Goal: Information Seeking & Learning: Learn about a topic

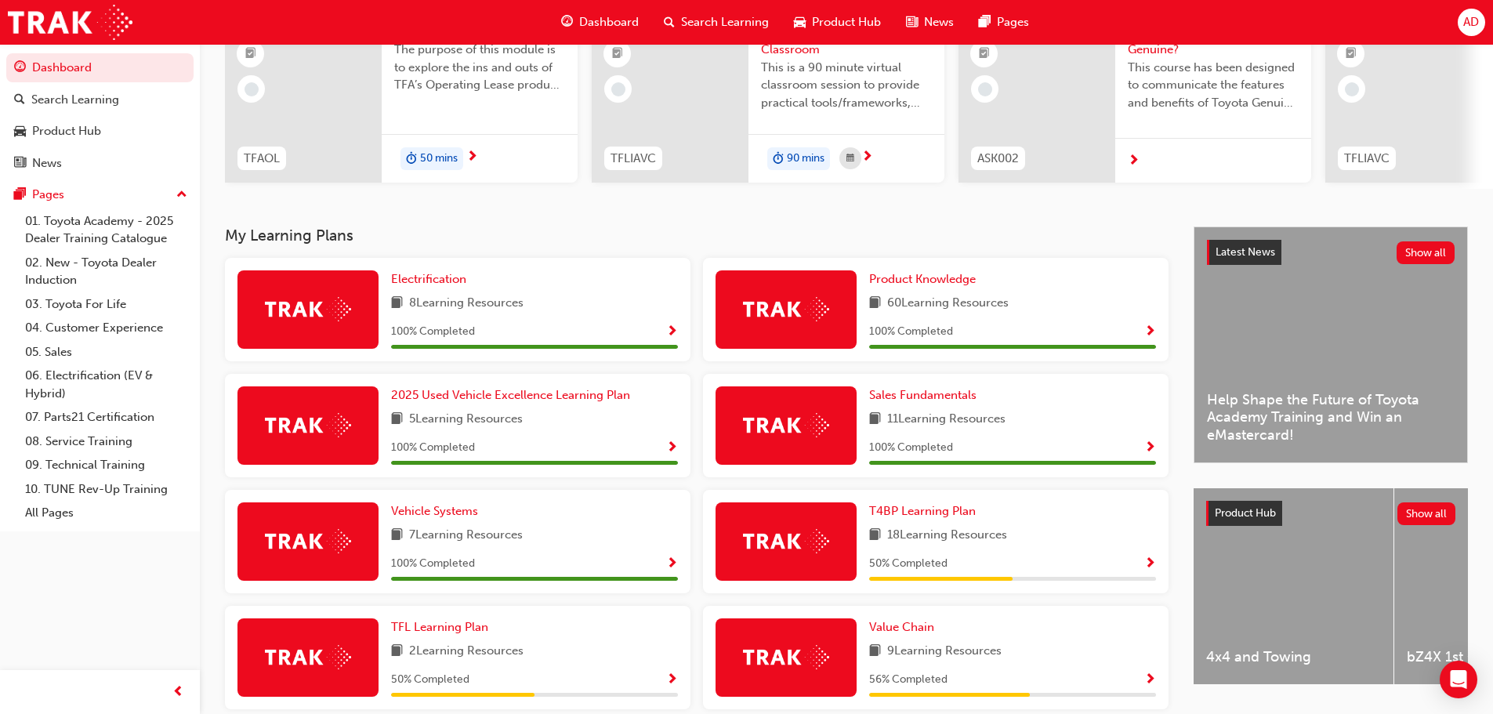
scroll to position [367, 0]
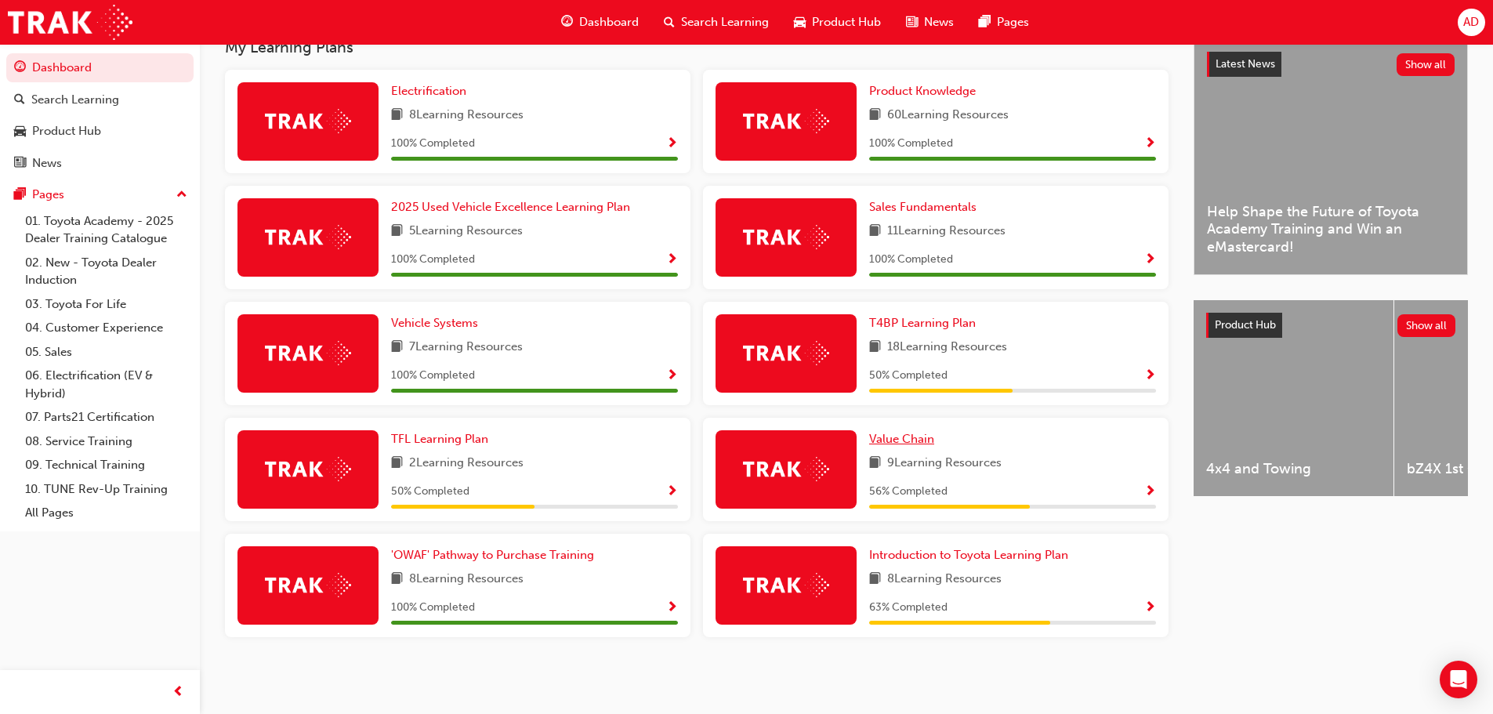
click at [915, 441] on span "Value Chain" at bounding box center [901, 439] width 65 height 14
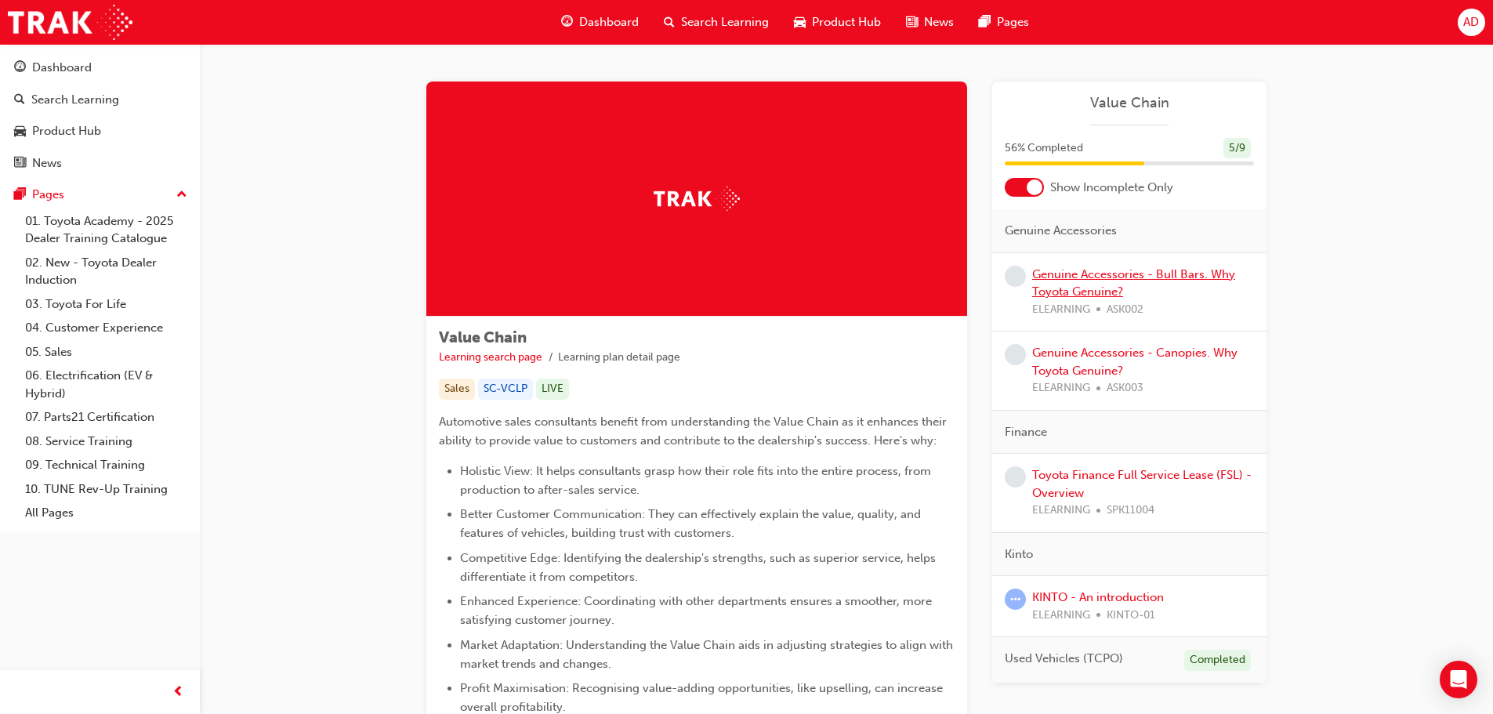
click at [1149, 277] on link "Genuine Accessories - Bull Bars. Why Toyota Genuine?" at bounding box center [1133, 283] width 203 height 32
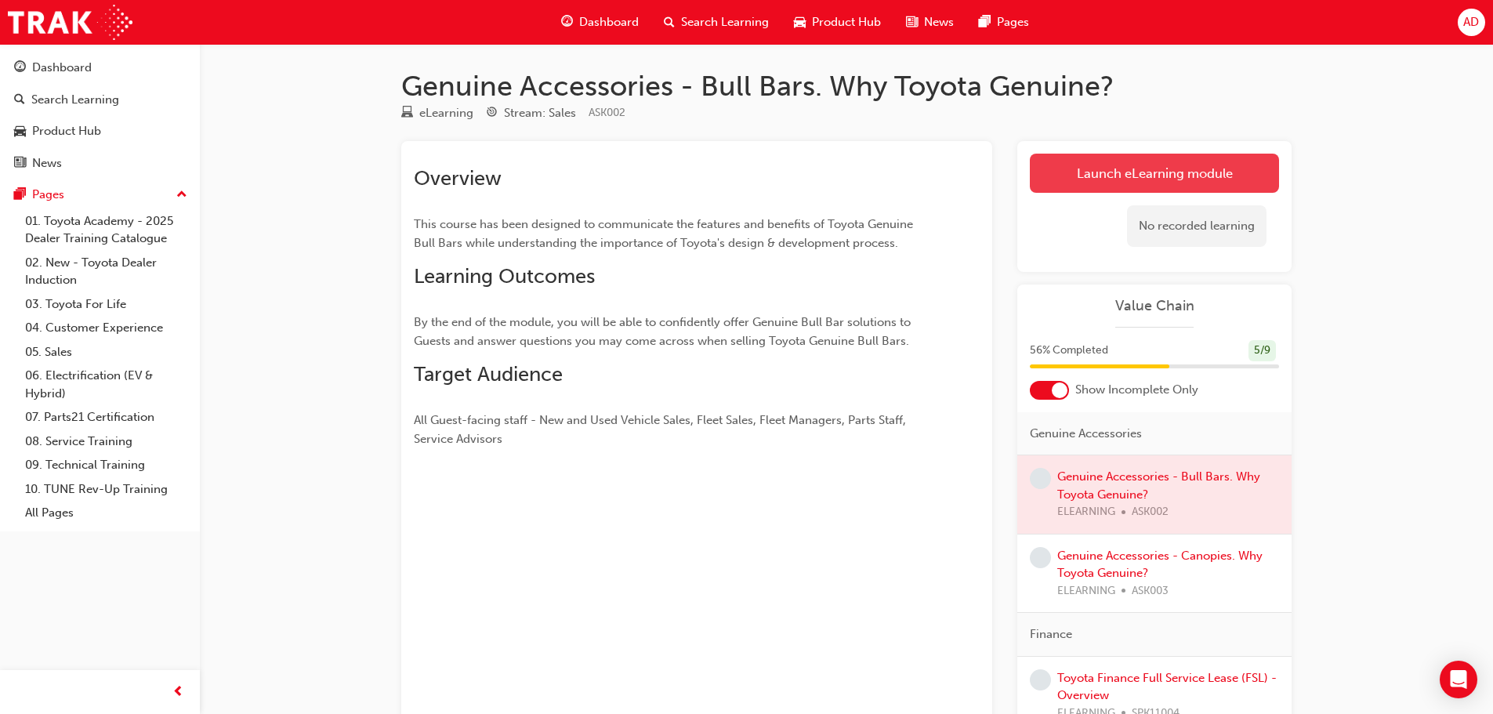
click at [1156, 176] on link "Launch eLearning module" at bounding box center [1154, 173] width 249 height 39
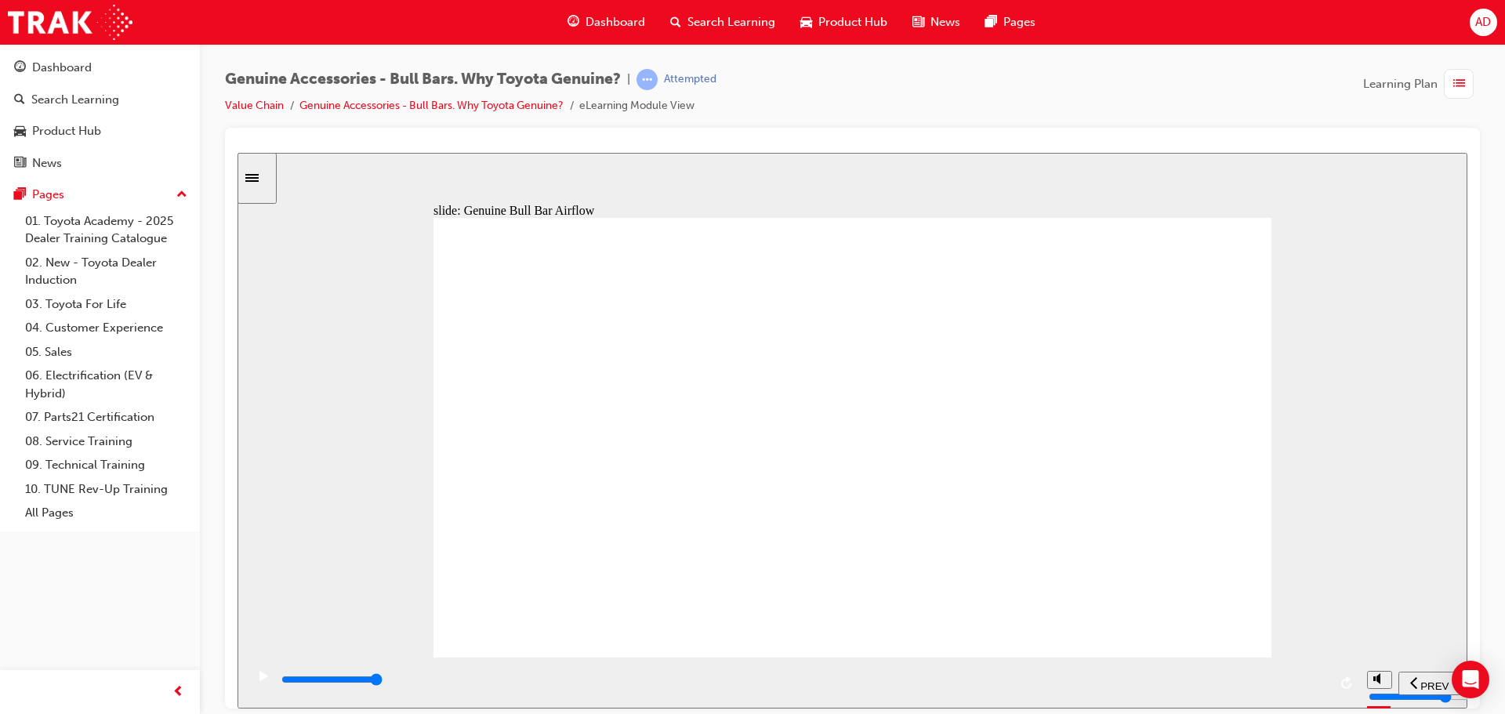
drag, startPoint x: 550, startPoint y: 607, endPoint x: 559, endPoint y: 607, distance: 9.4
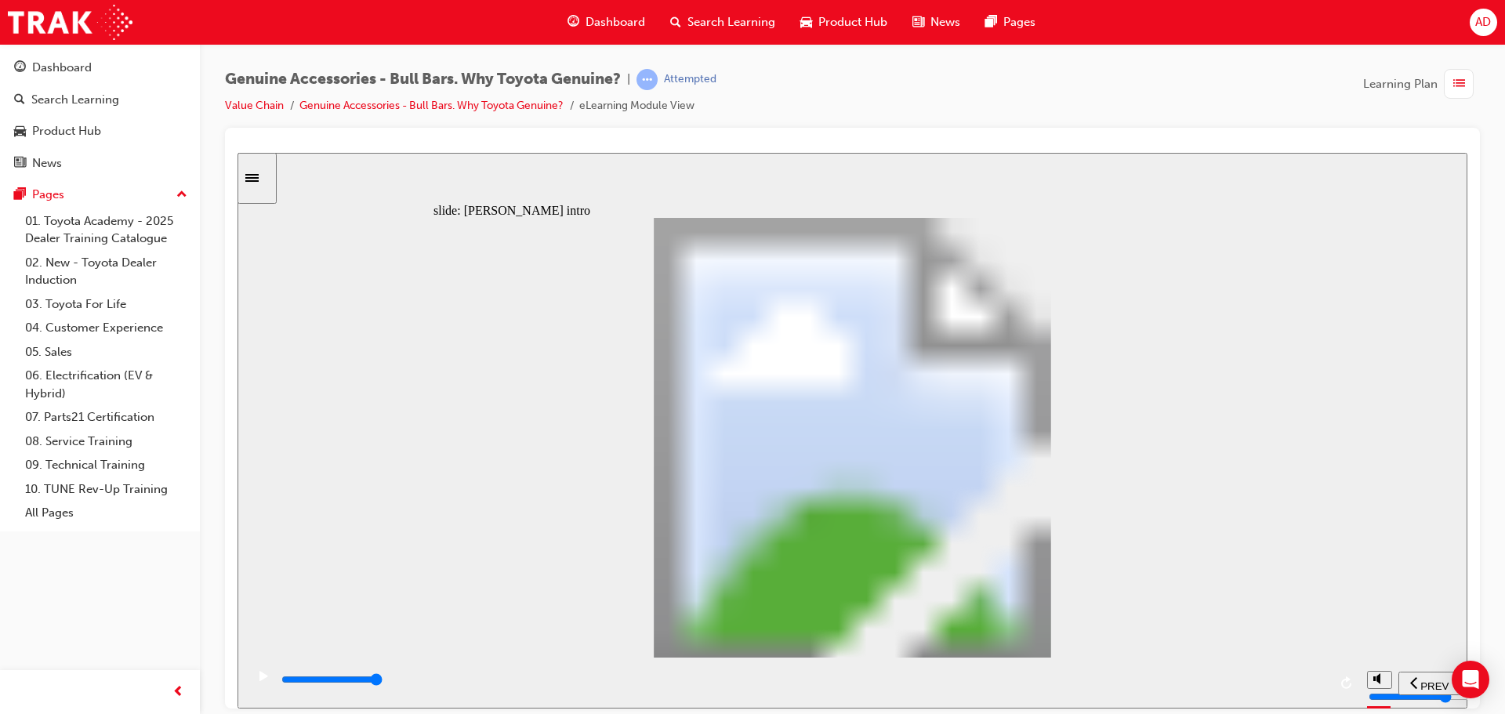
type input "8500"
type input "102"
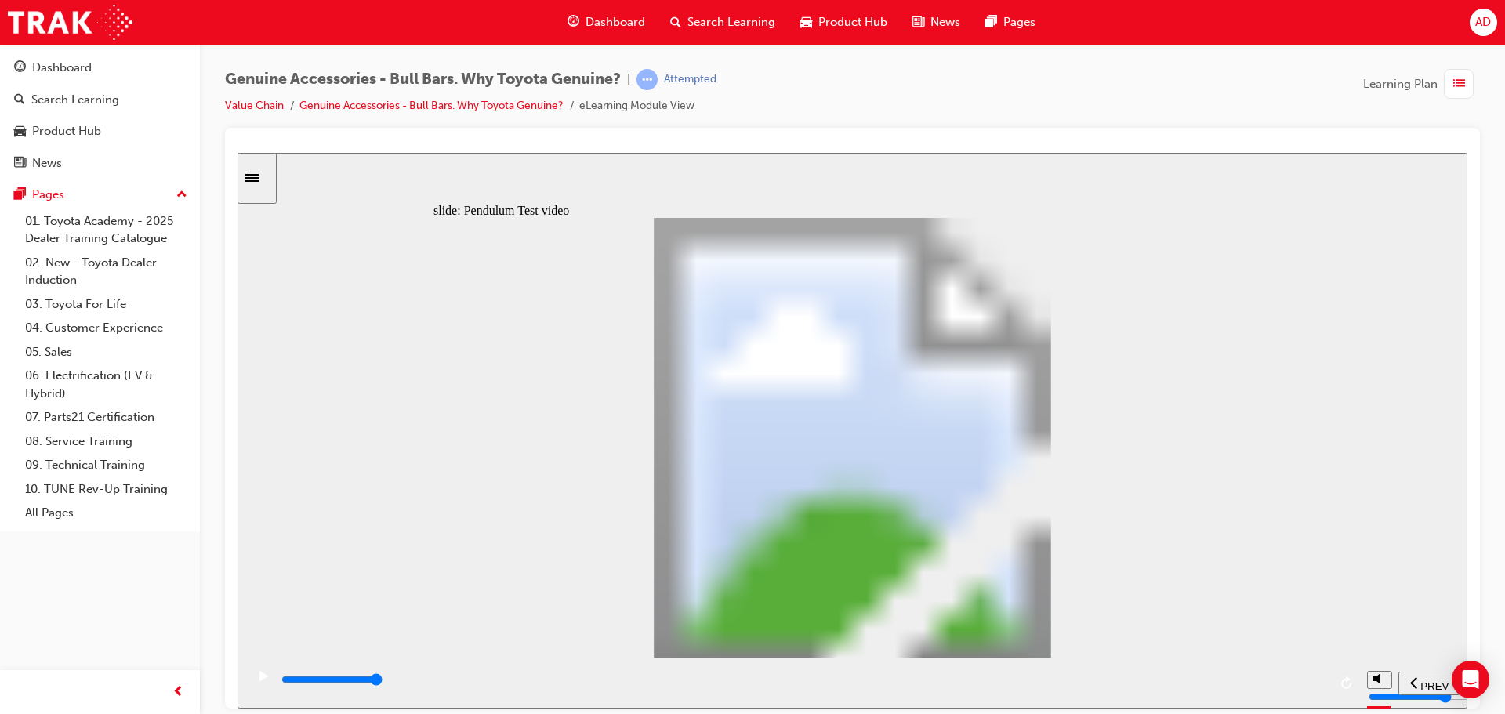
type input "5100"
type input "0"
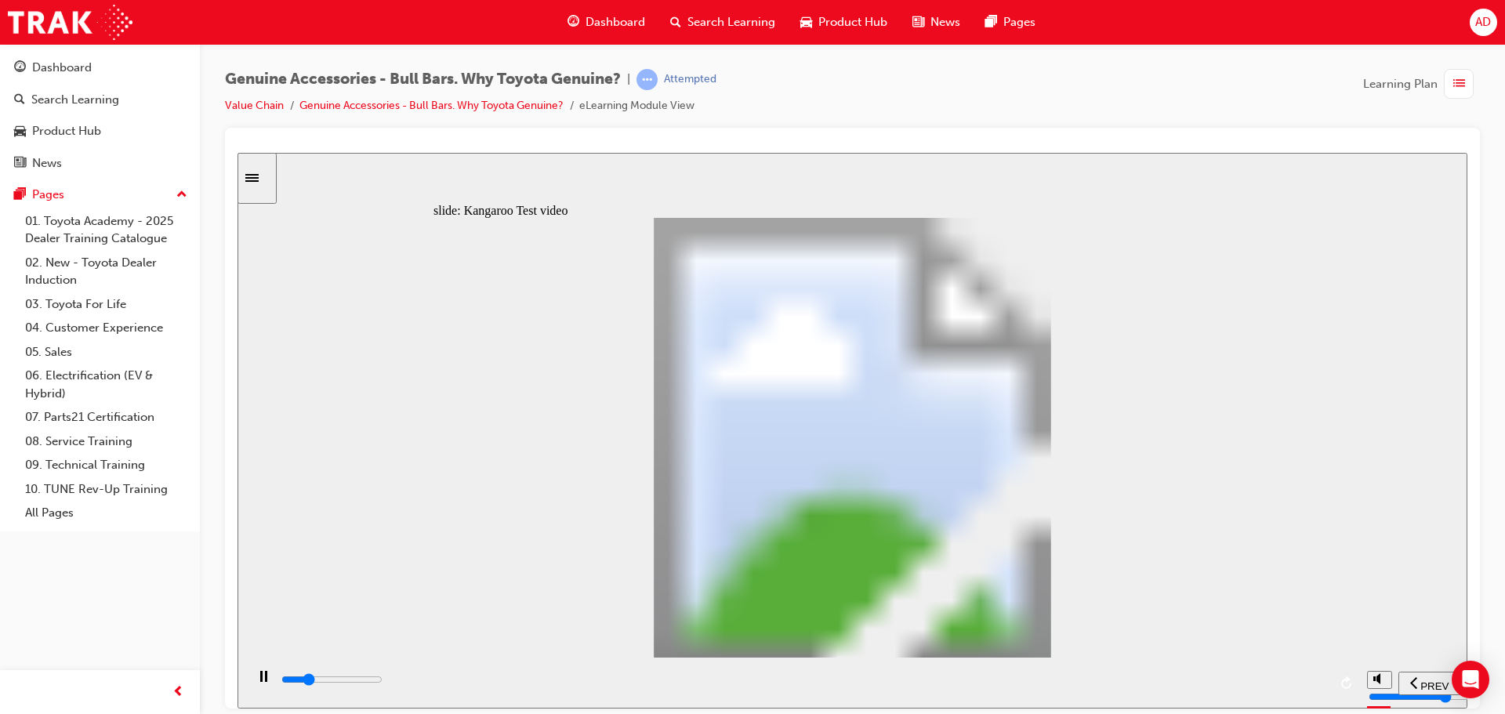
type input "5100"
type input "0"
type input "5200"
type input "0"
type input "5200"
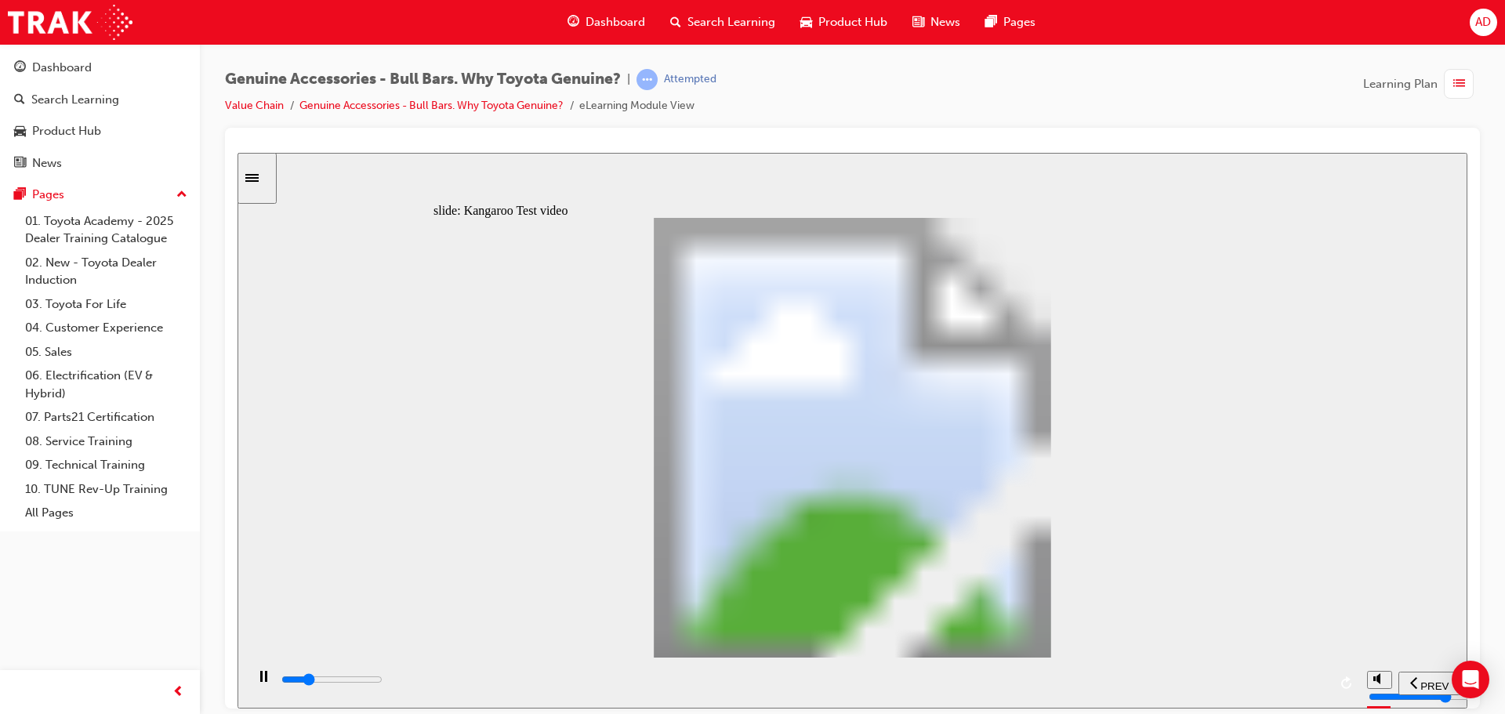
type input "0"
type input "5200"
type input "0"
type input "5200"
type input "0"
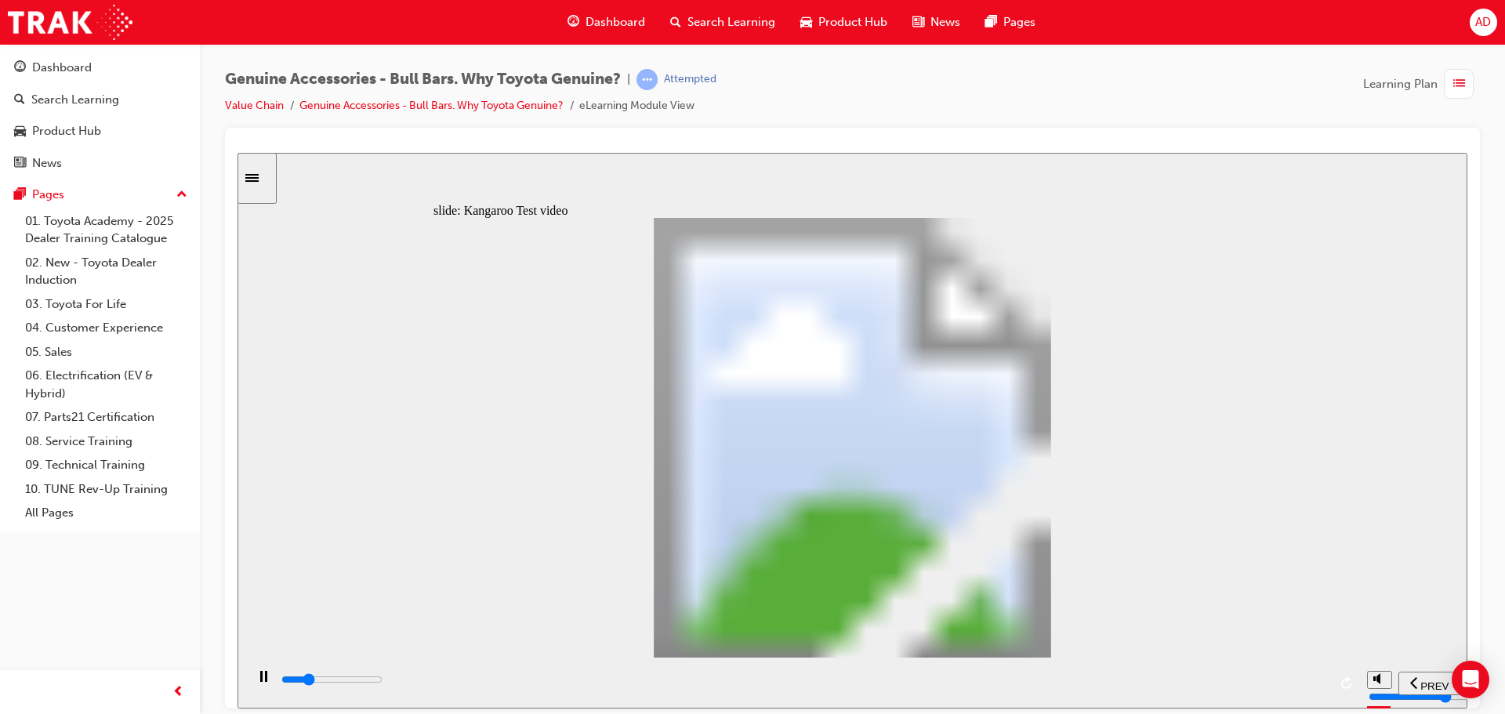
type input "5200"
type input "0"
type input "5200"
type input "0"
type input "5300"
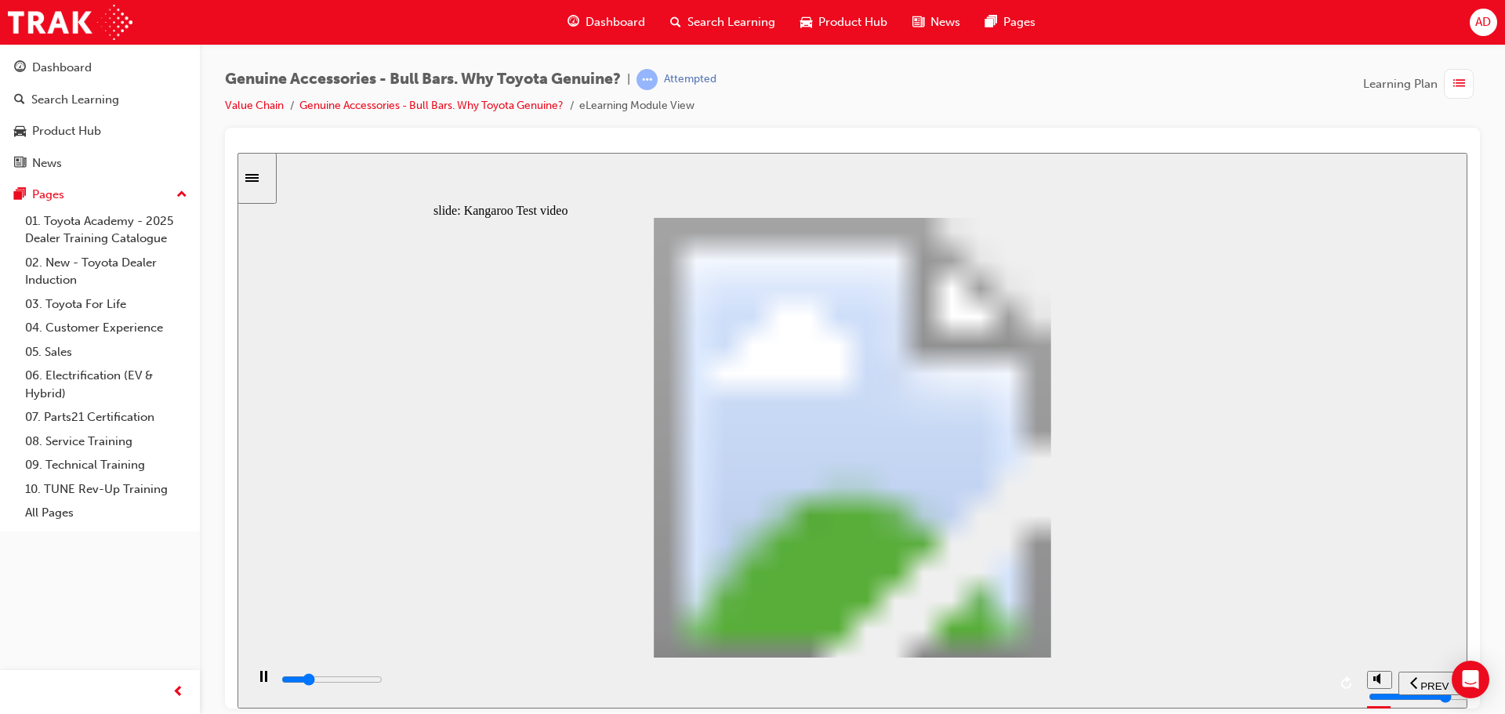
type input "0"
type input "5300"
type input "0"
type input "5300"
type input "0"
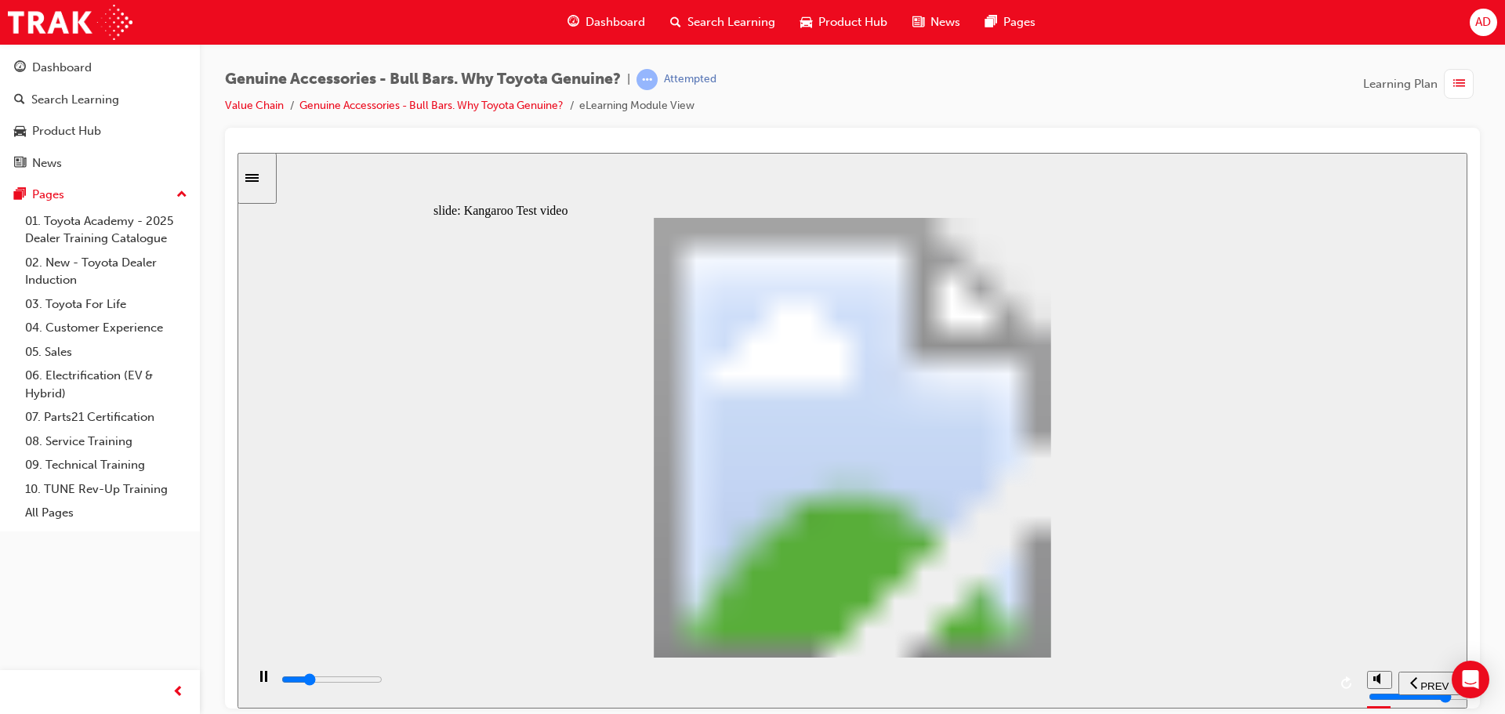
type input "5300"
type input "0"
type input "5300"
type input "0"
type input "5300"
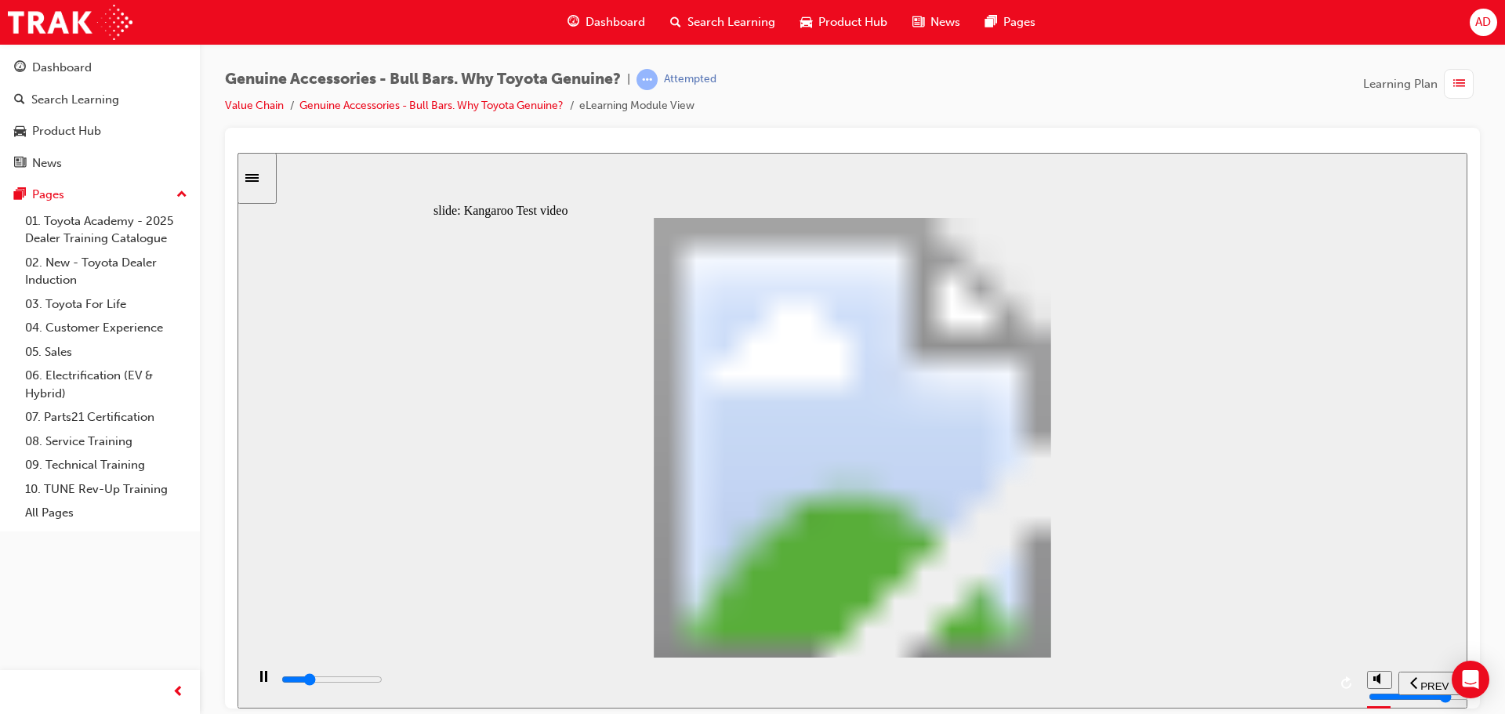
type input "0"
type input "5400"
type input "0"
type input "5600"
type input "1"
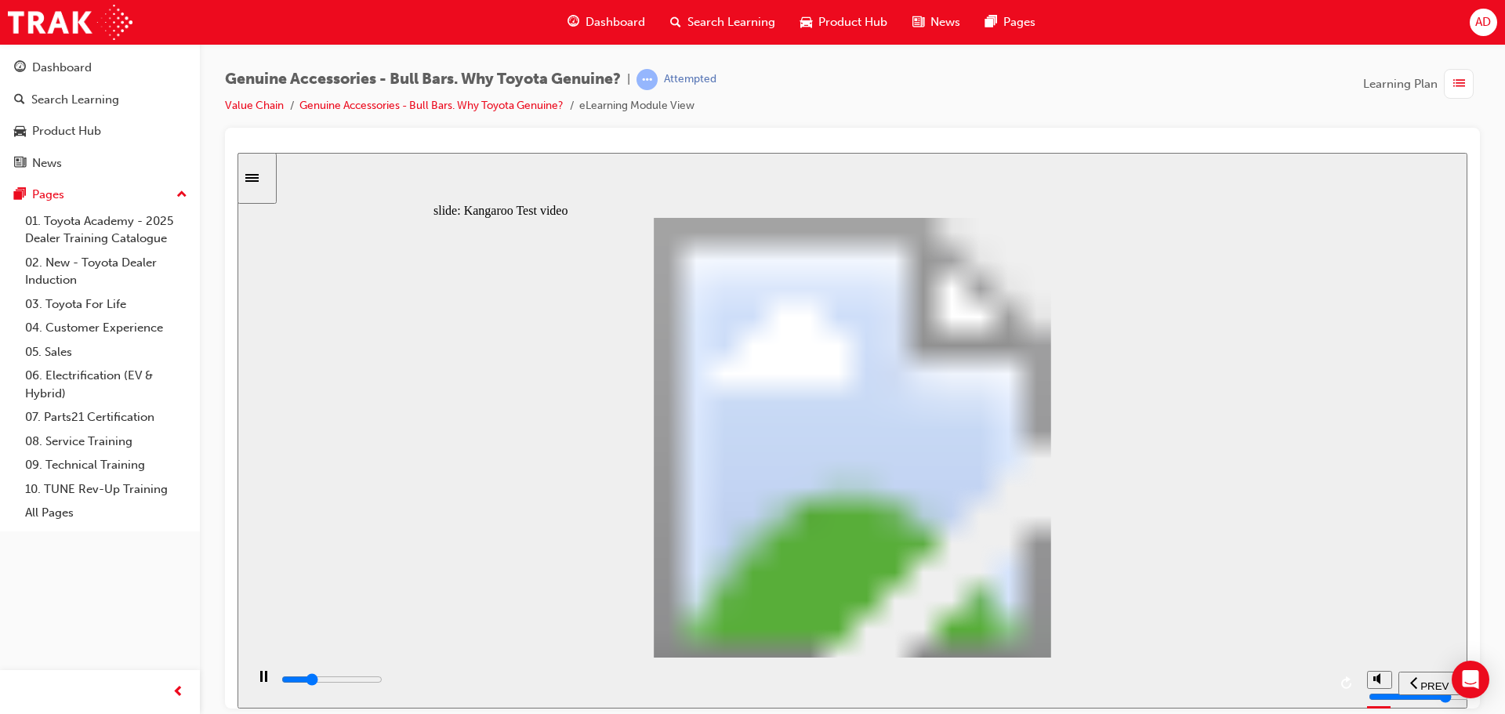
type input "5900"
type input "1"
type input "6200"
type input "1"
type input "6400"
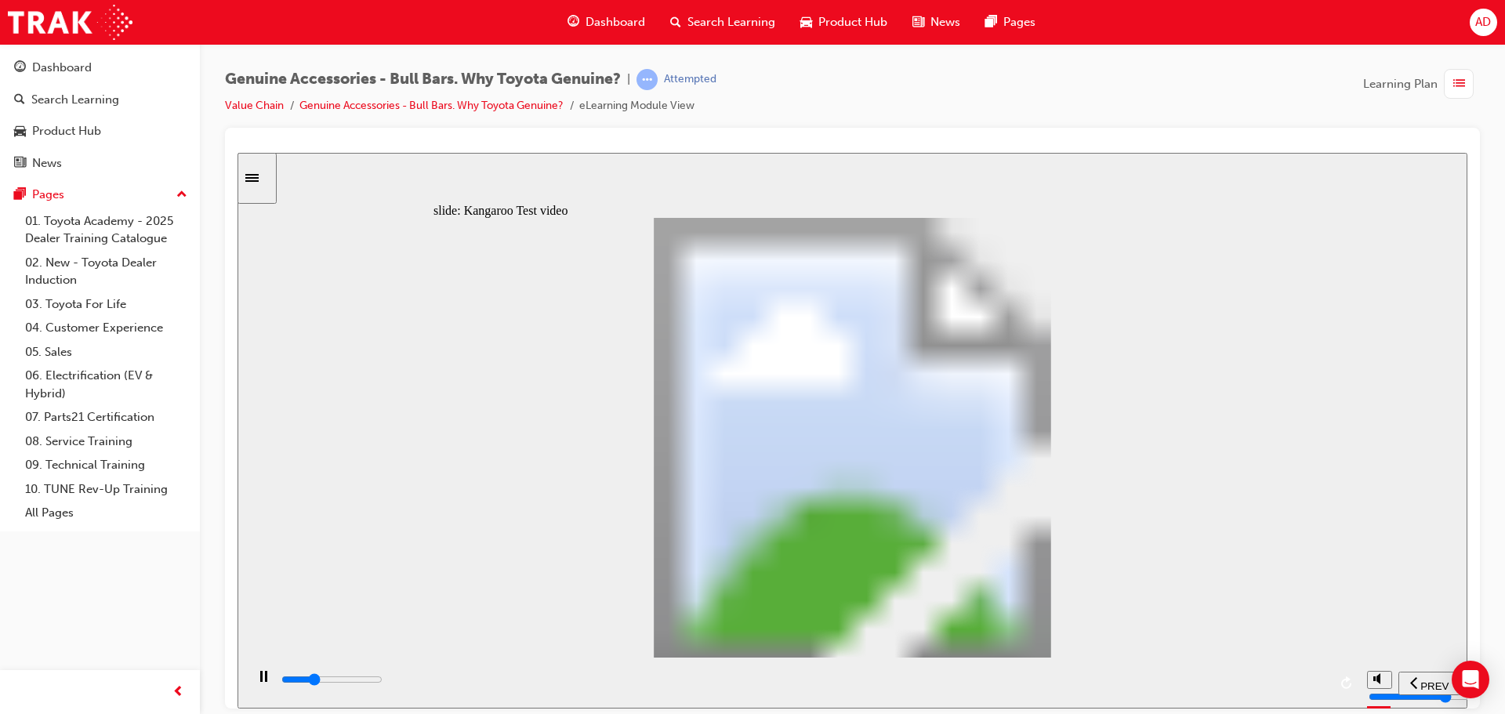
type input "2"
type input "6700"
type input "2"
type input "7000"
type input "2"
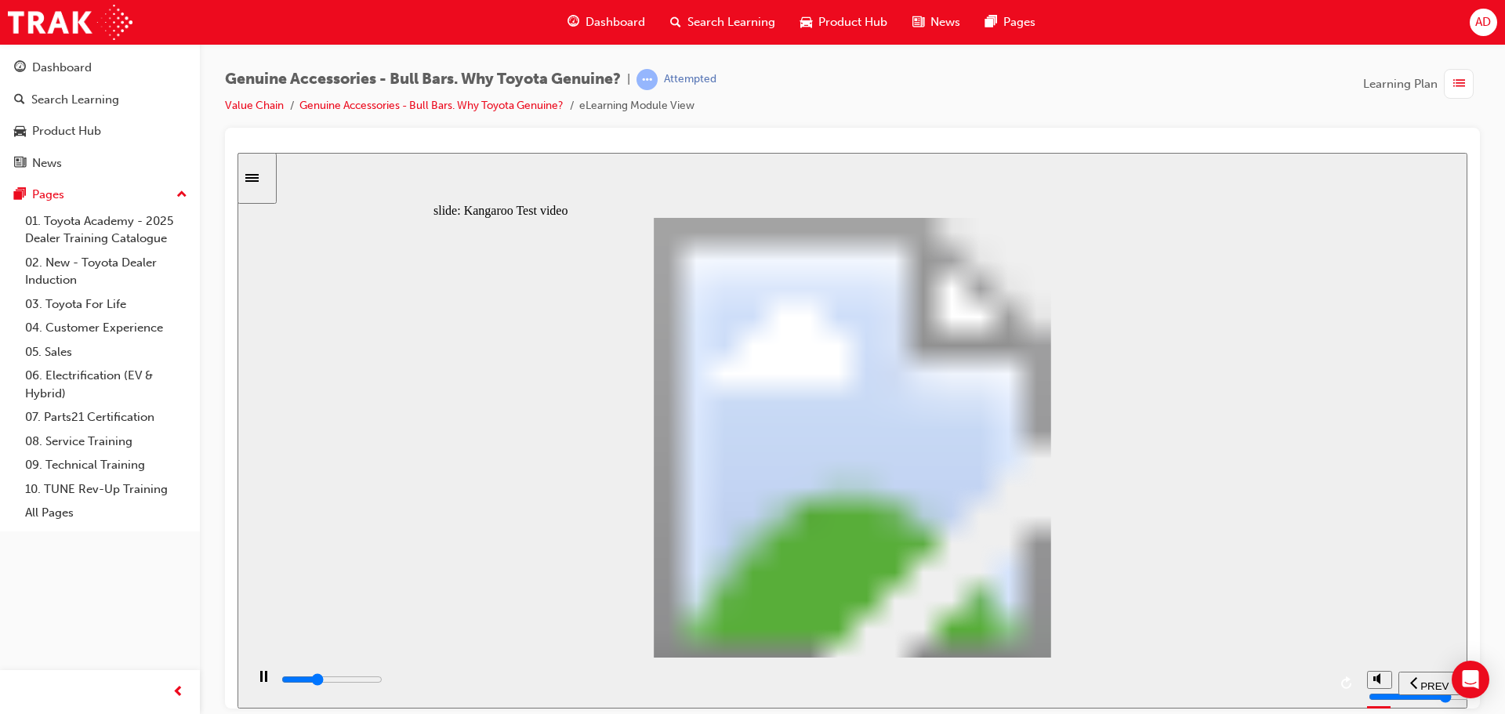
type input "7200"
type input "2"
type input "7500"
type input "3"
type input "7800"
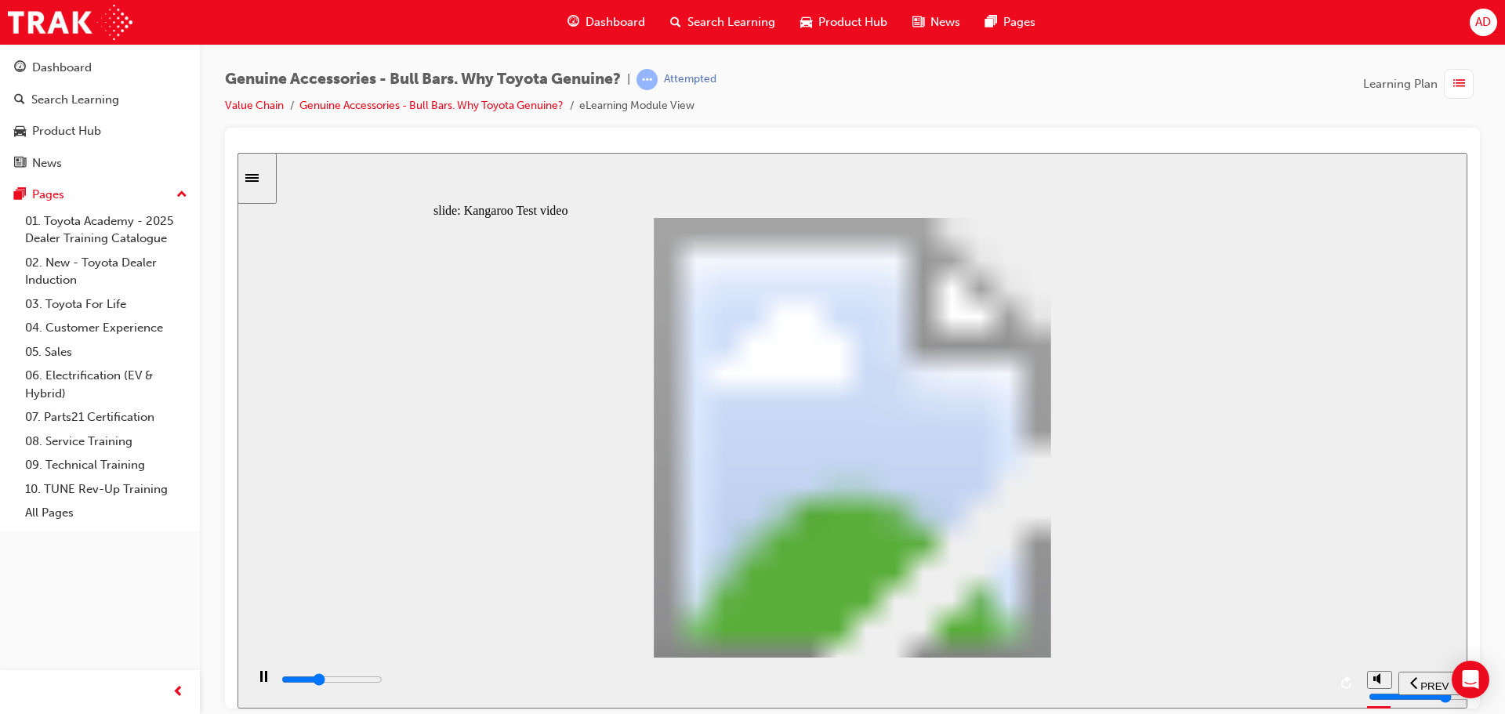
type input "3"
type input "8000"
type input "3"
type input "8300"
type input "3"
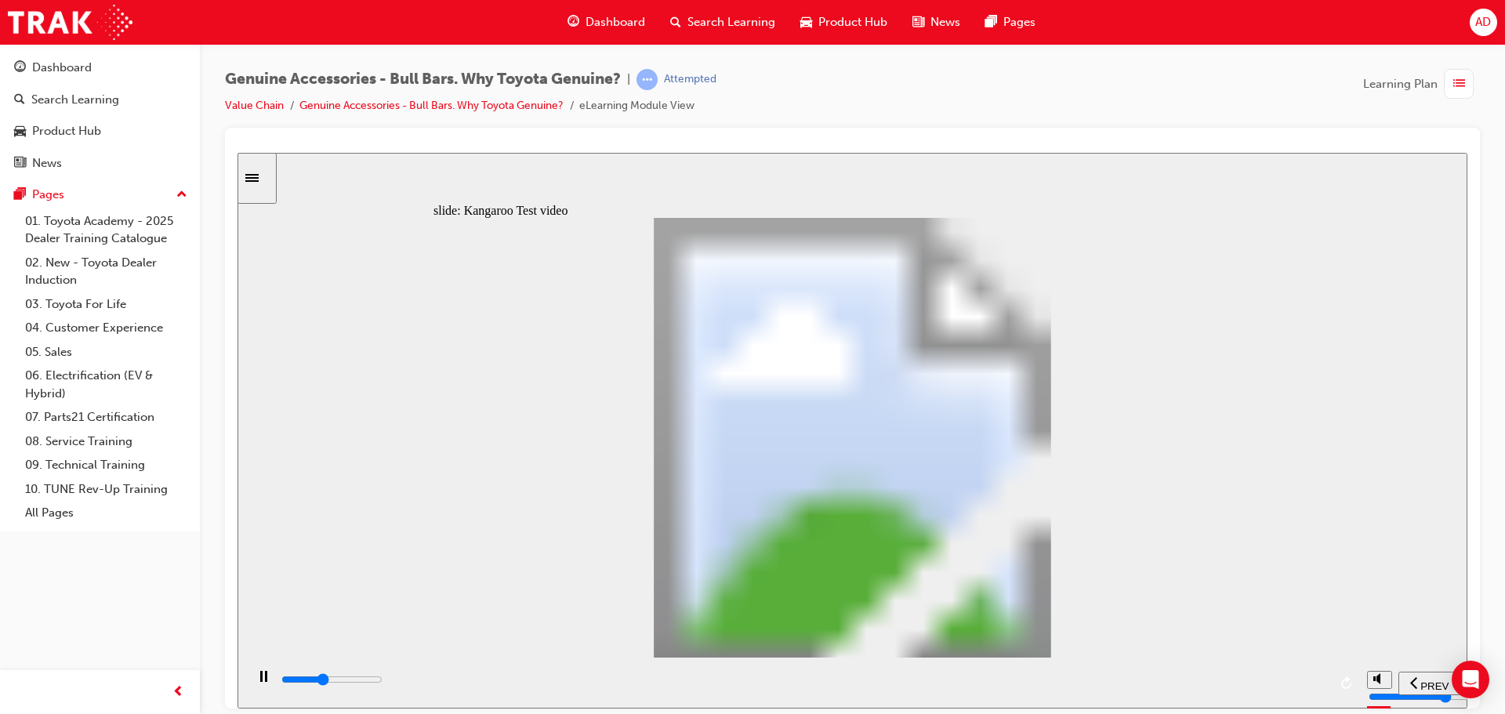
type input "8600"
type input "4"
type input "8800"
type input "4"
type input "9100"
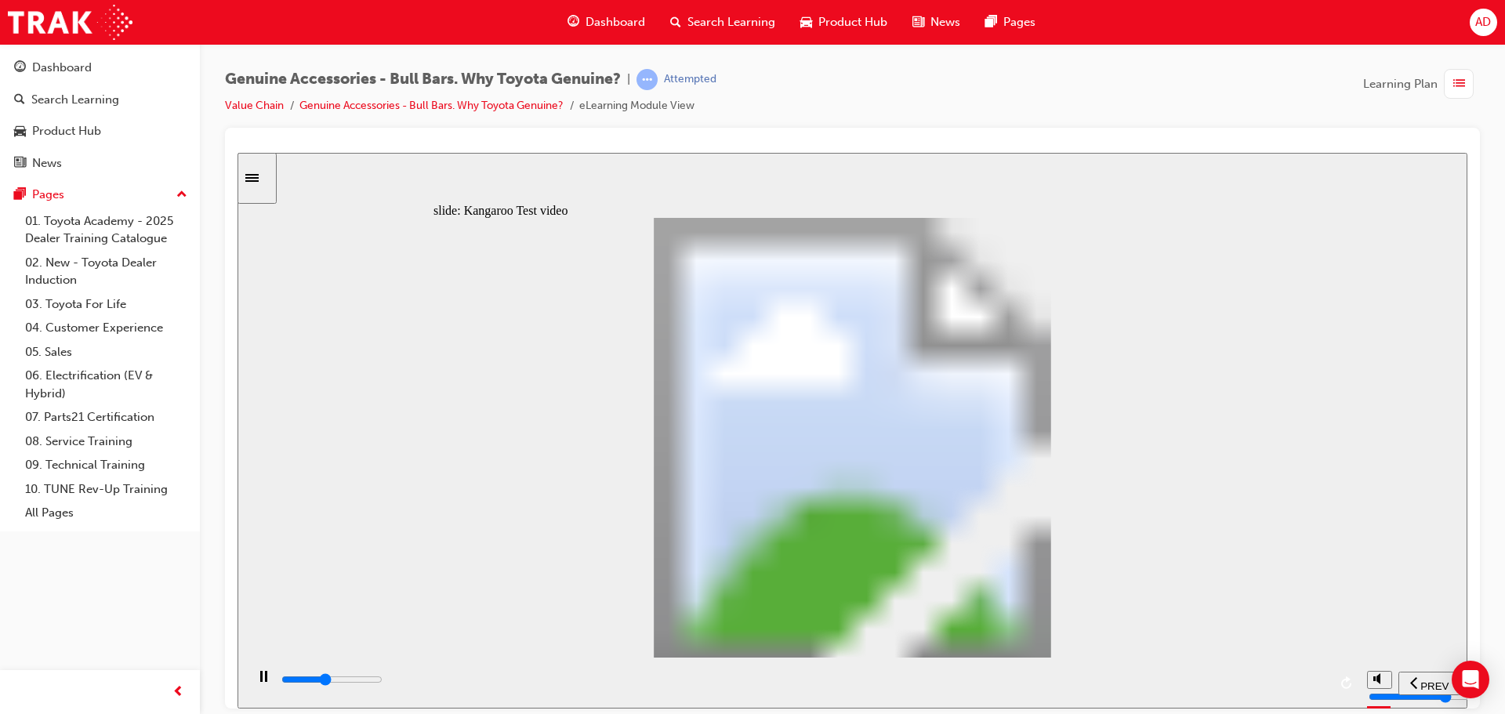
type input "4"
type input "9400"
type input "4"
type input "9600"
type input "5"
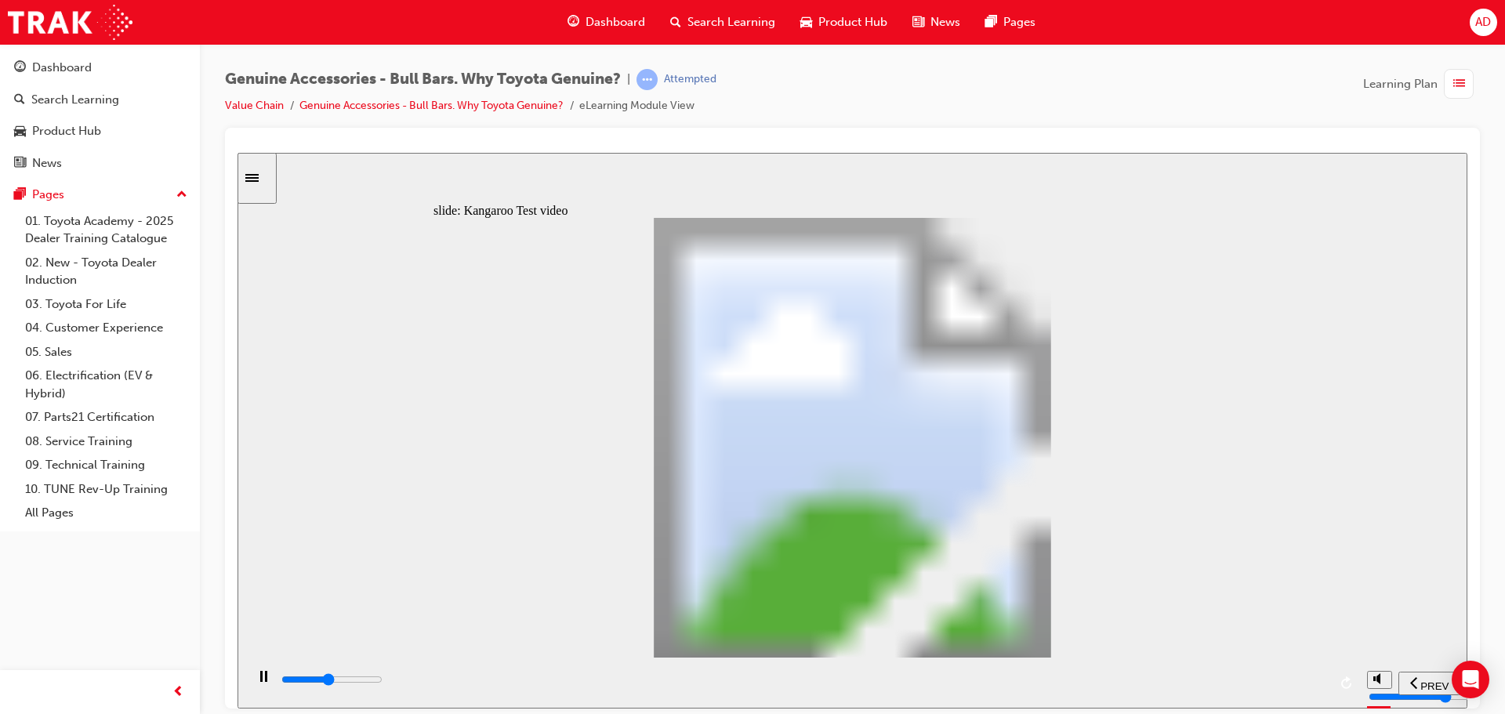
type input "9900"
type input "5"
type input "10200"
type input "5"
type input "10400"
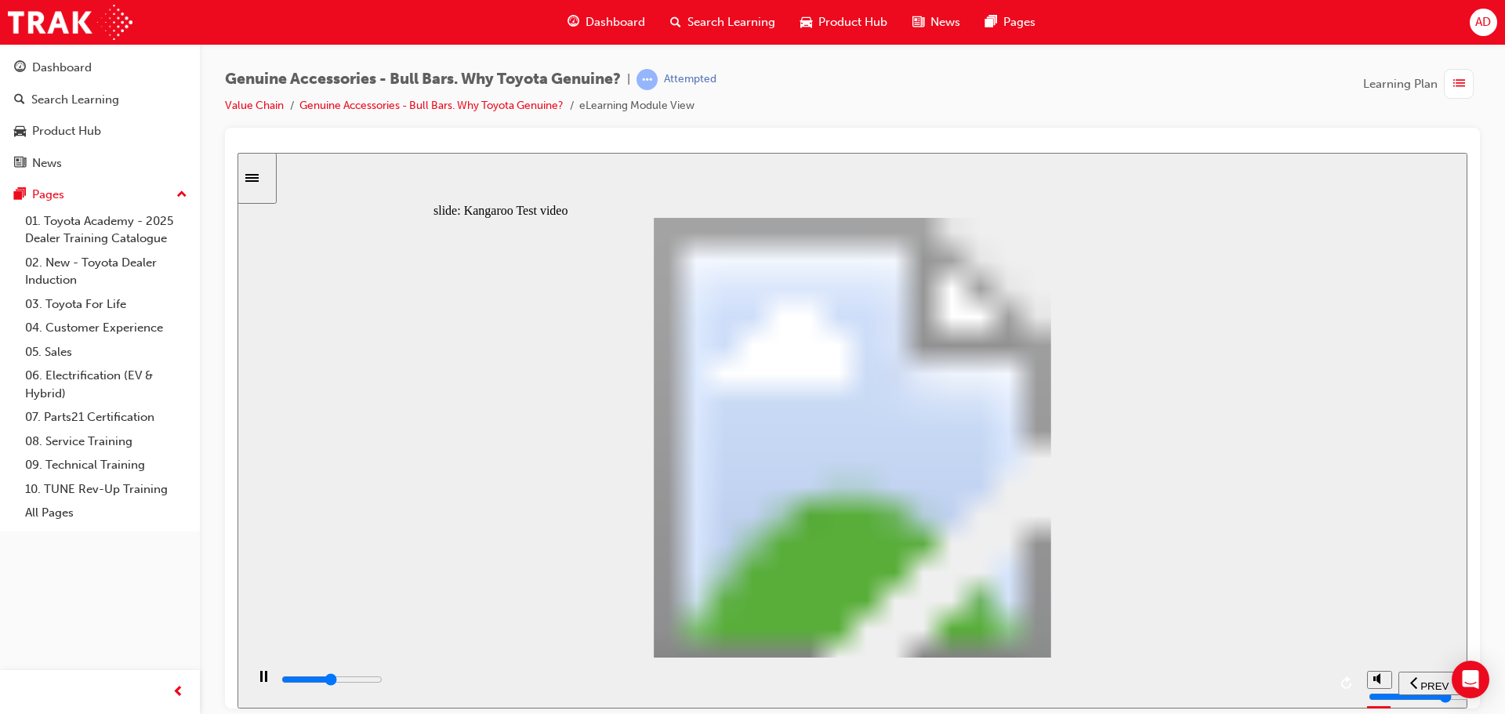
type input "6"
type input "10700"
type input "6"
type input "10900"
type input "6"
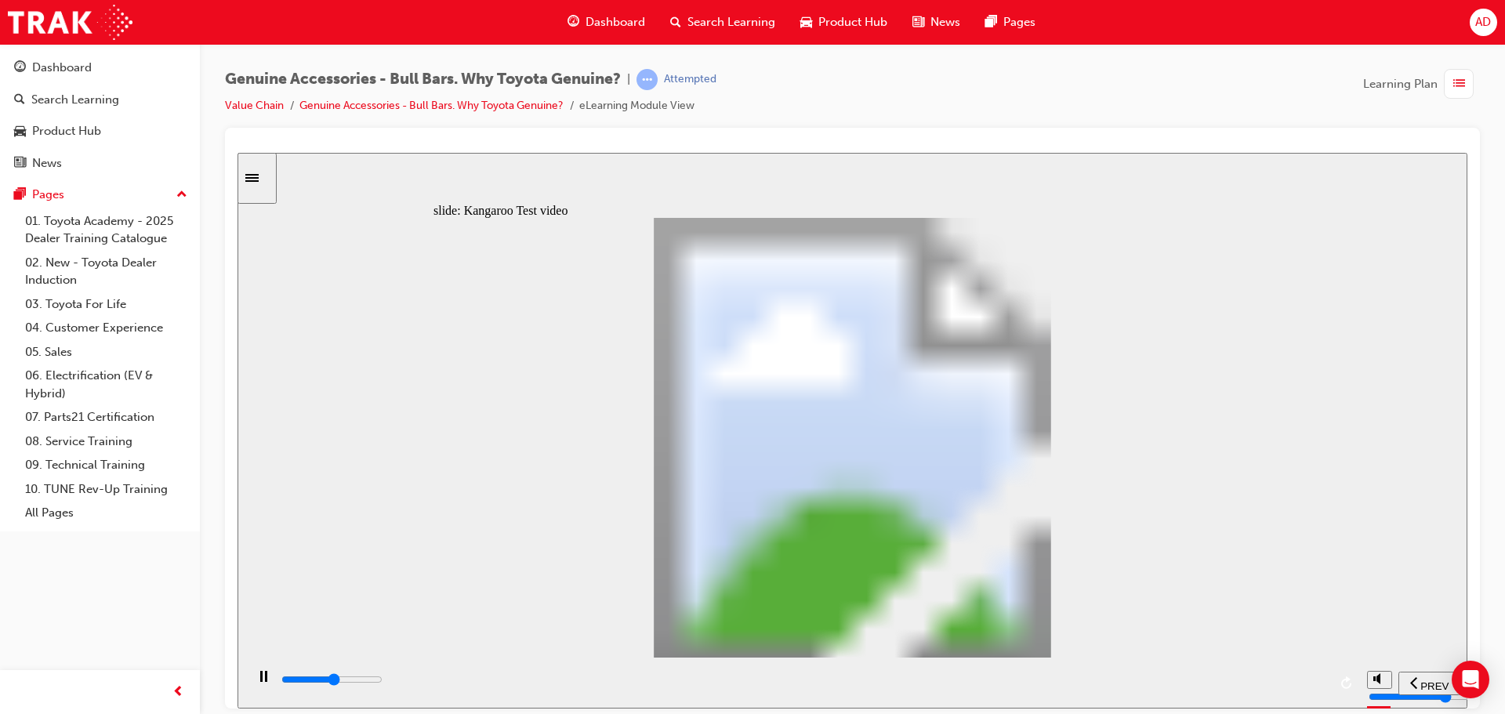
type input "11200"
type input "6"
type input "11500"
type input "7"
type input "11700"
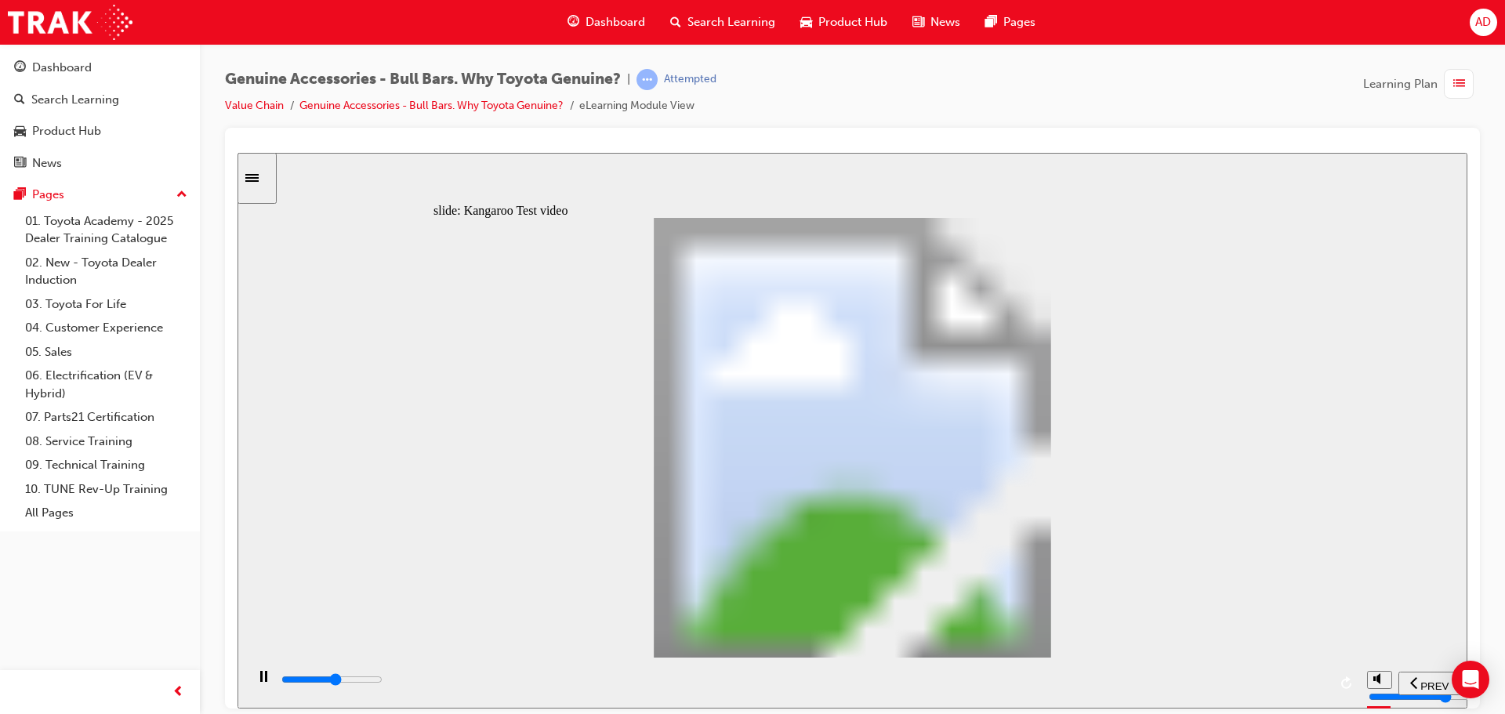
type input "7"
type input "12000"
type input "7"
type input "12300"
type input "7"
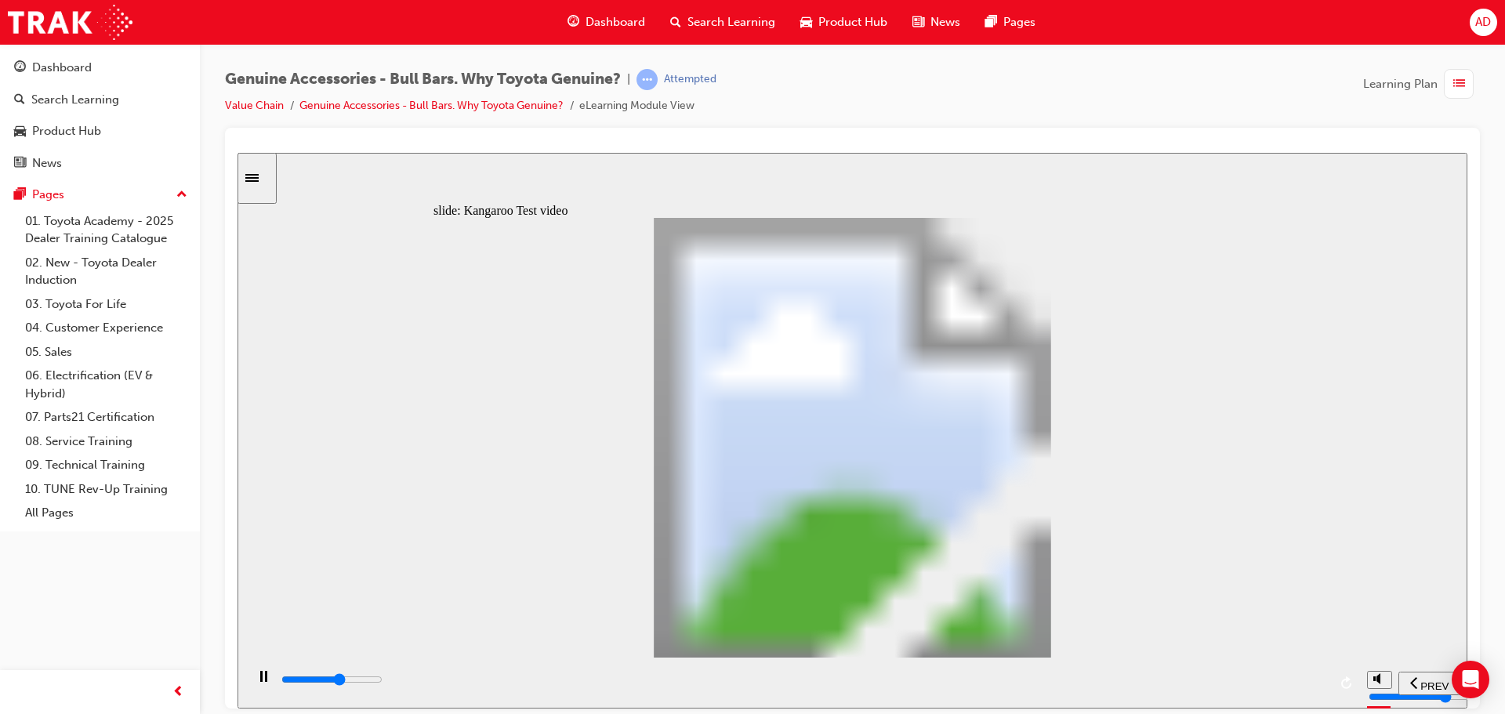
type input "12500"
type input "8"
type input "12800"
type input "8"
type input "13100"
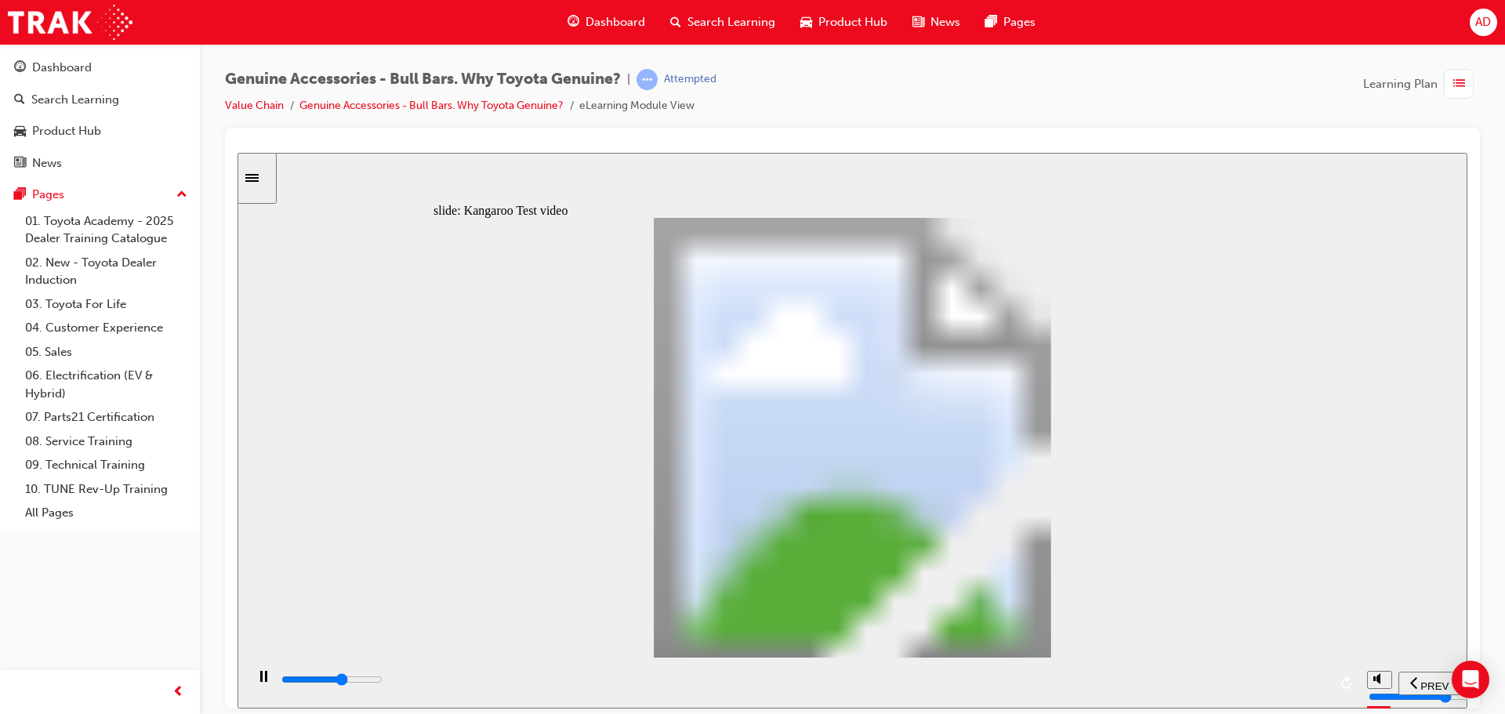
type input "8"
type input "13300"
type input "8"
type input "13600"
type input "9"
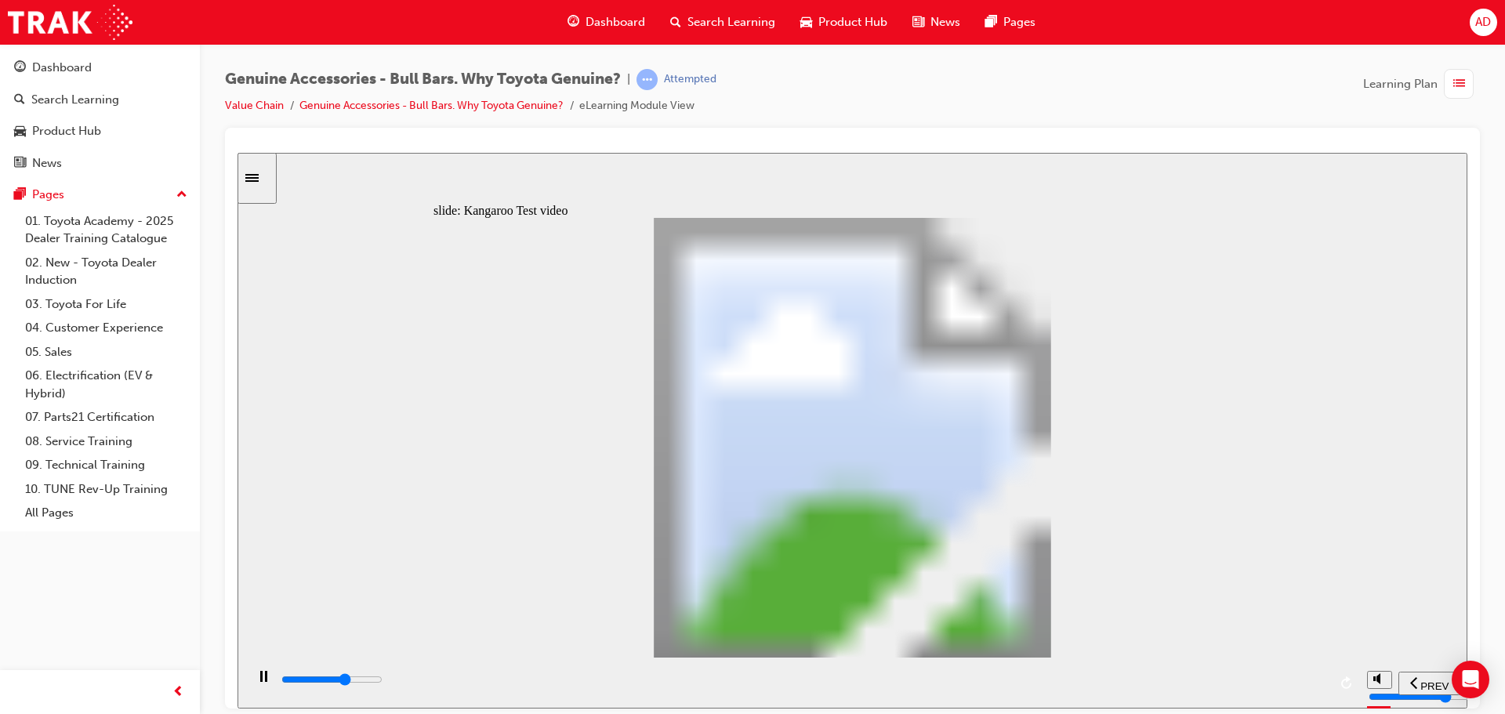
type input "13900"
type input "9"
type input "14100"
type input "9"
type input "14400"
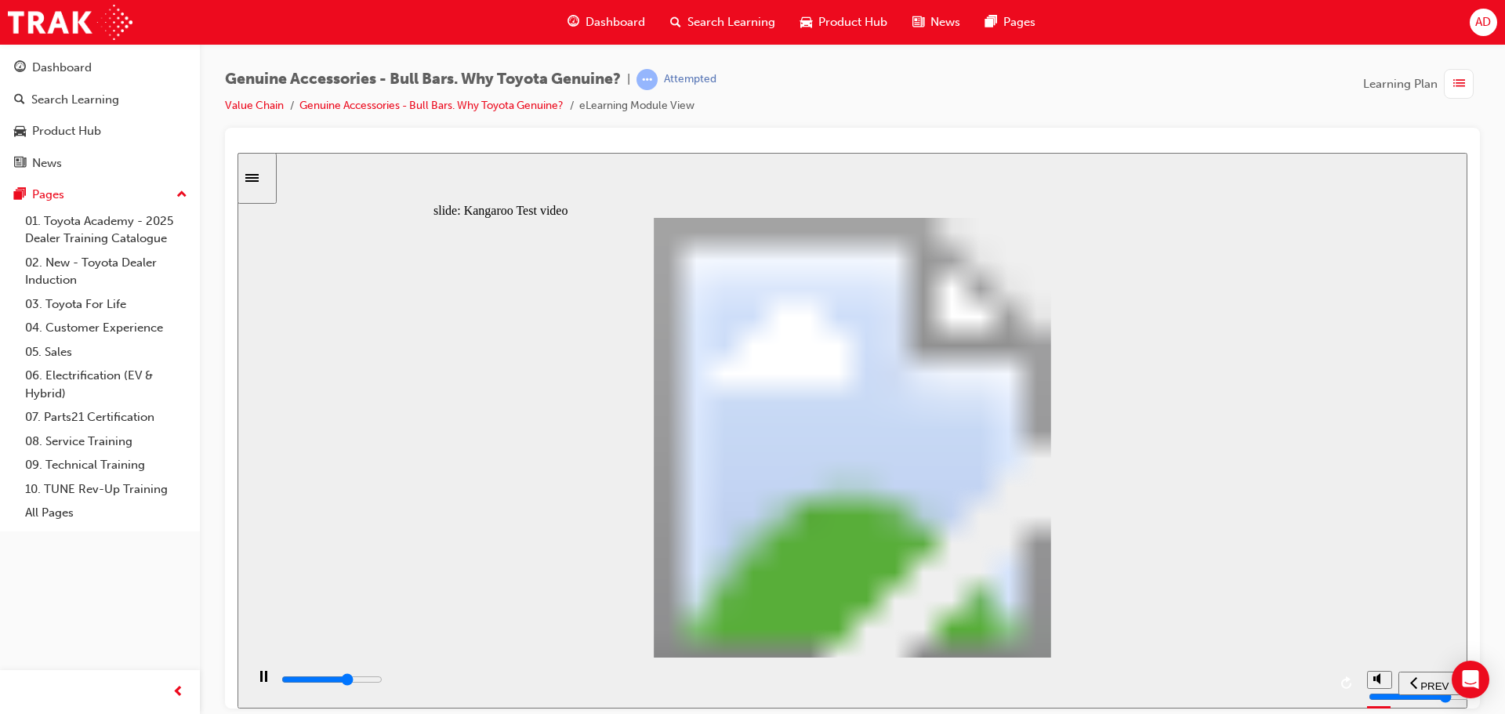
type input "9"
type input "14700"
type input "10"
type input "14900"
type input "10"
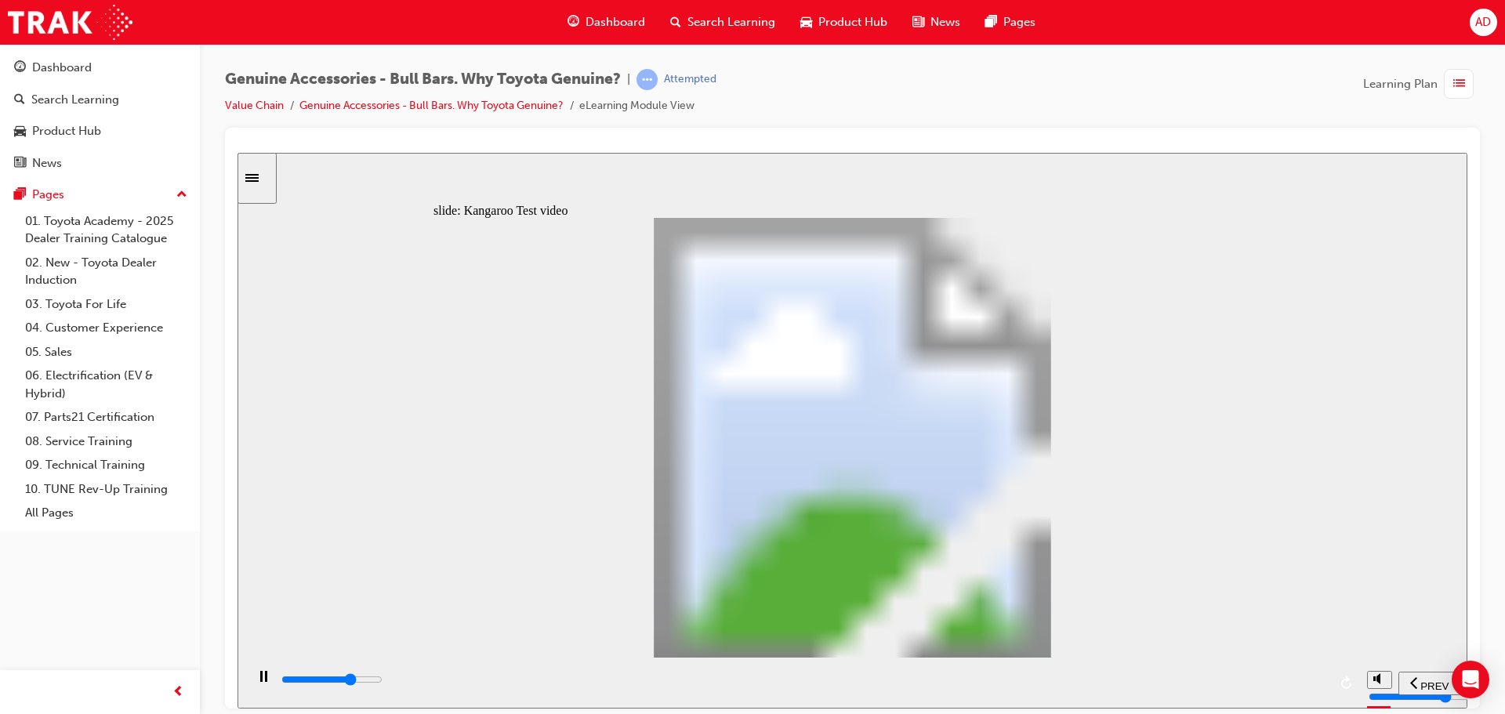
type input "15200"
type input "10"
type input "15500"
type input "11"
type input "15700"
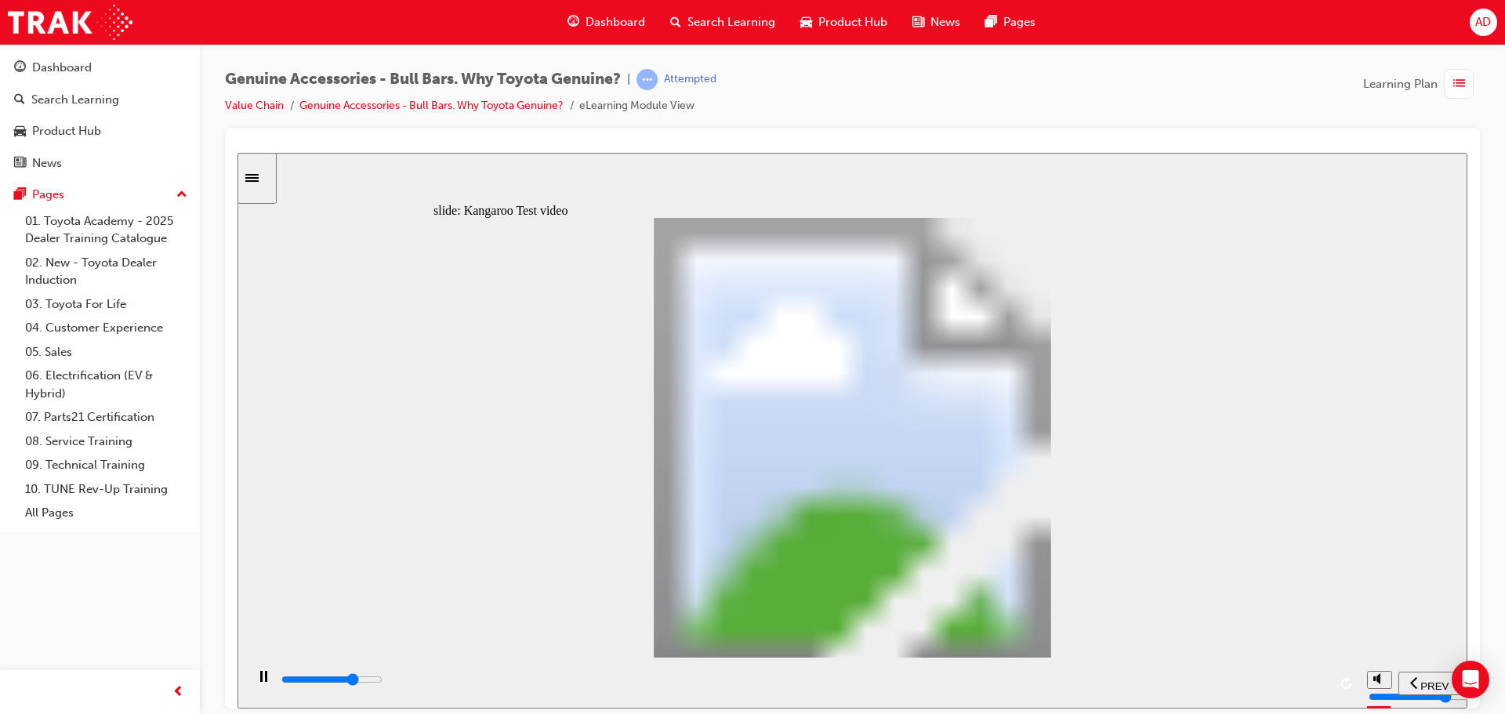
type input "11"
type input "16000"
type input "11"
type input "16300"
type input "11"
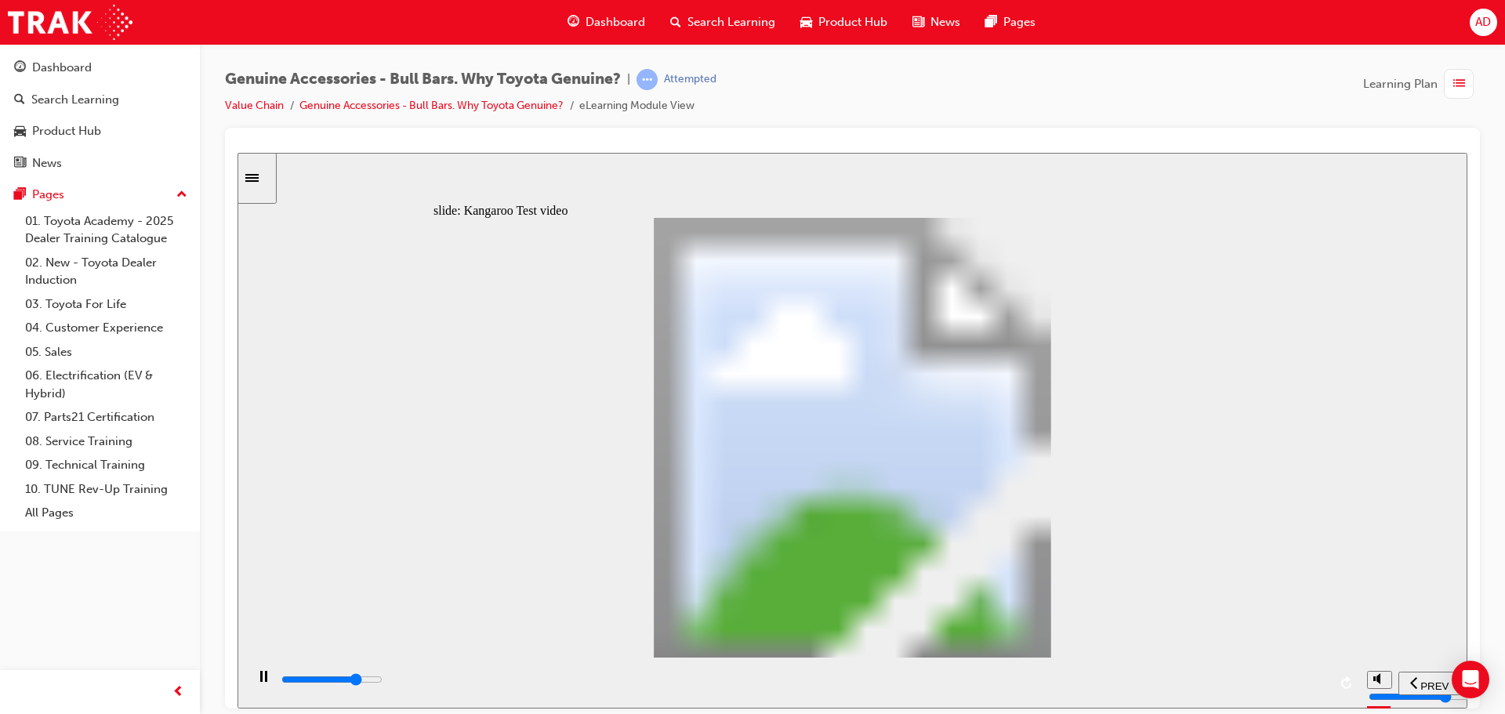
type input "16500"
type input "12"
type input "16800"
type input "12"
type input "17100"
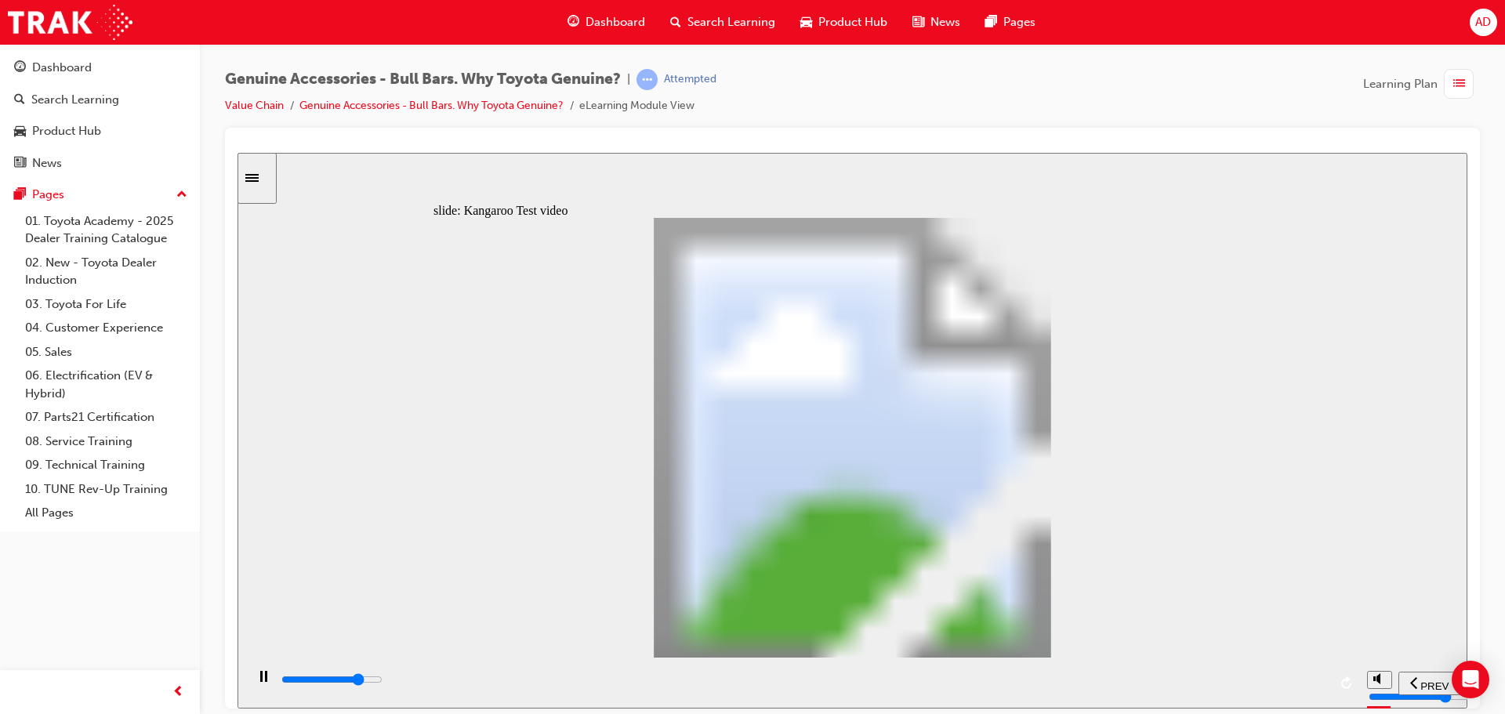
type input "12"
type input "17300"
type input "12"
type input "17600"
type input "13"
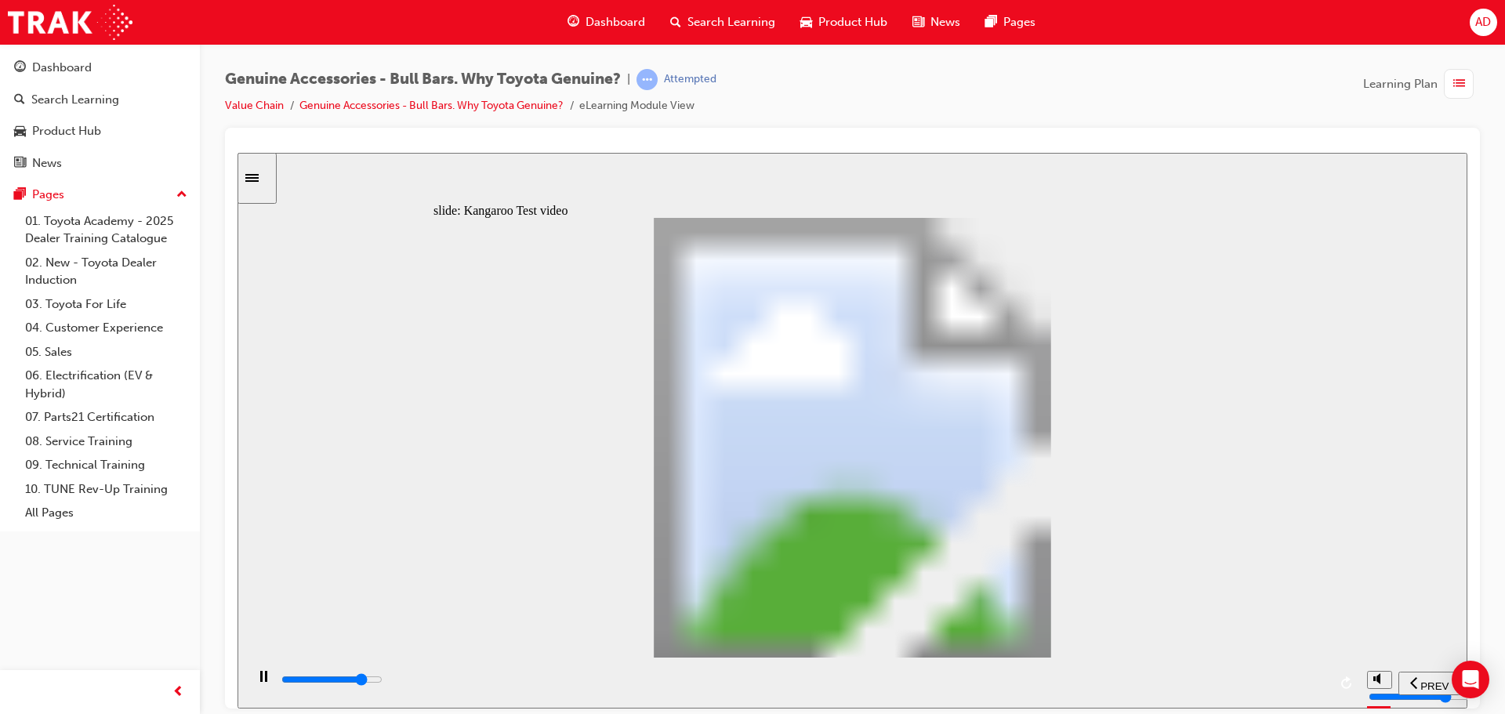
type input "17900"
type input "13"
type input "18100"
type input "13"
type input "18400"
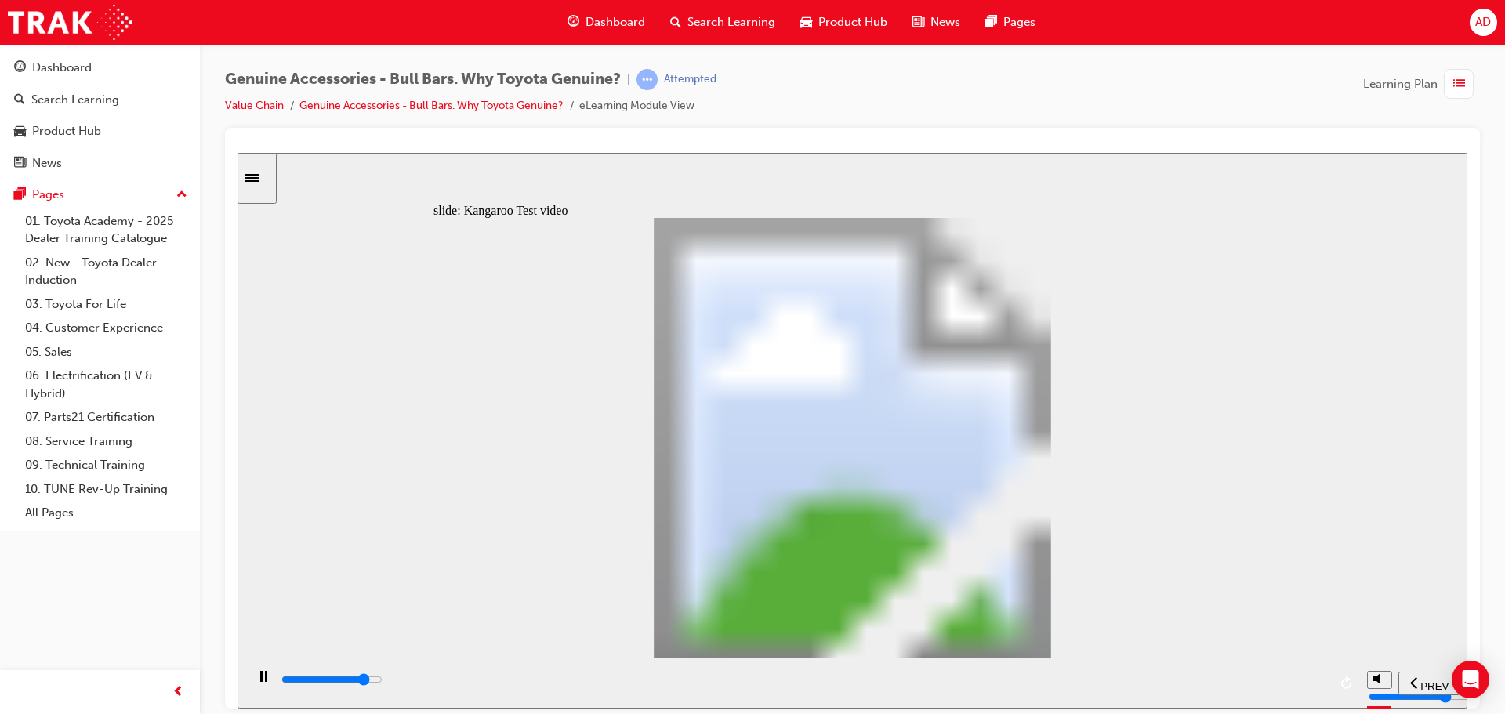
type input "13"
type input "18700"
type input "14"
type input "18900"
type input "14"
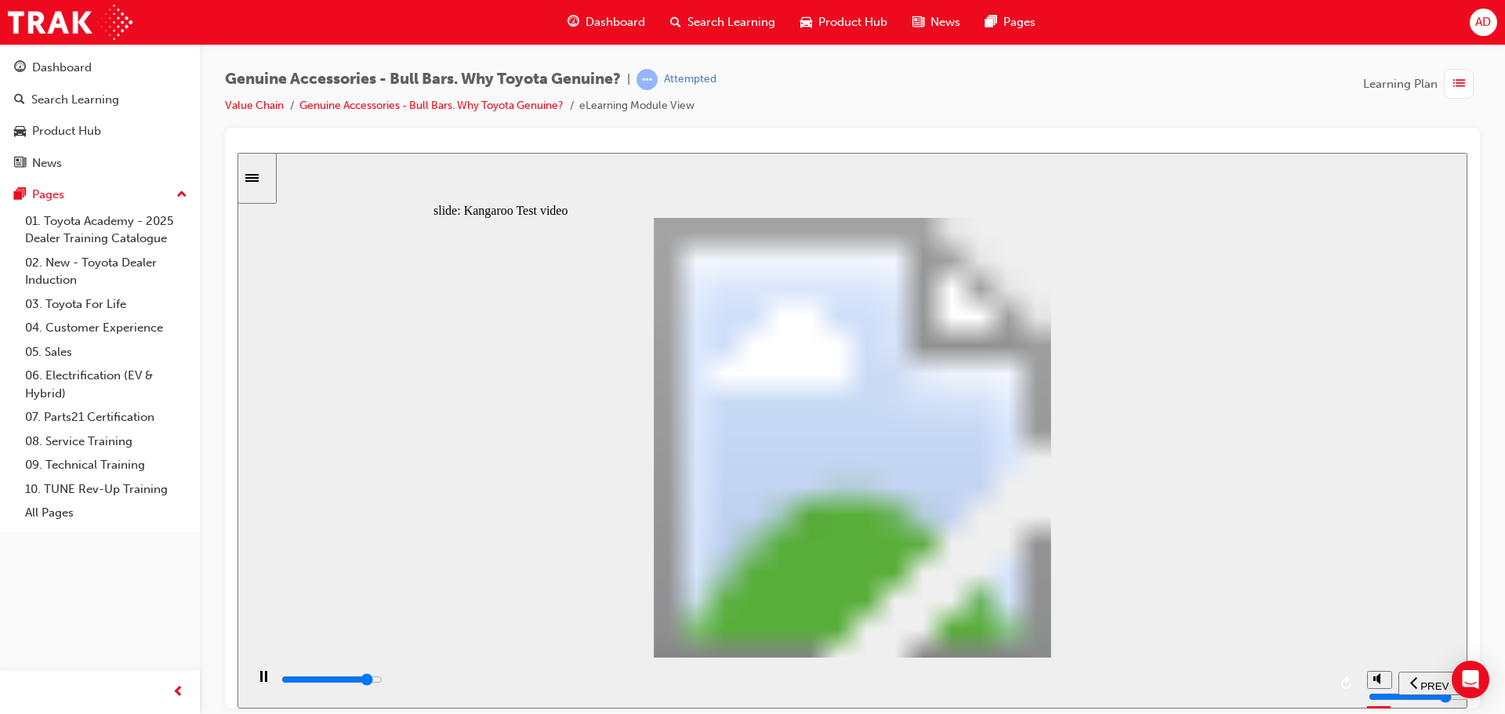
type input "19200"
type input "14"
type input "19500"
type input "15"
type input "19700"
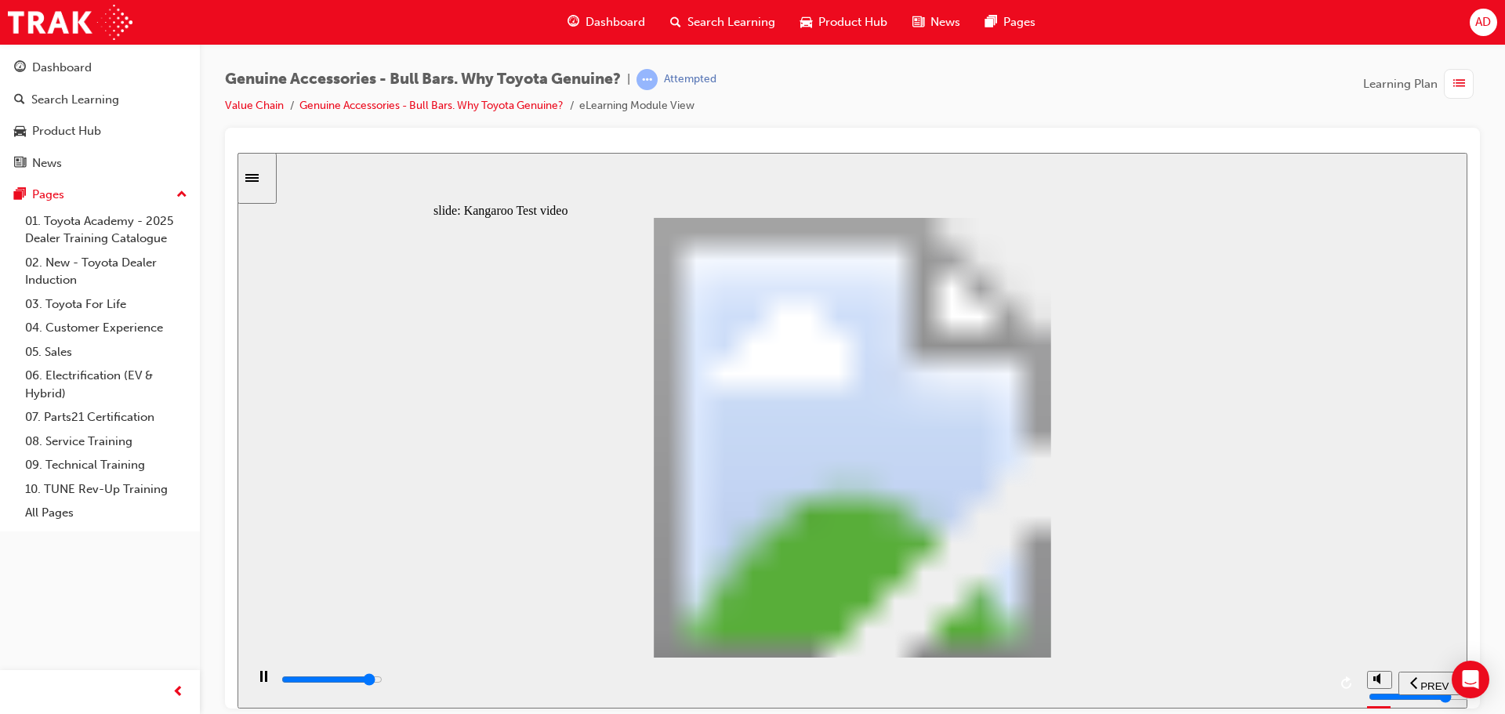
type input "15"
type input "20000"
type input "15"
type input "20200"
type input "15"
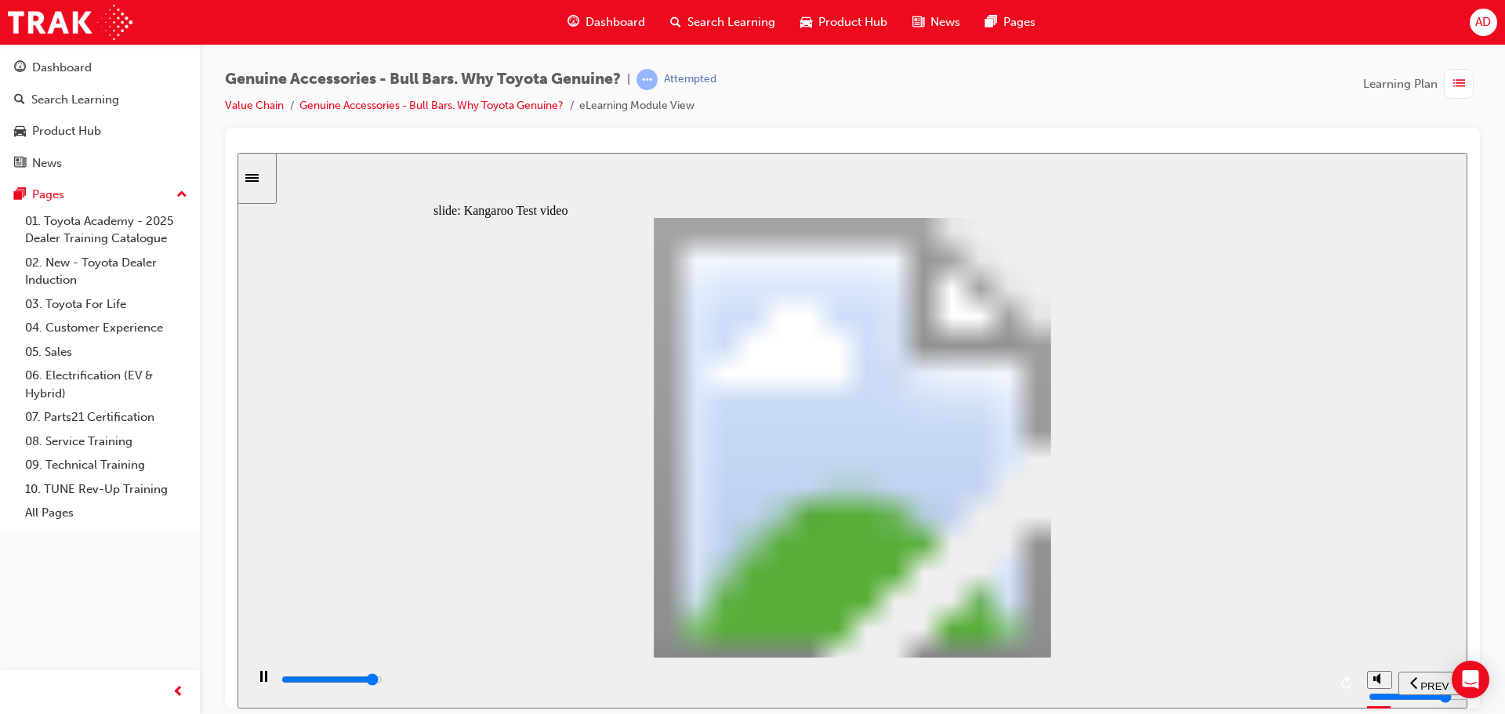
type input "20500"
type input "16"
type input "20800"
type input "16"
type input "21000"
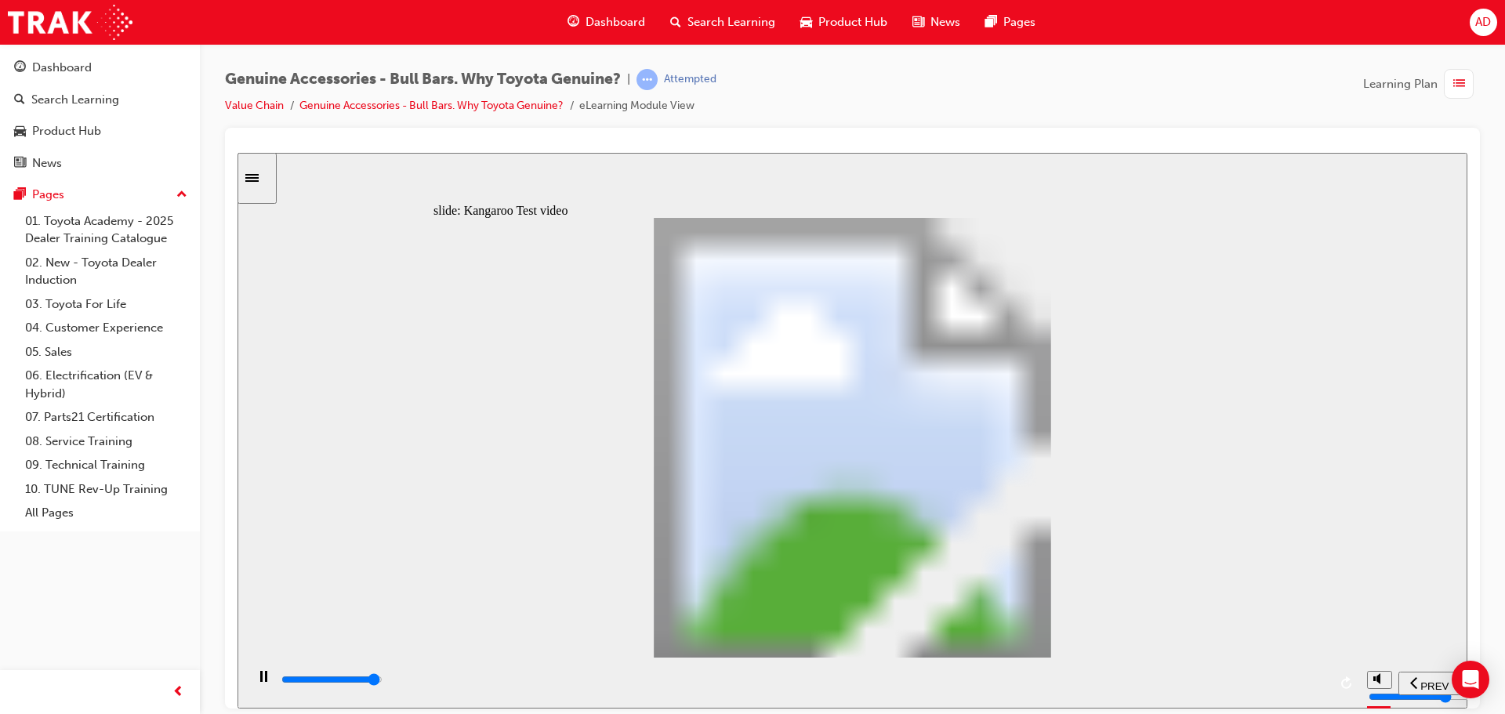
type input "16"
type input "21300"
type input "16"
type input "21500"
type input "24"
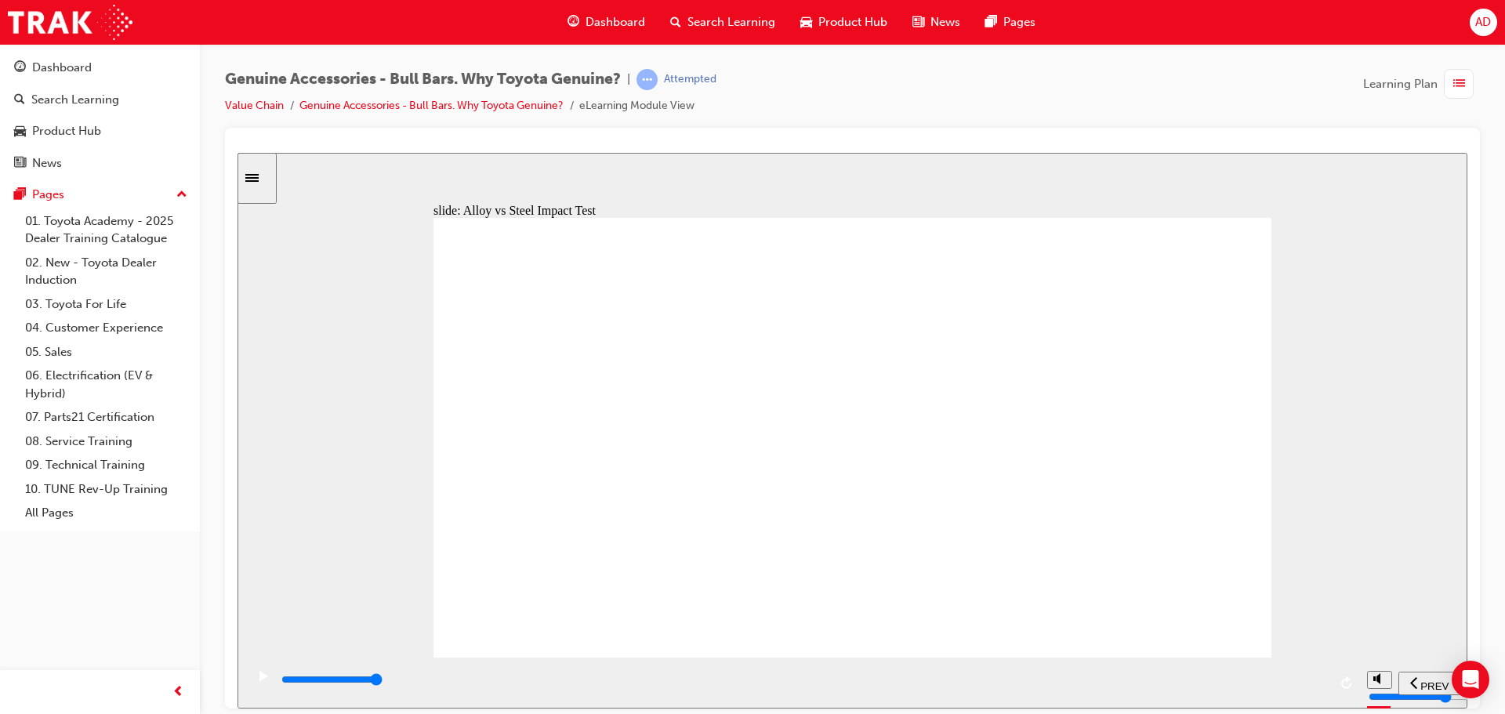
type input "8500"
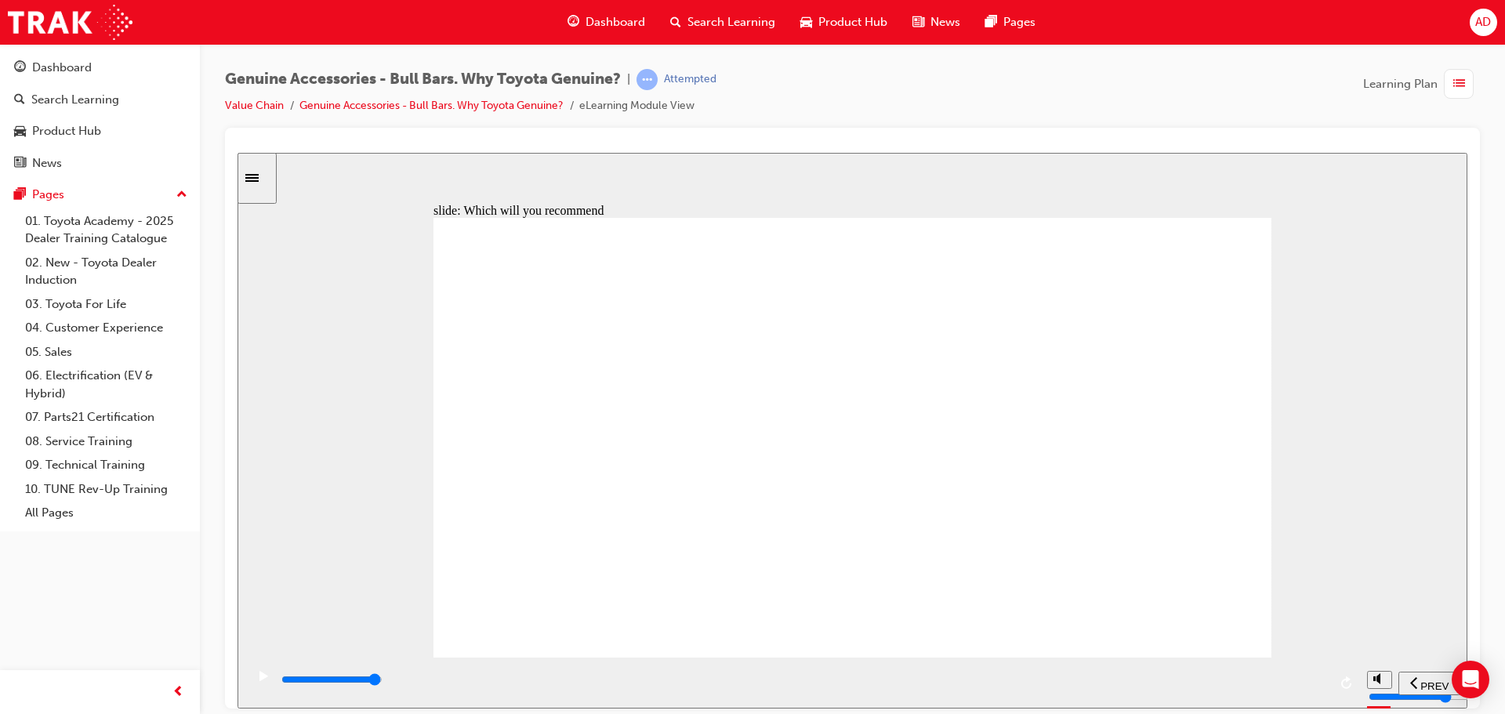
type input "7200"
radio input "true"
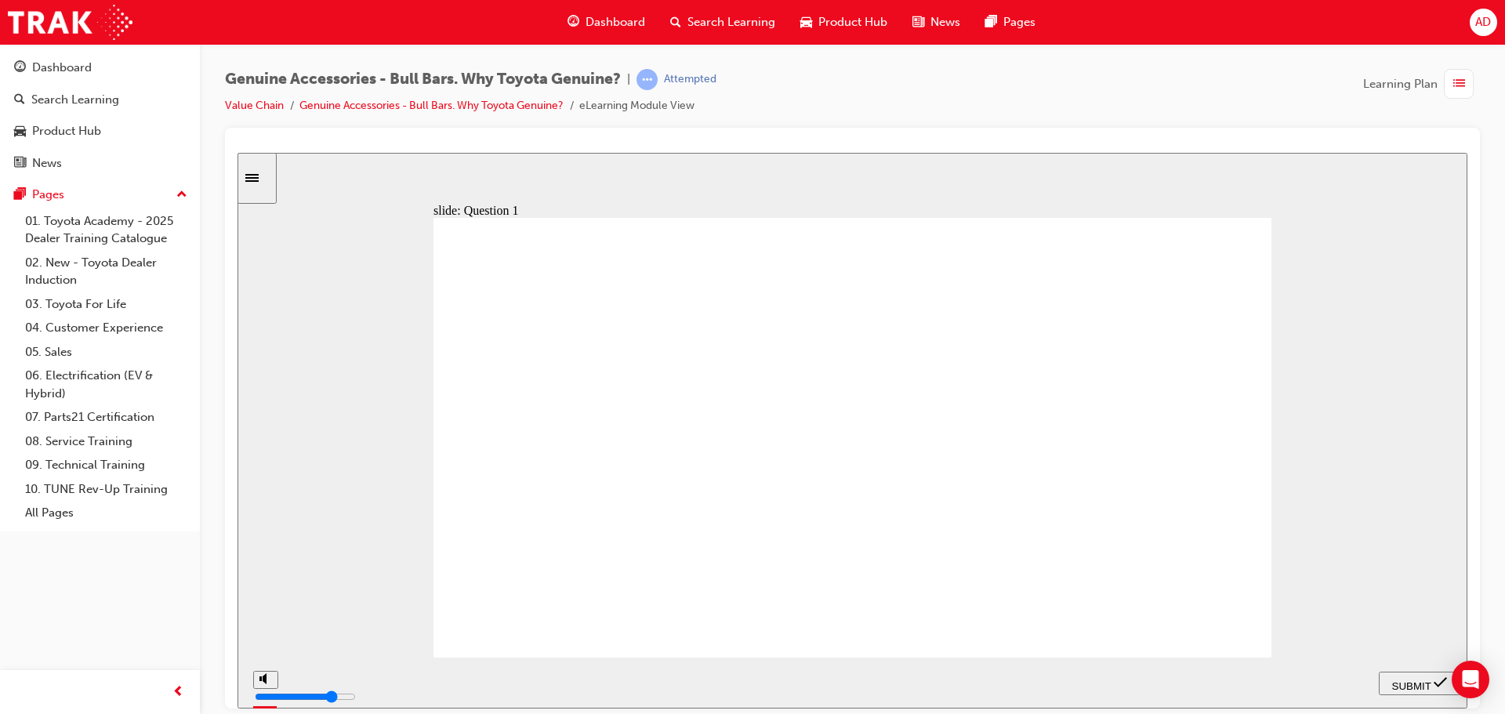
click at [1437, 682] on icon "submit" at bounding box center [1440, 682] width 13 height 10
radio input "true"
click at [1424, 684] on span "SUBMIT" at bounding box center [1411, 686] width 39 height 12
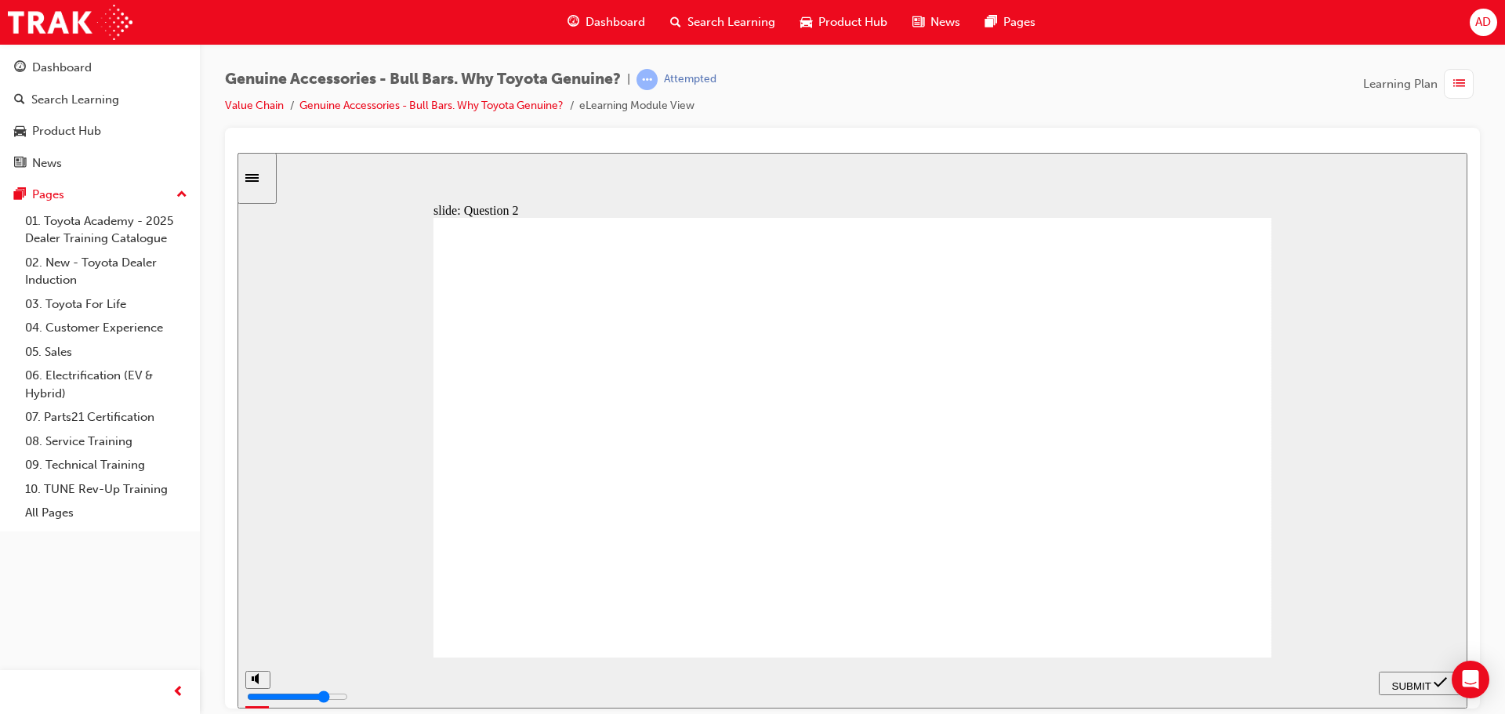
radio input "true"
click at [1411, 682] on span "SUBMIT" at bounding box center [1411, 686] width 39 height 12
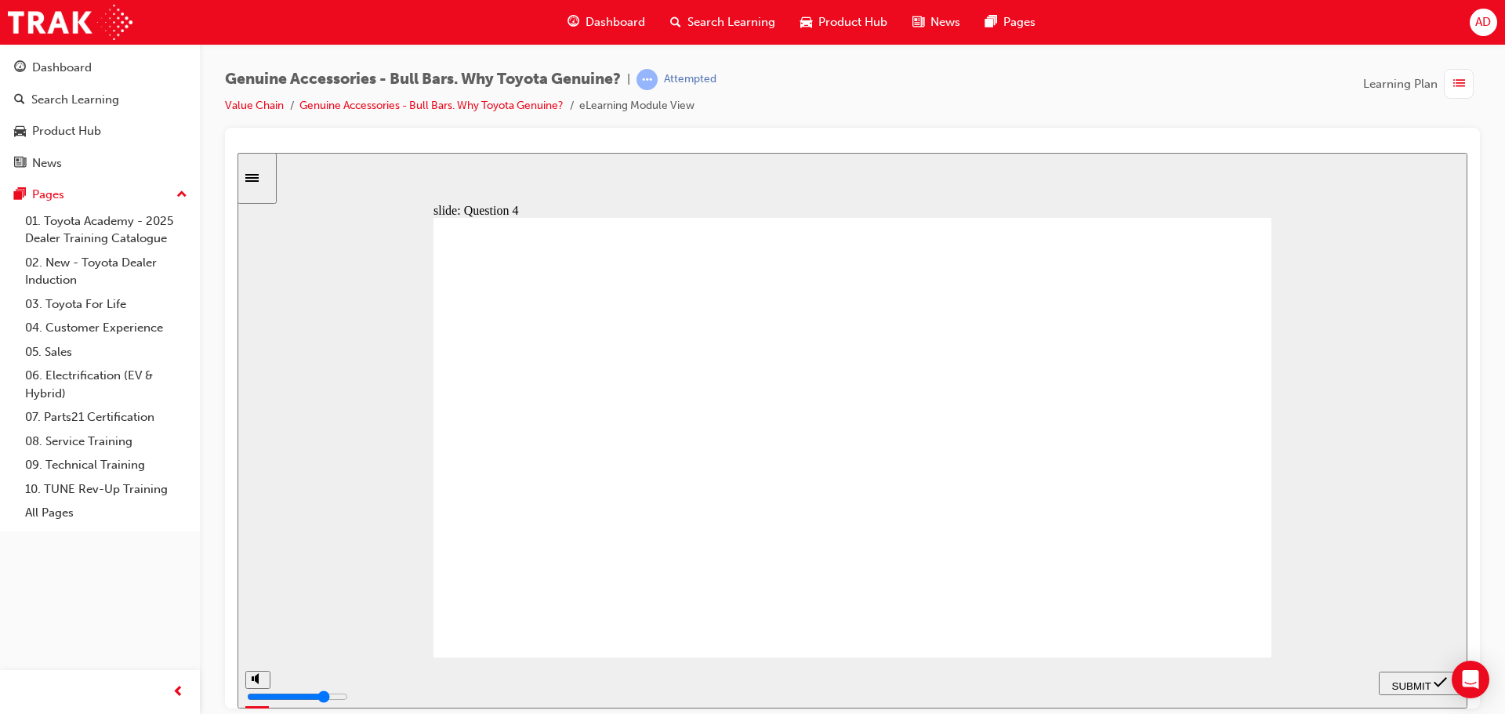
radio input "true"
click at [1412, 680] on span "SUBMIT" at bounding box center [1411, 686] width 39 height 12
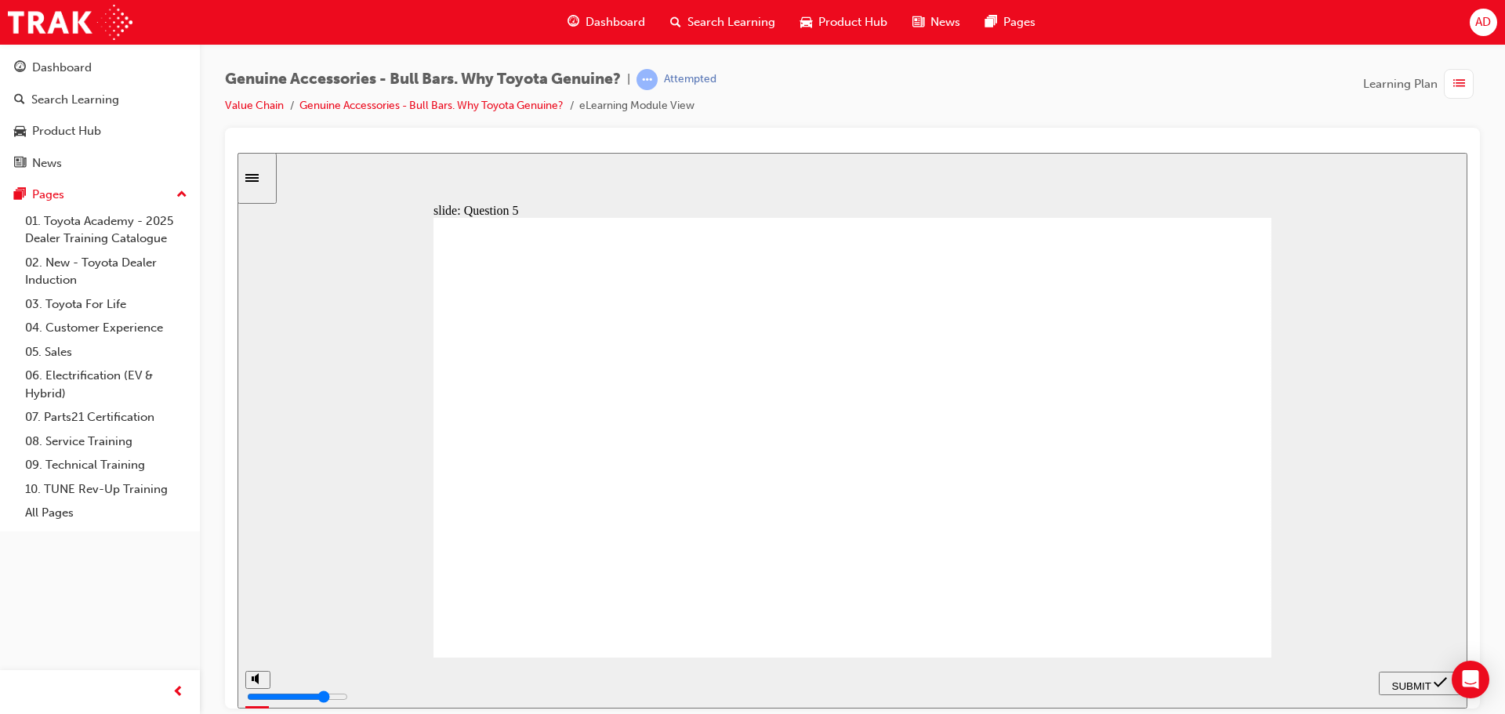
radio input "true"
click at [1413, 676] on div "SUBMIT" at bounding box center [1419, 683] width 69 height 16
radio input "true"
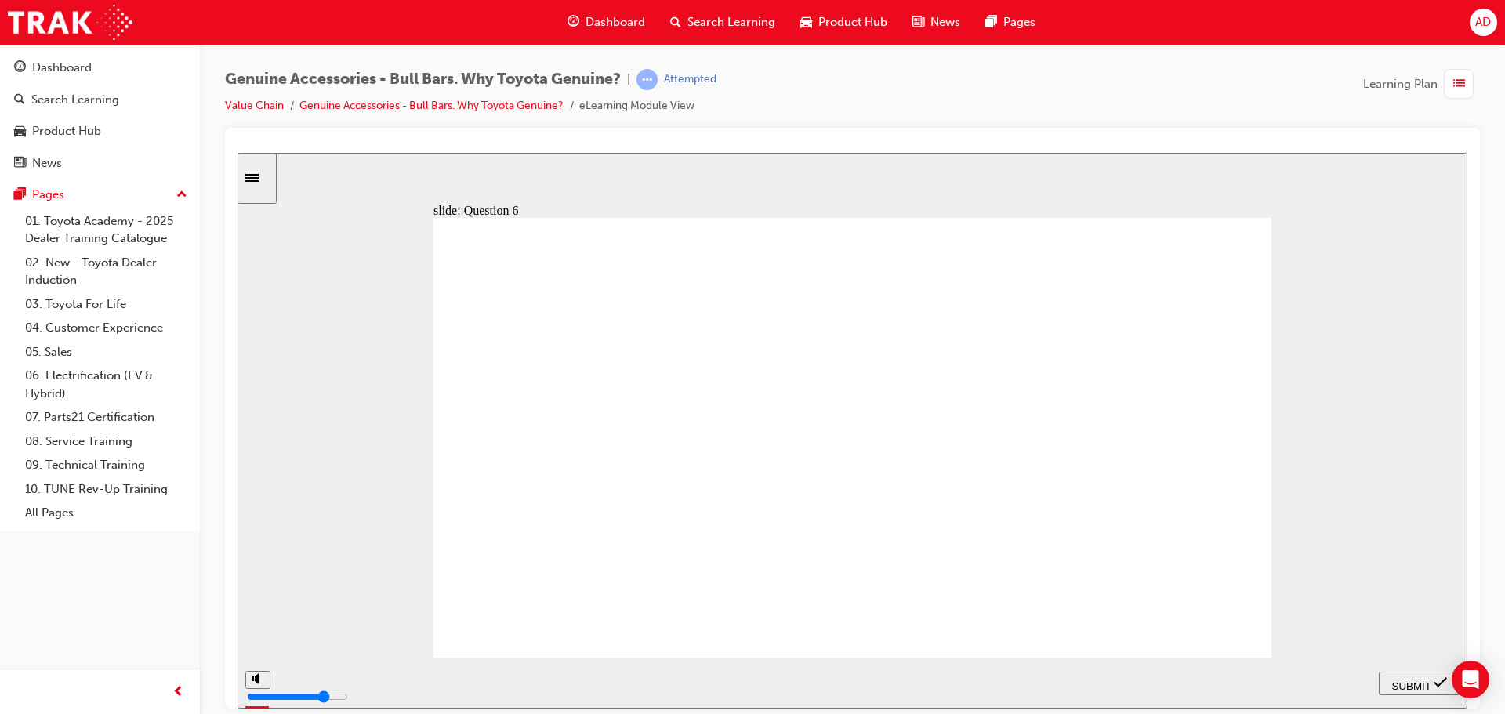
click at [1411, 680] on span "SUBMIT" at bounding box center [1411, 686] width 39 height 12
radio input "true"
click at [1417, 683] on span "SUBMIT" at bounding box center [1411, 686] width 39 height 12
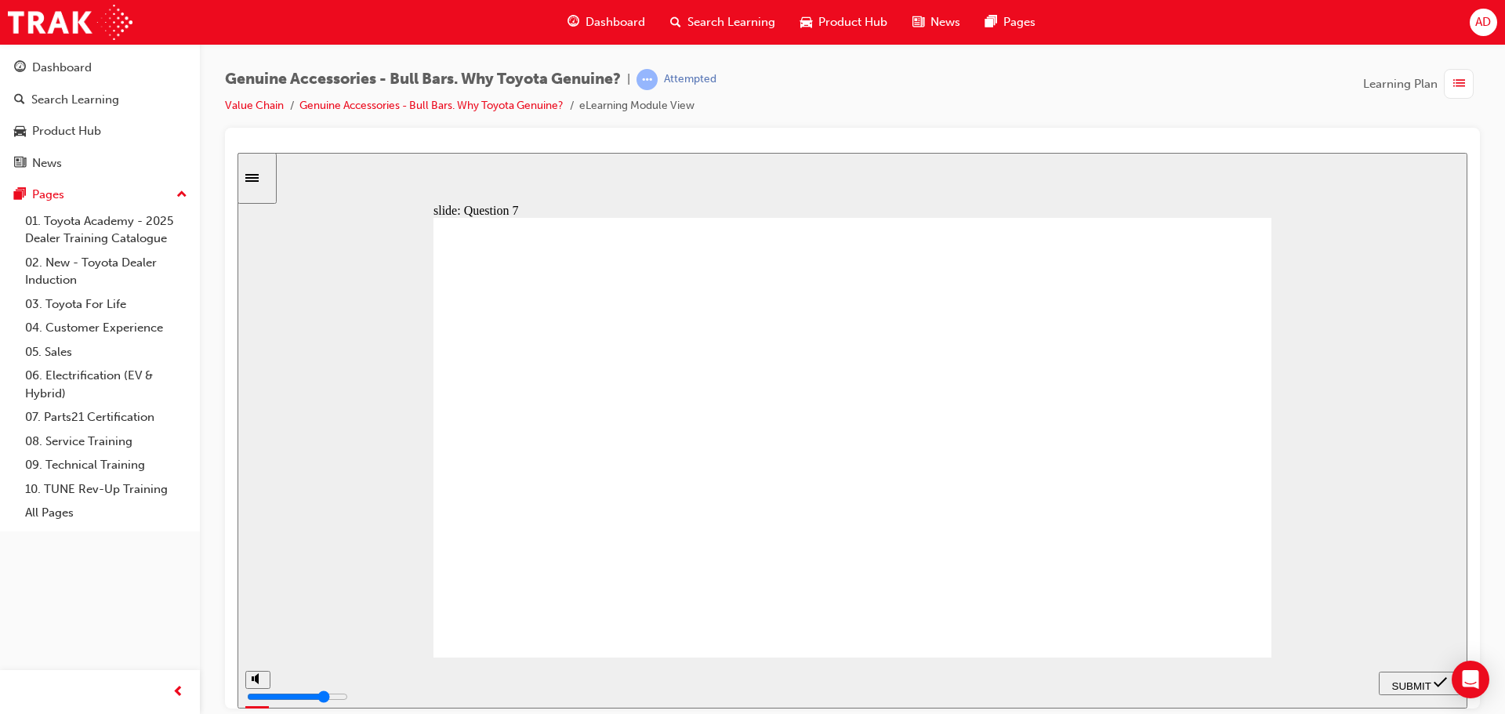
type input "23000"
click at [53, 69] on div "Dashboard" at bounding box center [62, 68] width 60 height 18
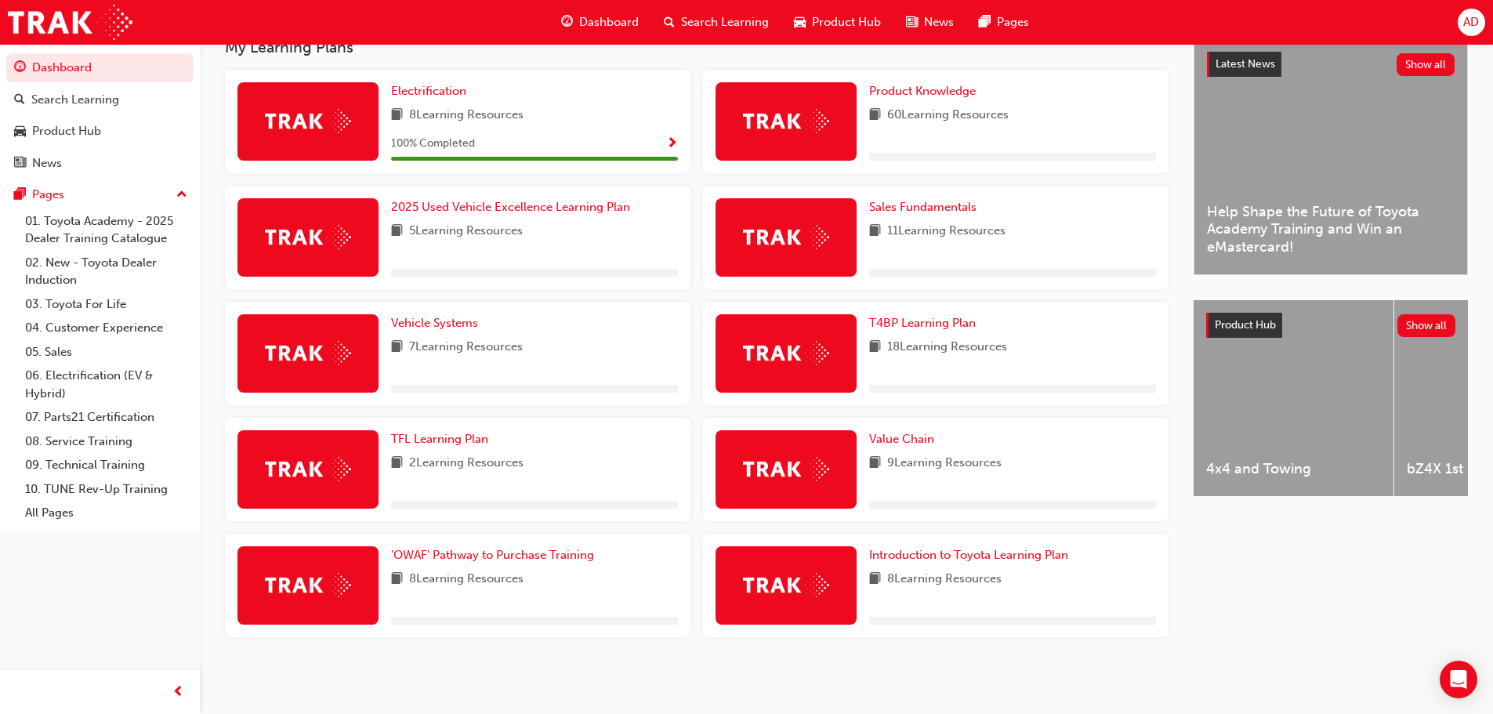
scroll to position [367, 0]
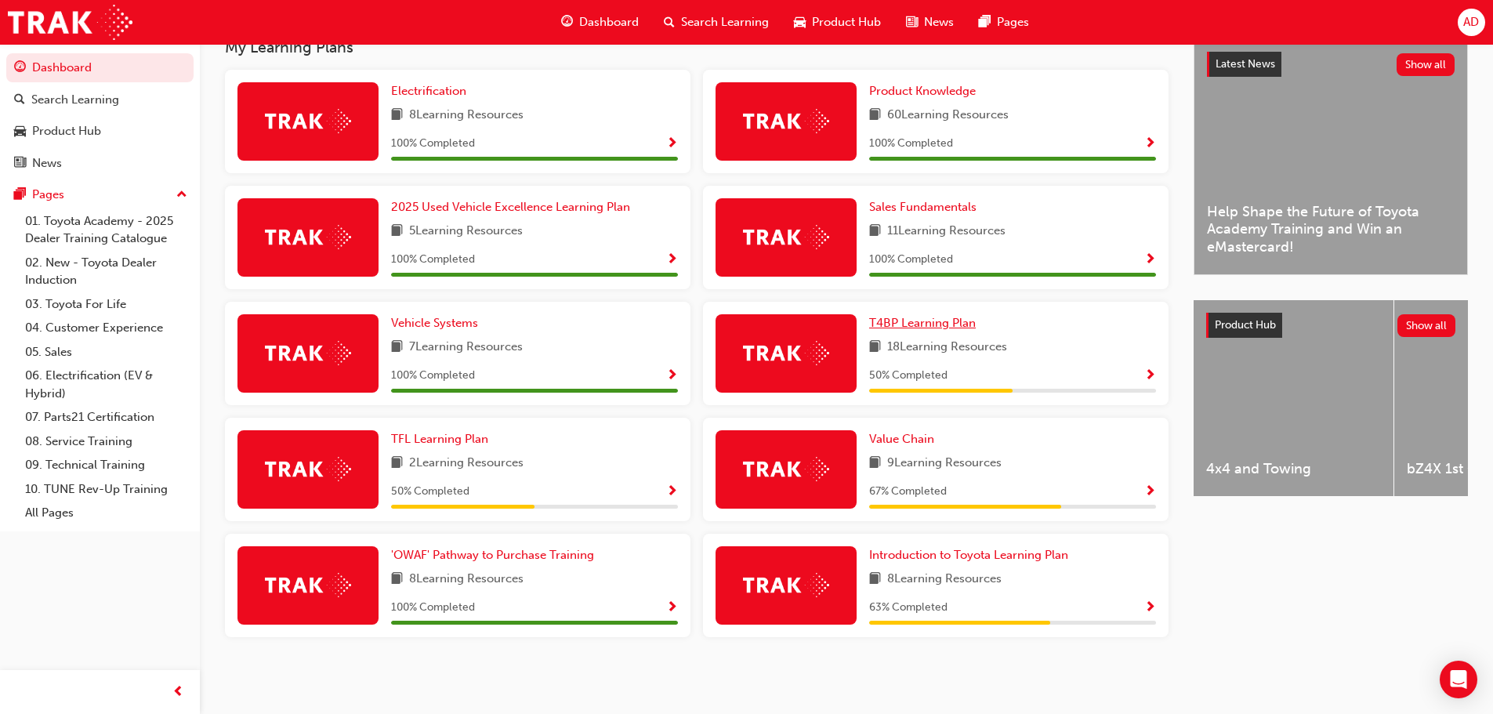
click at [925, 324] on span "T4BP Learning Plan" at bounding box center [922, 323] width 107 height 14
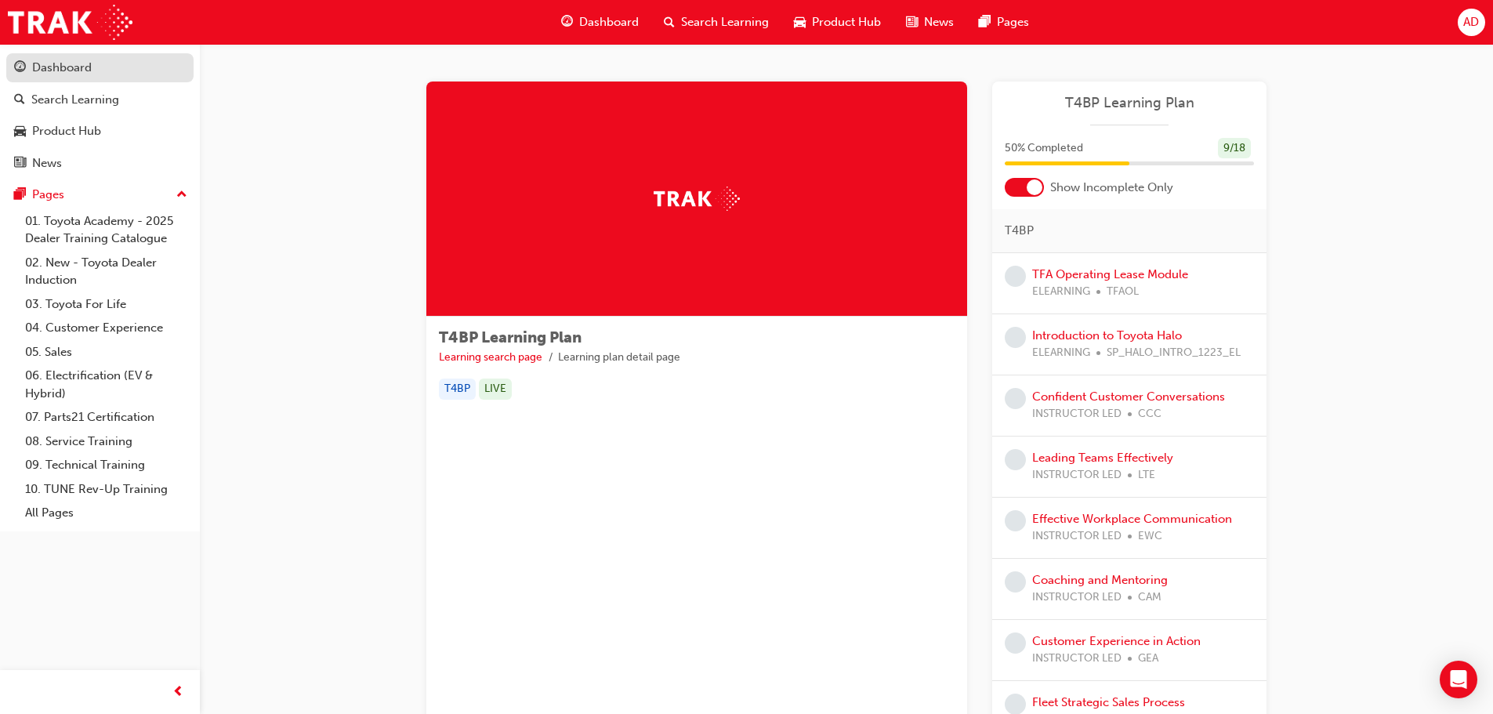
click at [67, 77] on div "Dashboard" at bounding box center [100, 68] width 172 height 20
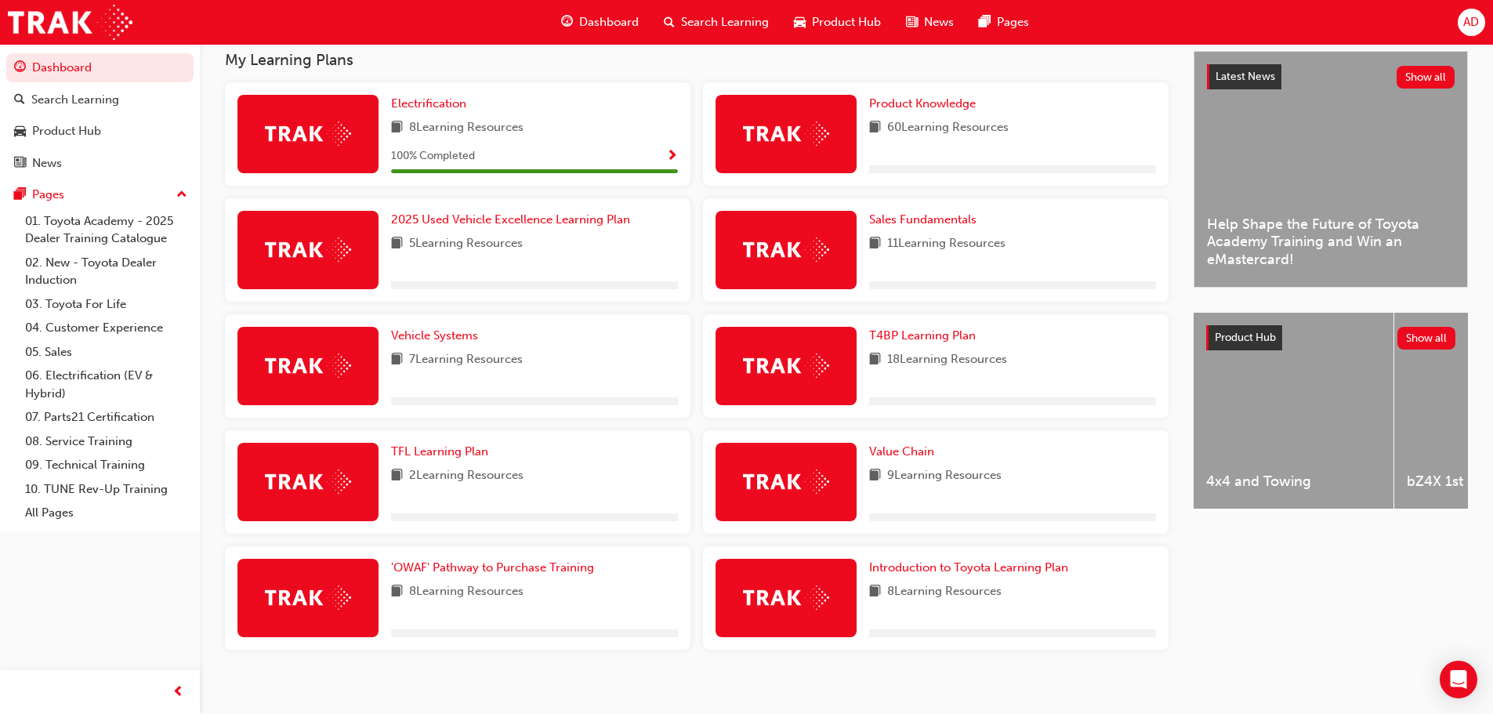
scroll to position [367, 0]
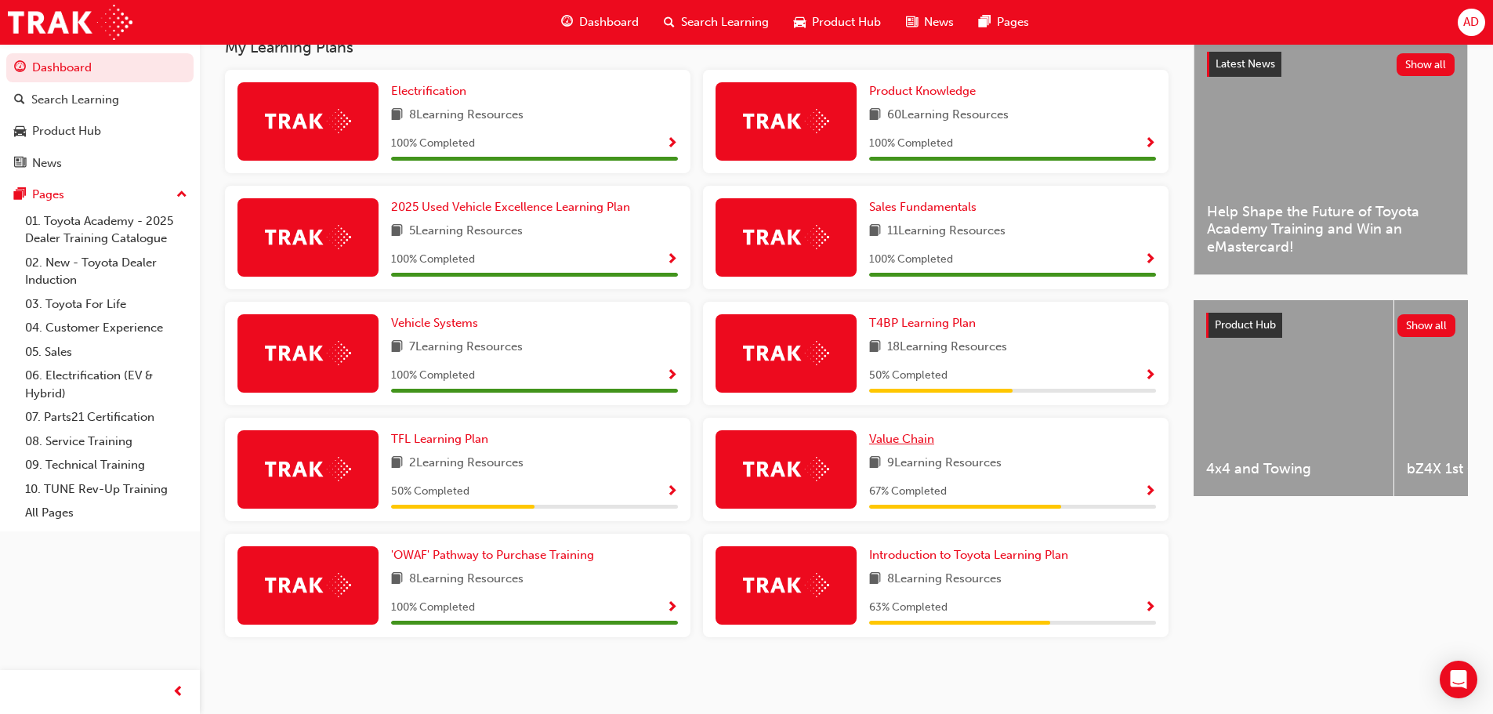
click at [899, 436] on span "Value Chain" at bounding box center [901, 439] width 65 height 14
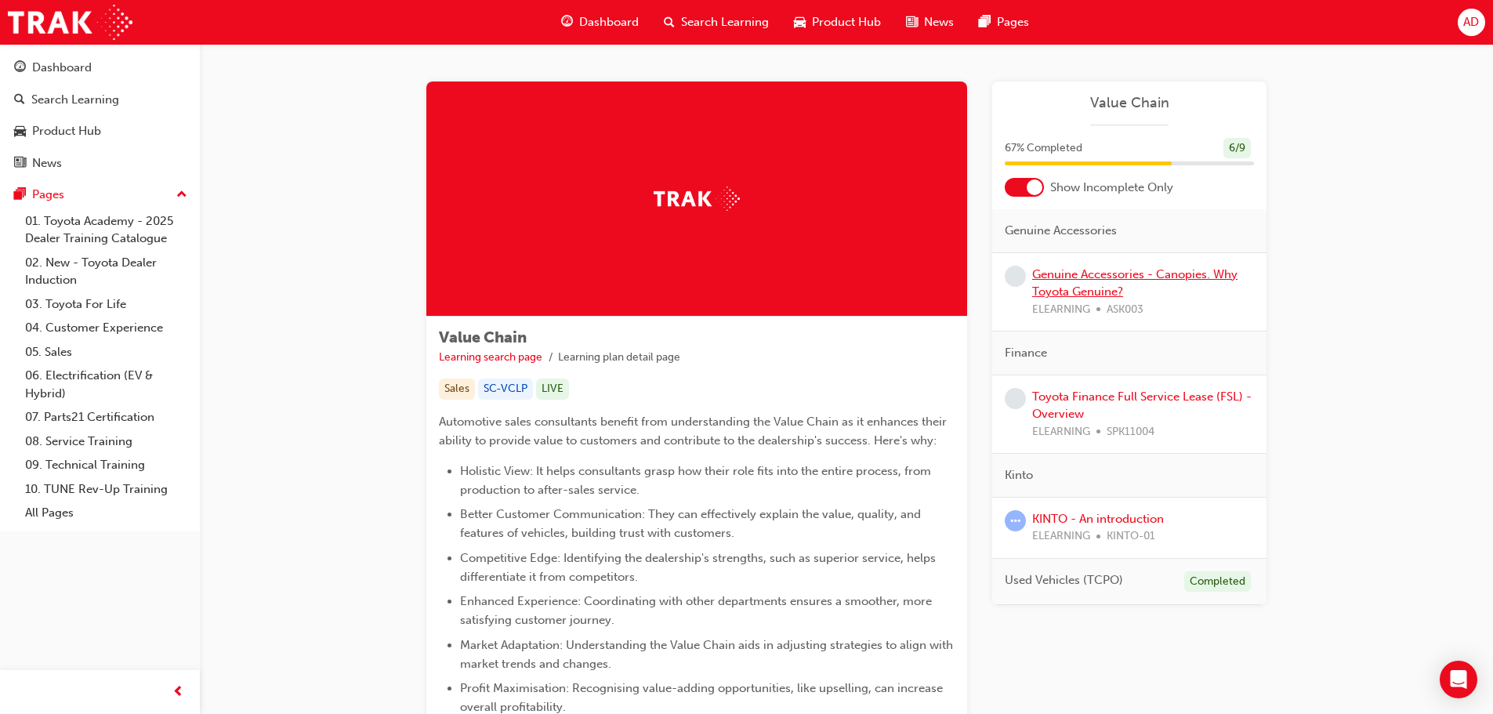
click at [1145, 277] on link "Genuine Accessories - Canopies. Why Toyota Genuine?" at bounding box center [1134, 283] width 205 height 32
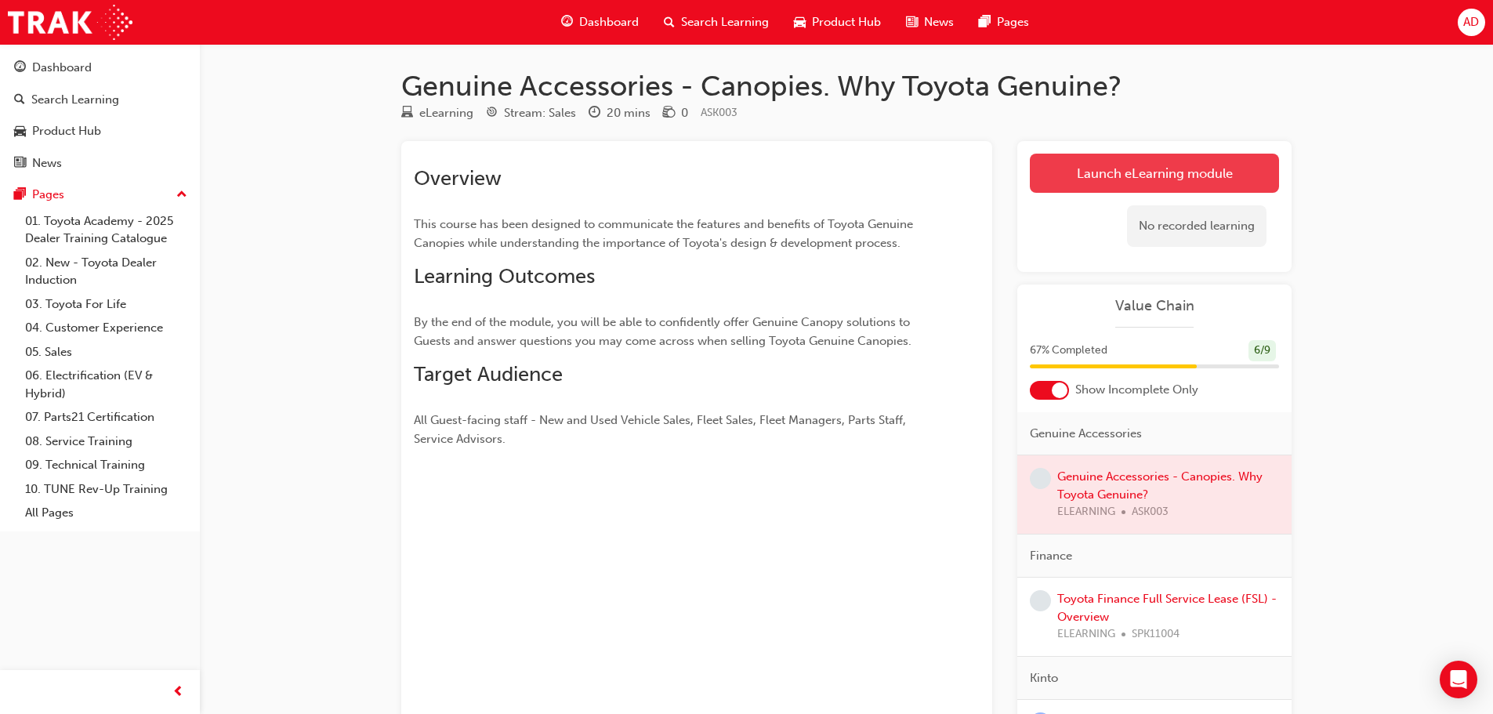
click at [1182, 176] on link "Launch eLearning module" at bounding box center [1154, 173] width 249 height 39
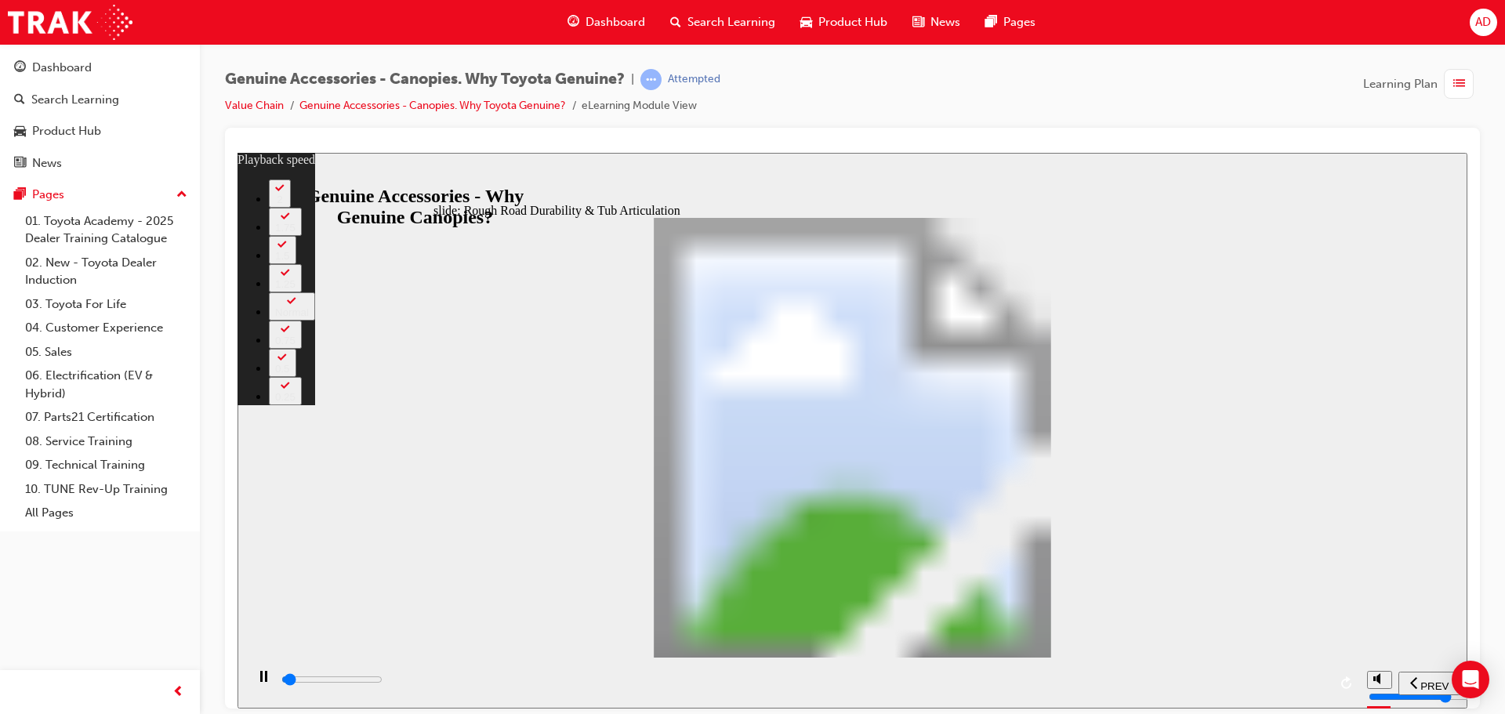
type input "1000"
type input "0"
type input "1000"
type input "0"
type input "1100"
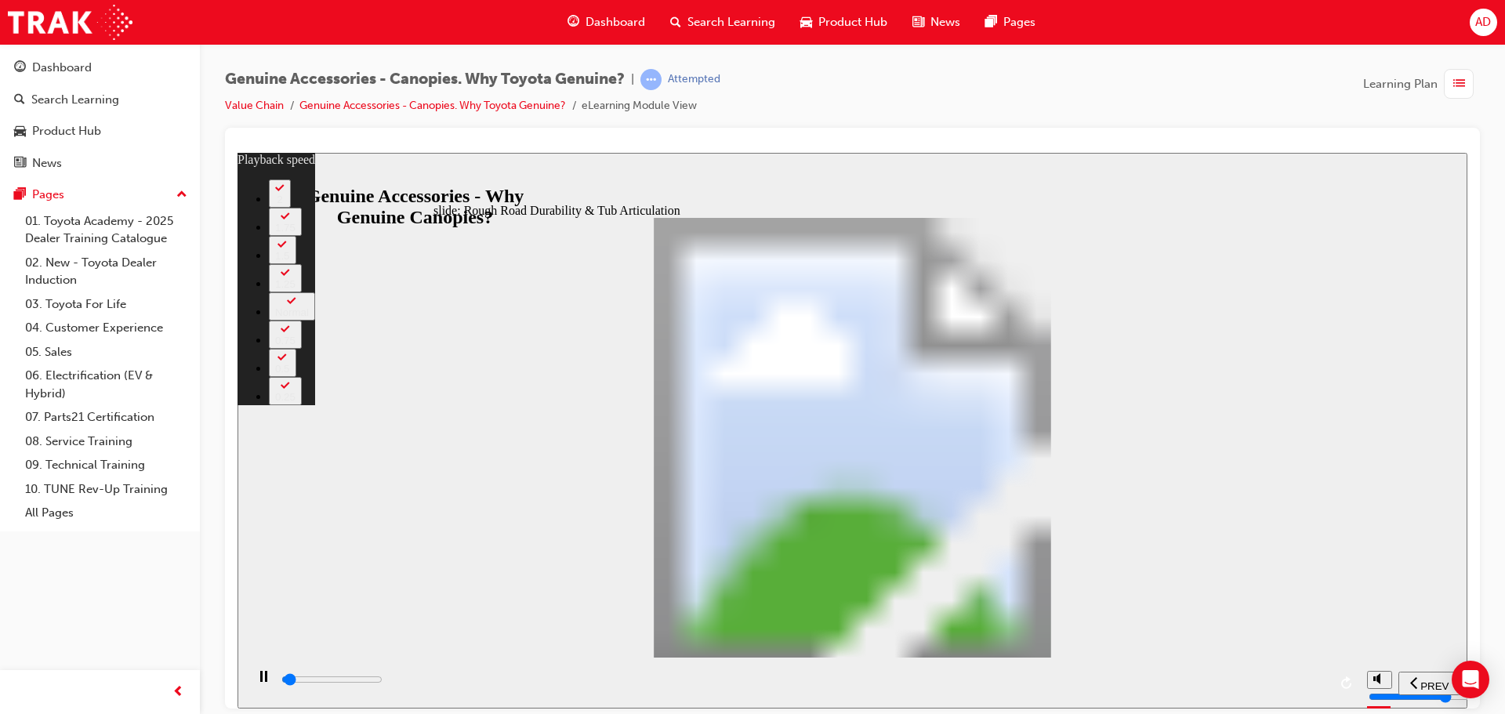
type input "0"
type input "1100"
type input "0"
type input "1100"
type input "0"
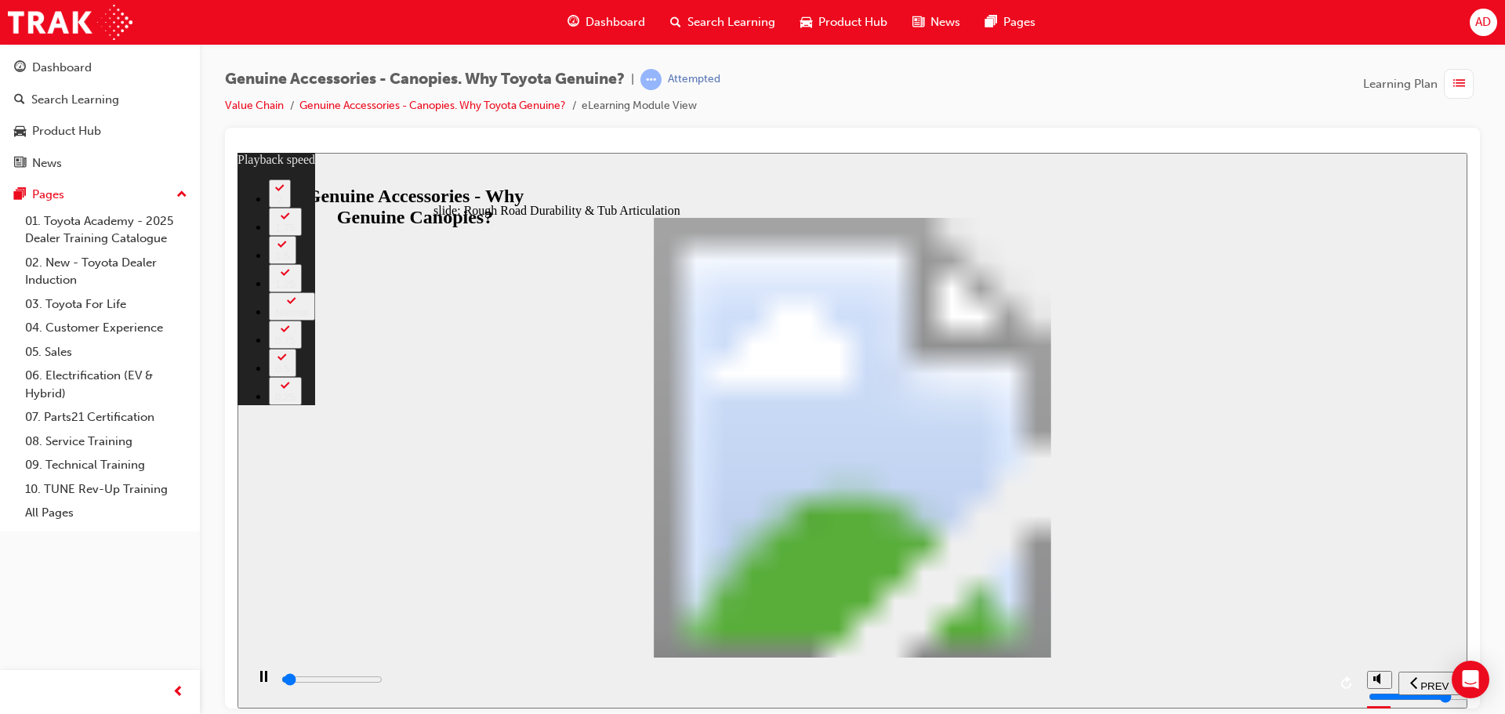
type input "1100"
type input "0"
type input "1100"
type input "0"
type input "1100"
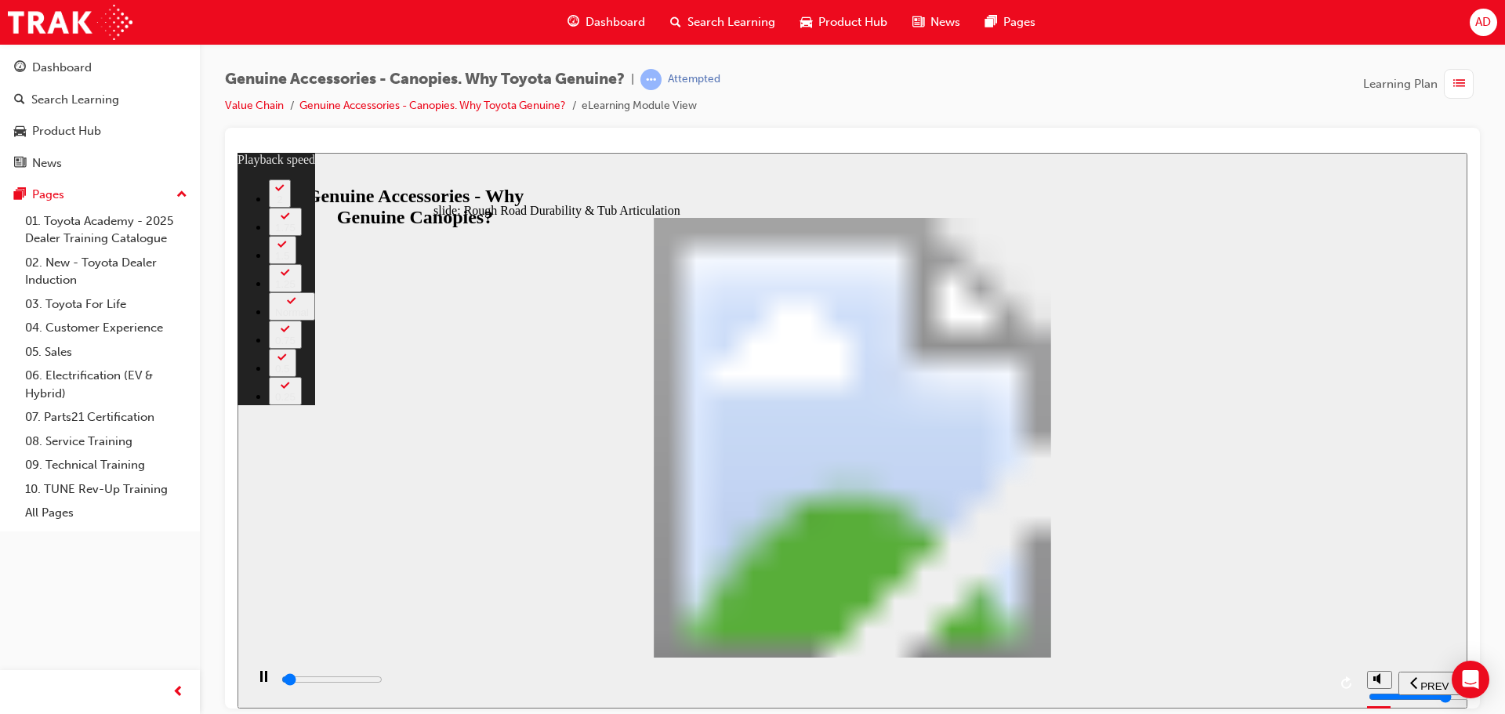
type input "0"
type input "1200"
type input "0"
type input "1200"
type input "0"
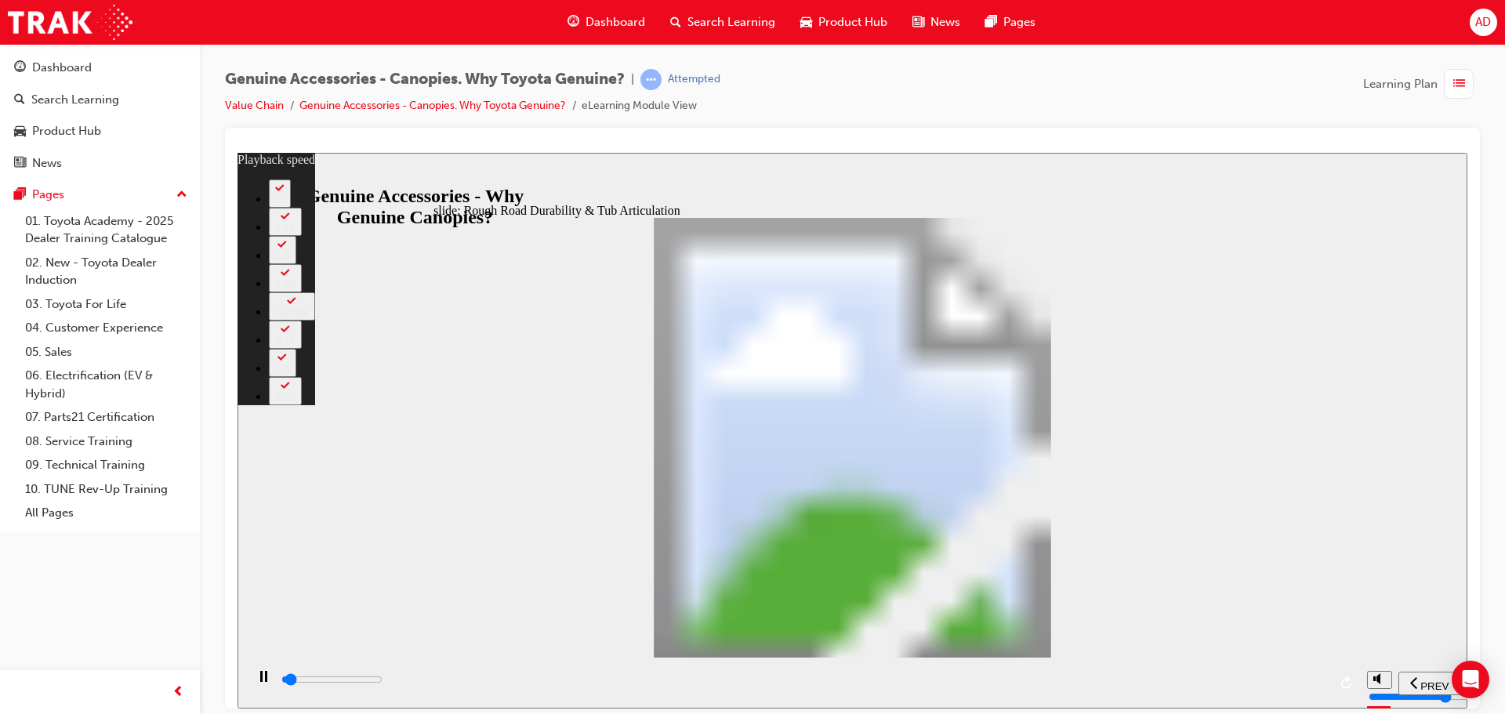
type input "1200"
type input "0"
type input "1200"
type input "0"
type input "1200"
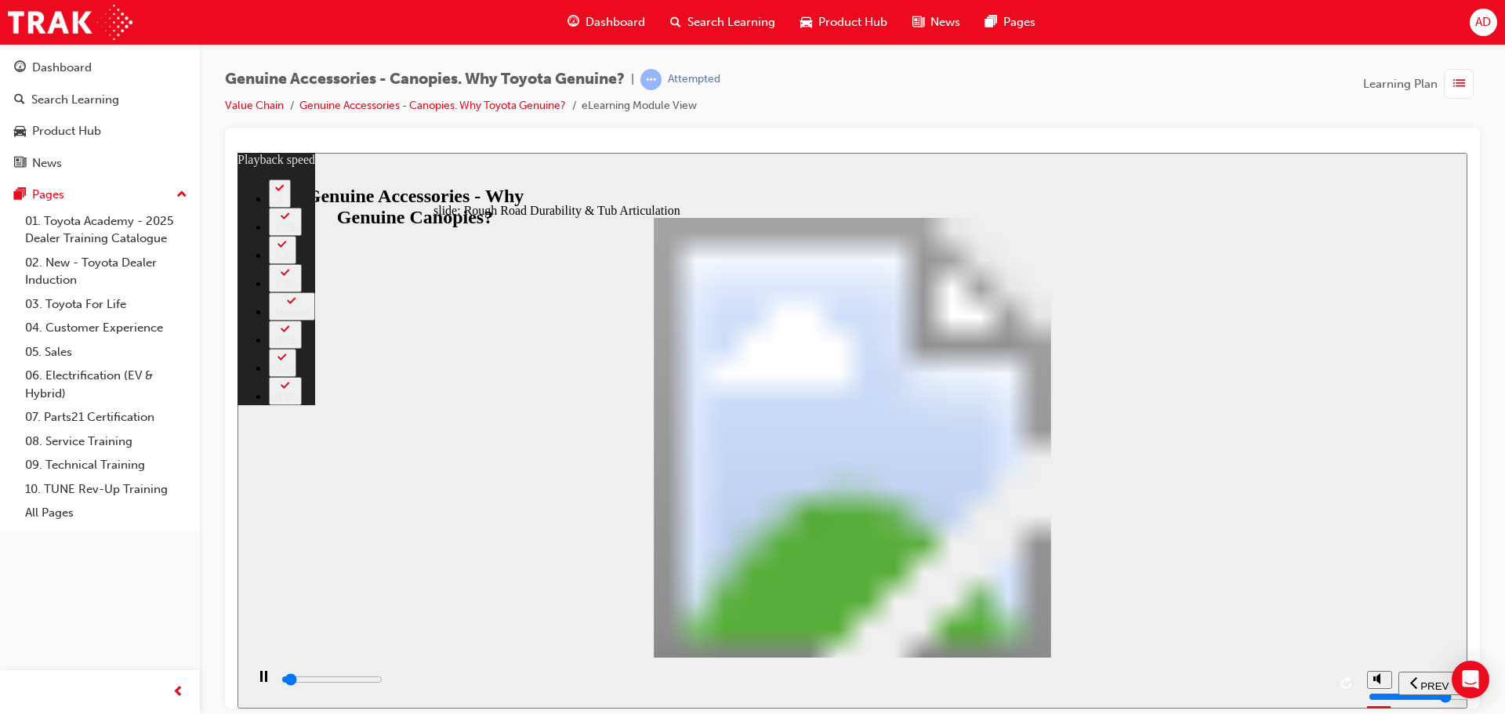
type input "0"
type input "1200"
type input "0"
type input "1300"
type input "0"
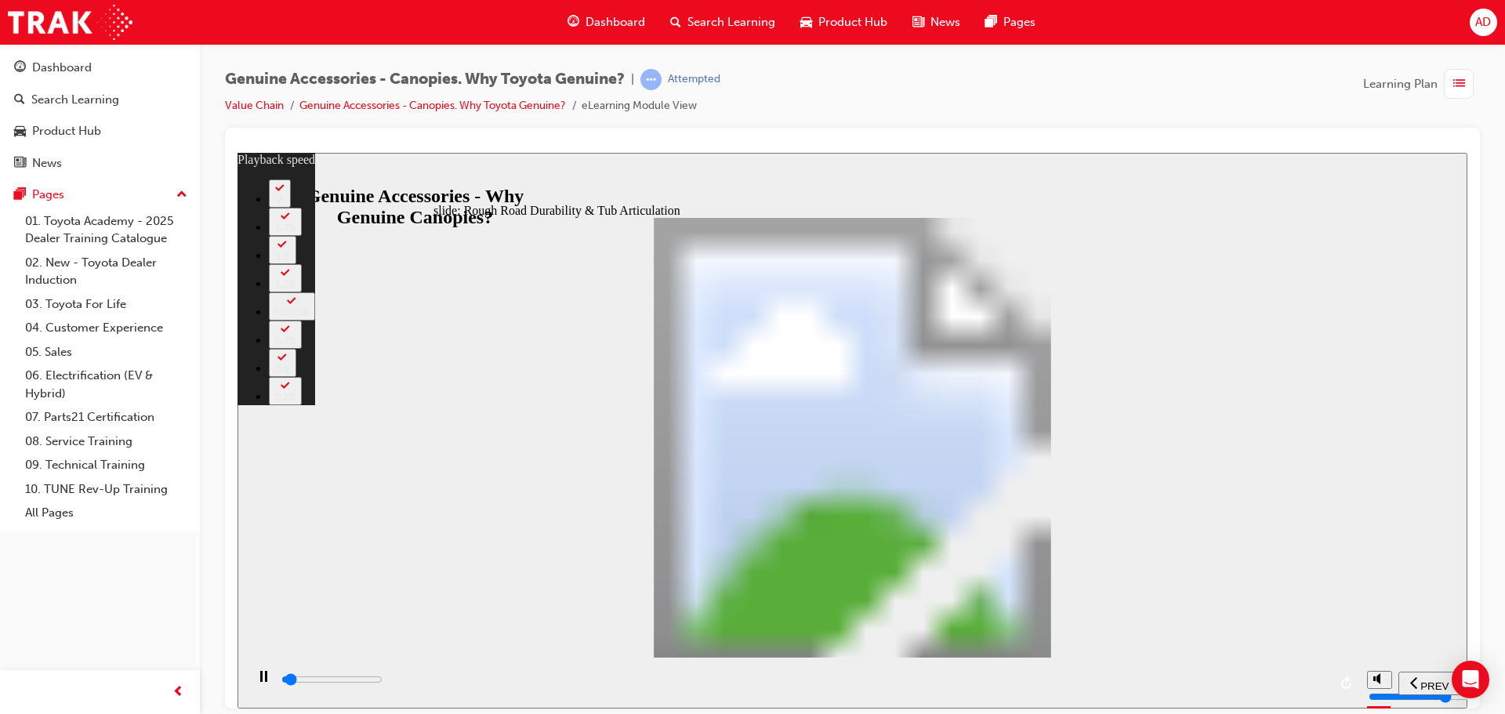
type input "1300"
type input "0"
type input "1300"
type input "0"
type input "1300"
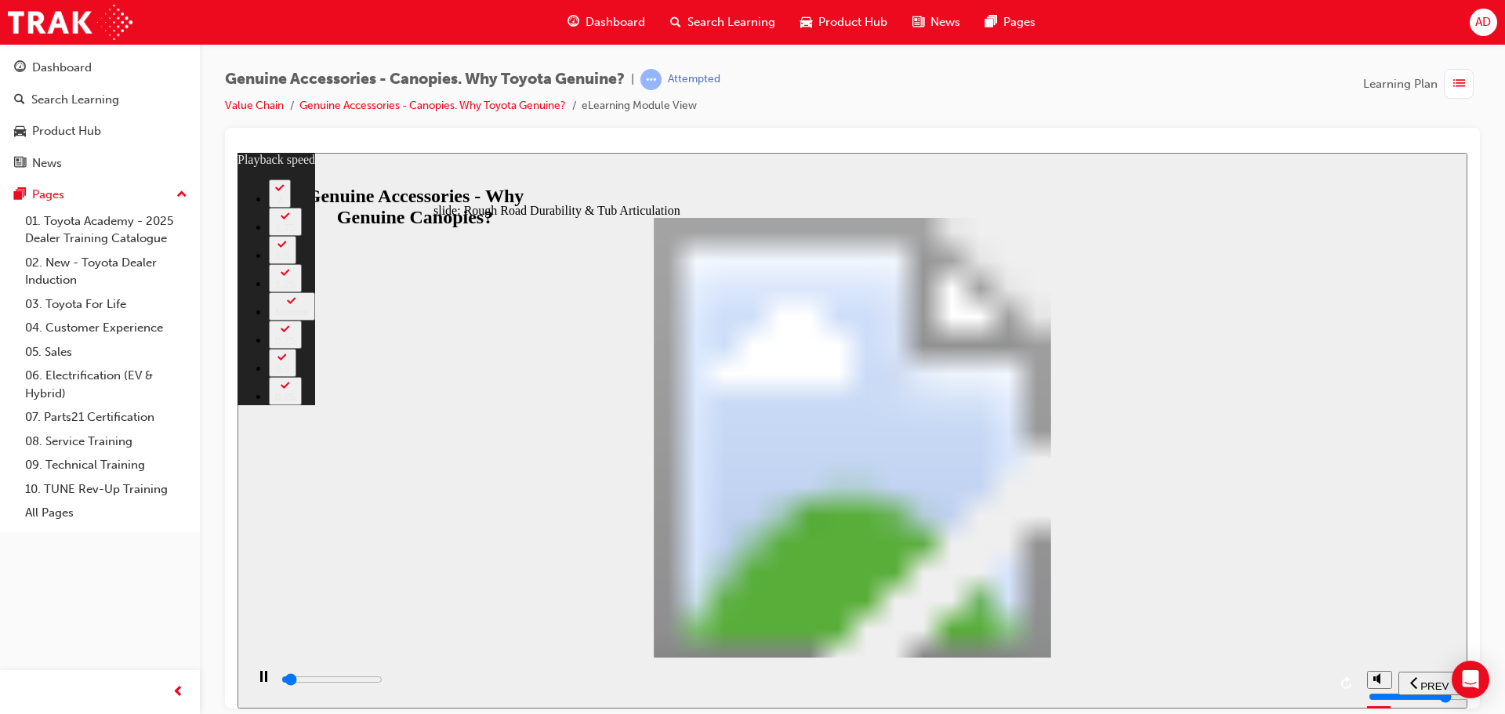
type input "0"
type input "1300"
type input "0"
type input "1300"
type input "0"
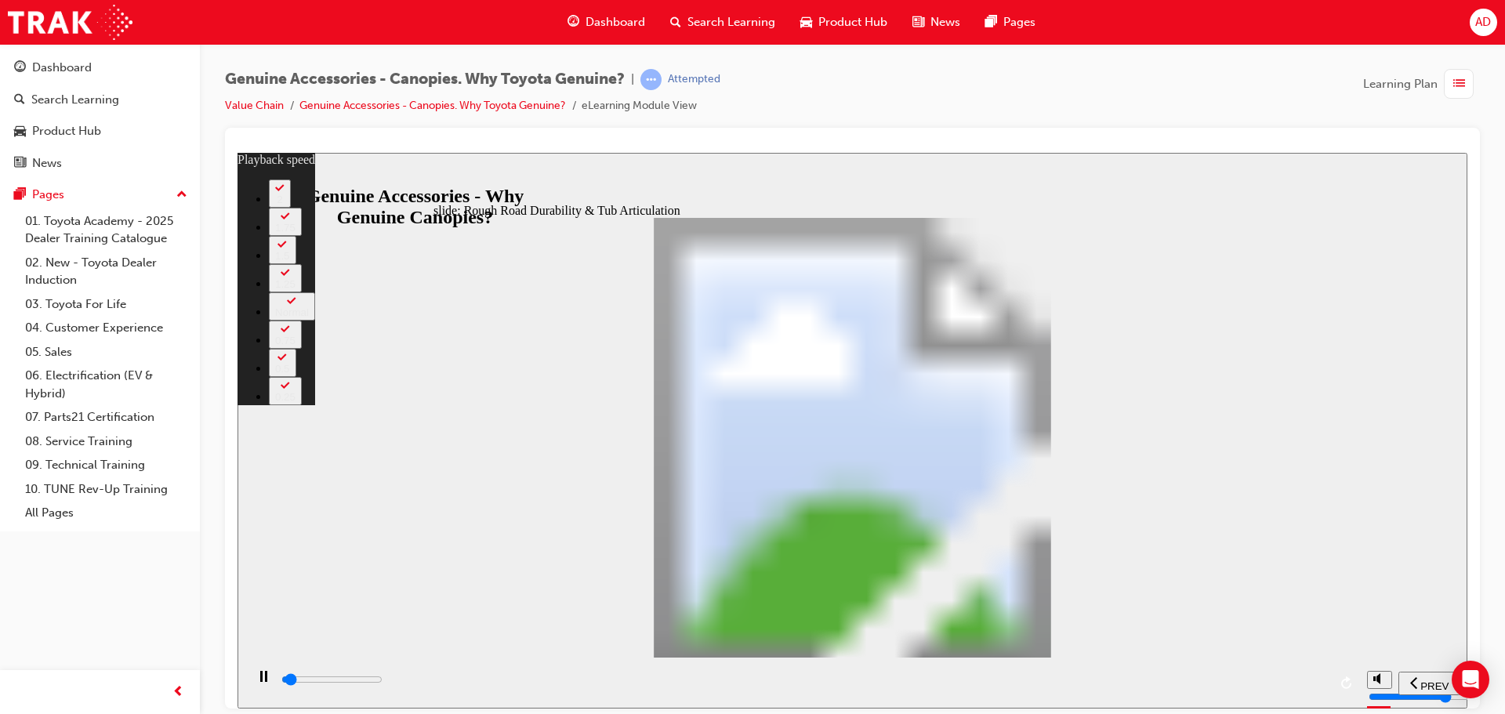
type input "1400"
type input "0"
type input "1400"
type input "0"
type input "1400"
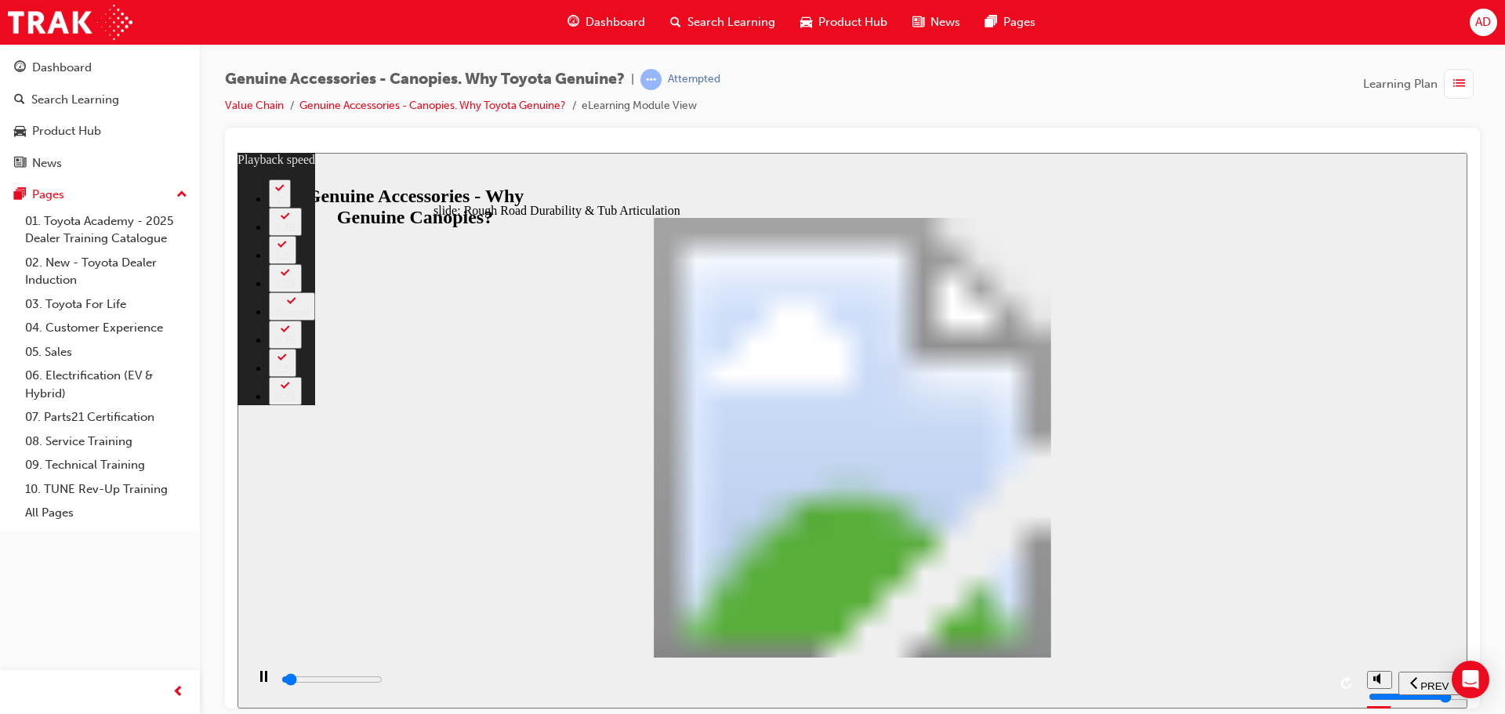
type input "0"
type input "1400"
type input "0"
type input "1400"
type input "0"
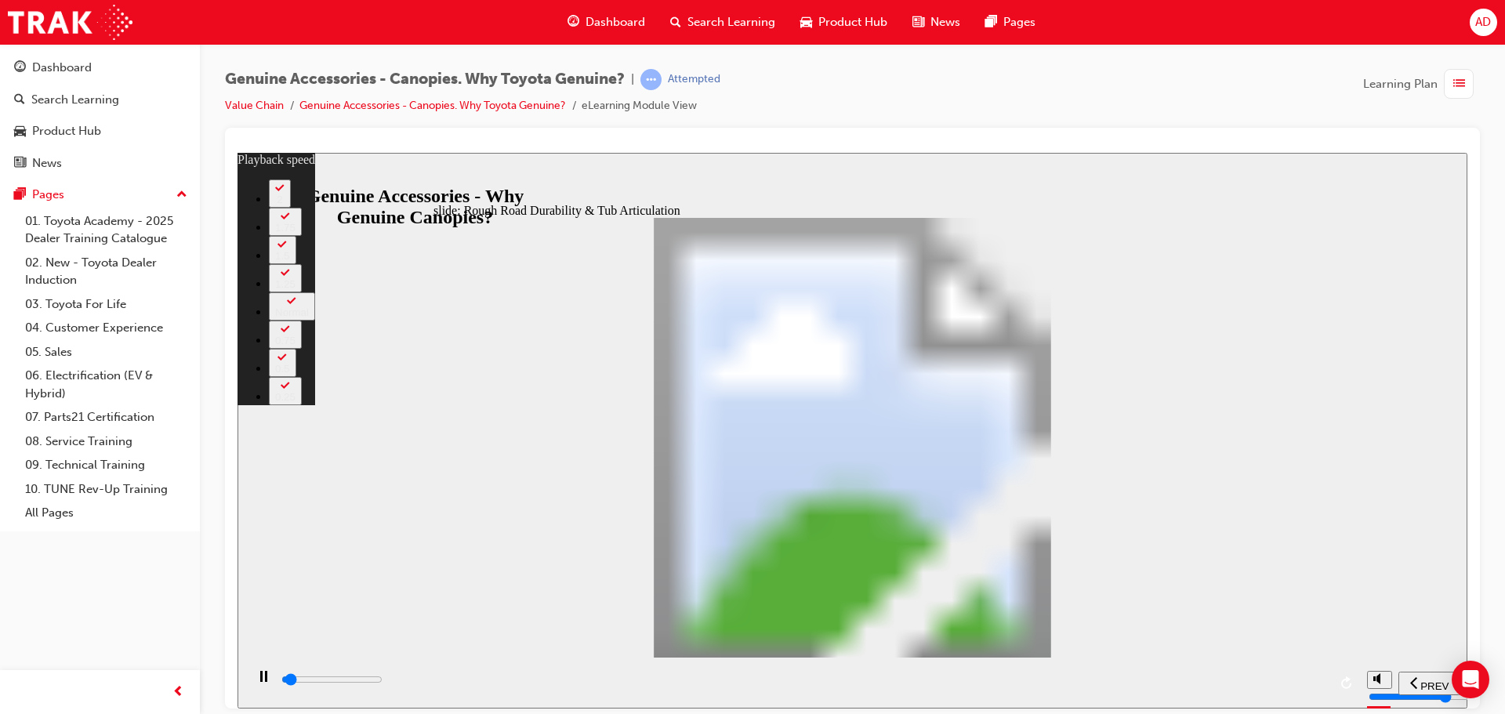
type input "1400"
type input "0"
type input "1500"
type input "0"
type input "1500"
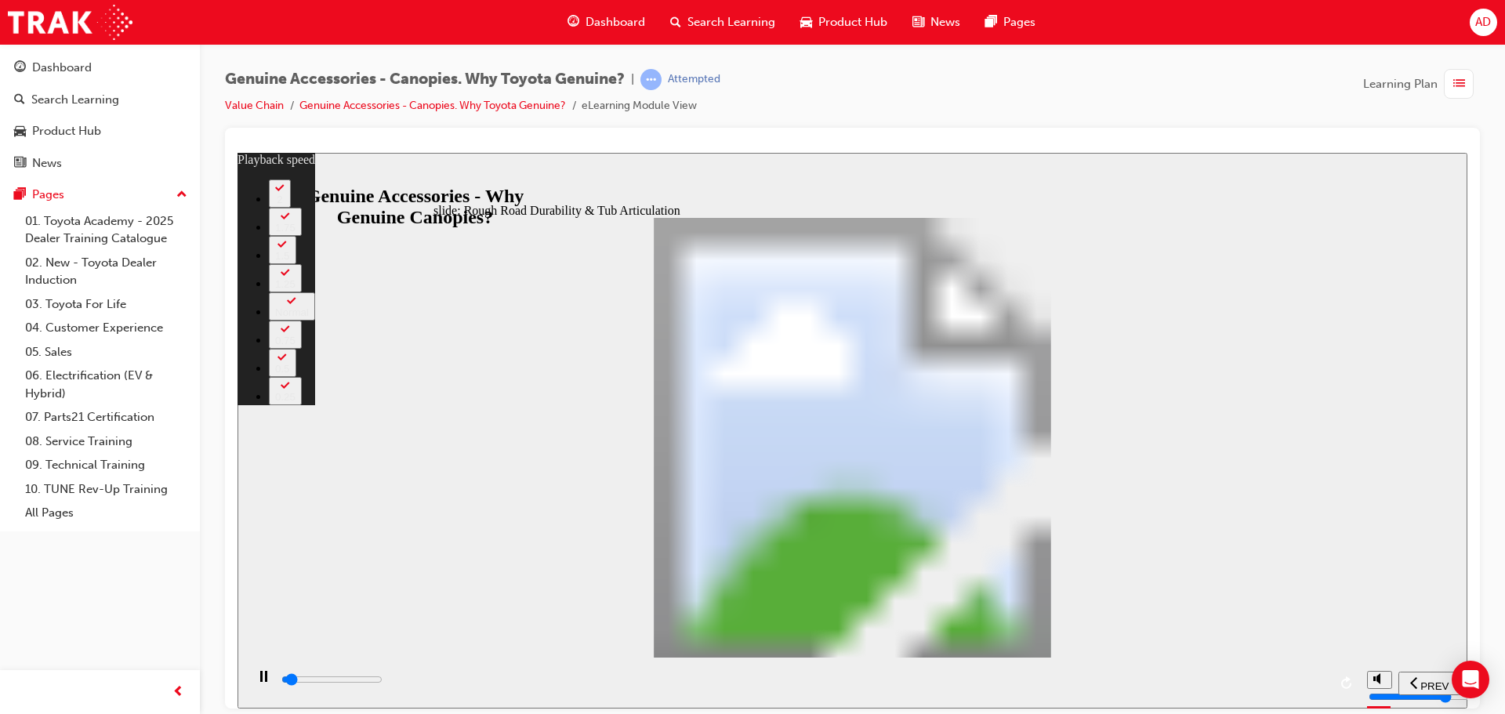
type input "0"
type input "1500"
type input "0"
type input "1500"
type input "0"
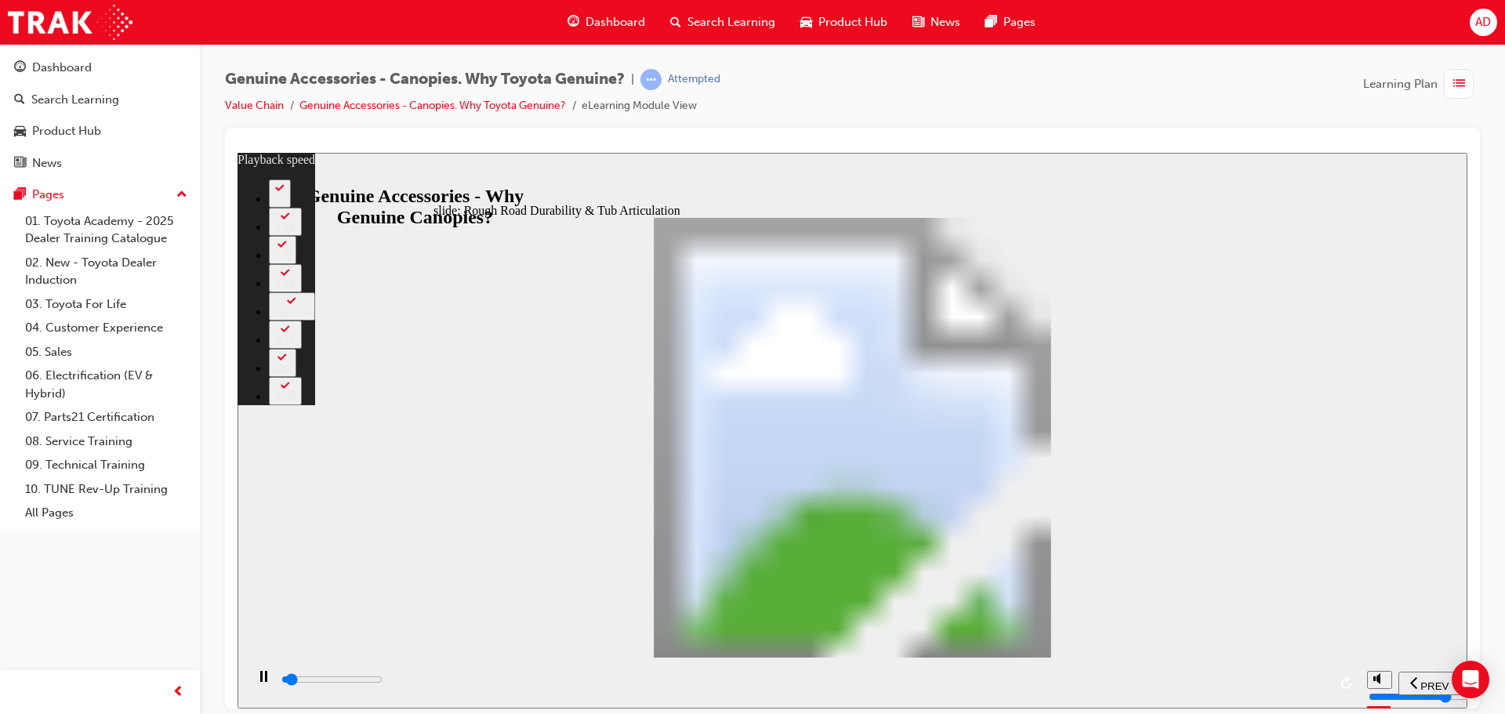
type input "1500"
type input "0"
type input "1500"
type input "1"
type input "1600"
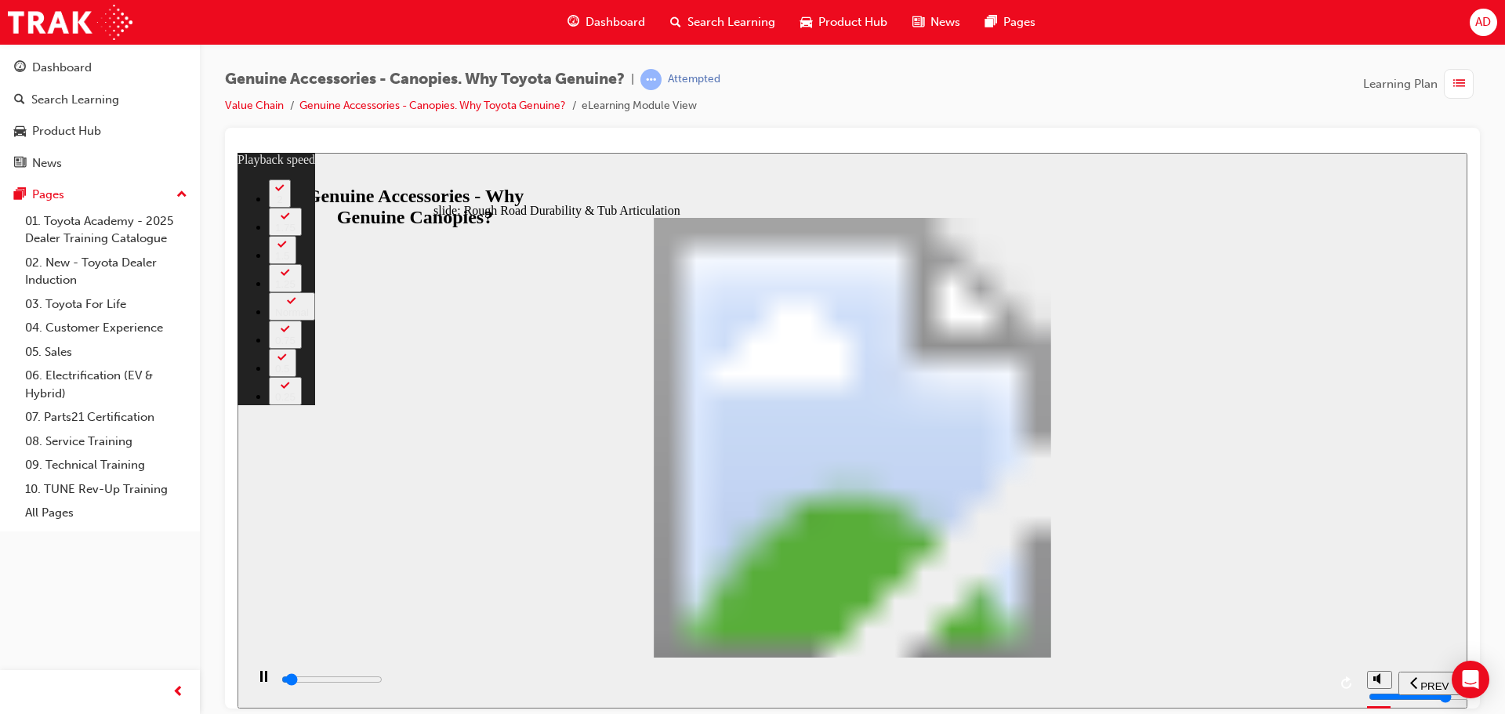
type input "1"
type input "1600"
type input "1"
type input "1600"
type input "1"
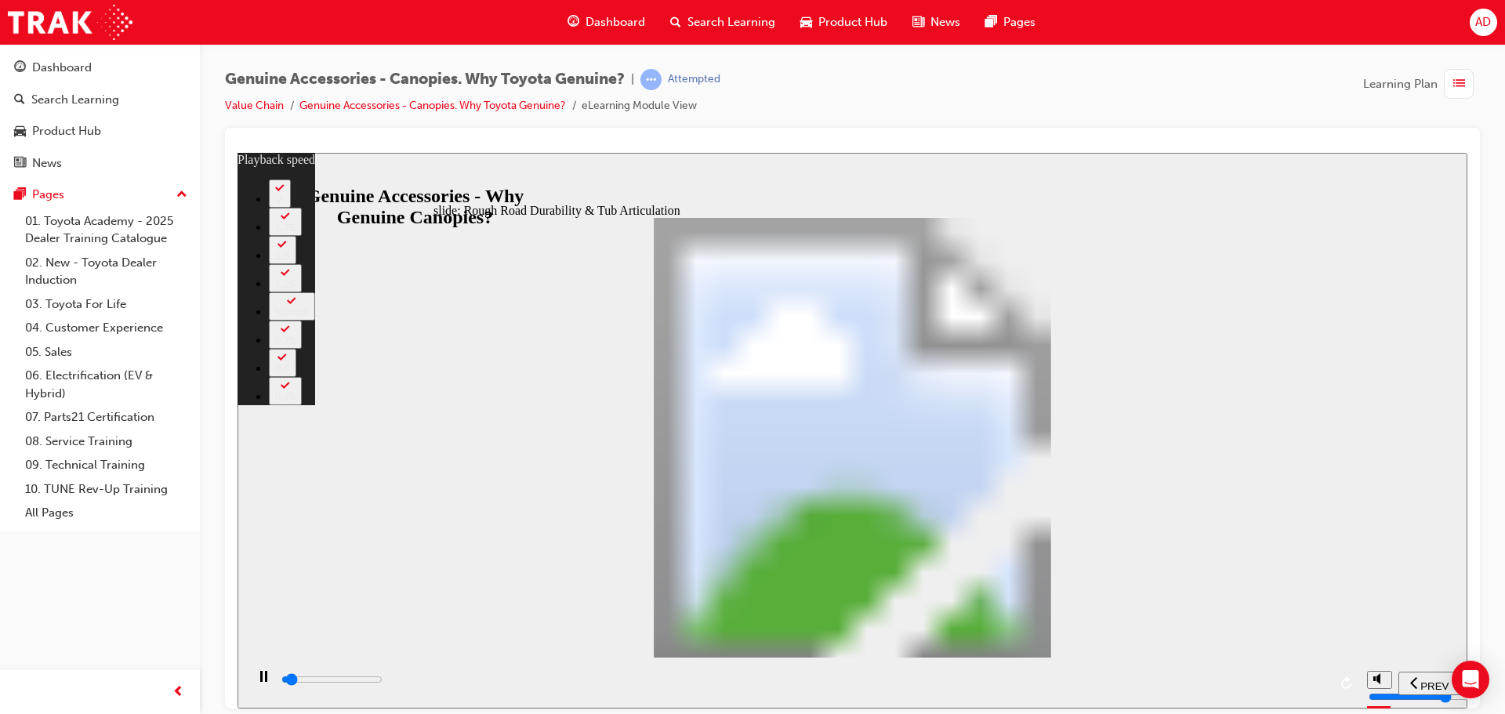
type input "1600"
type input "1"
type input "1600"
type input "1"
type input "1600"
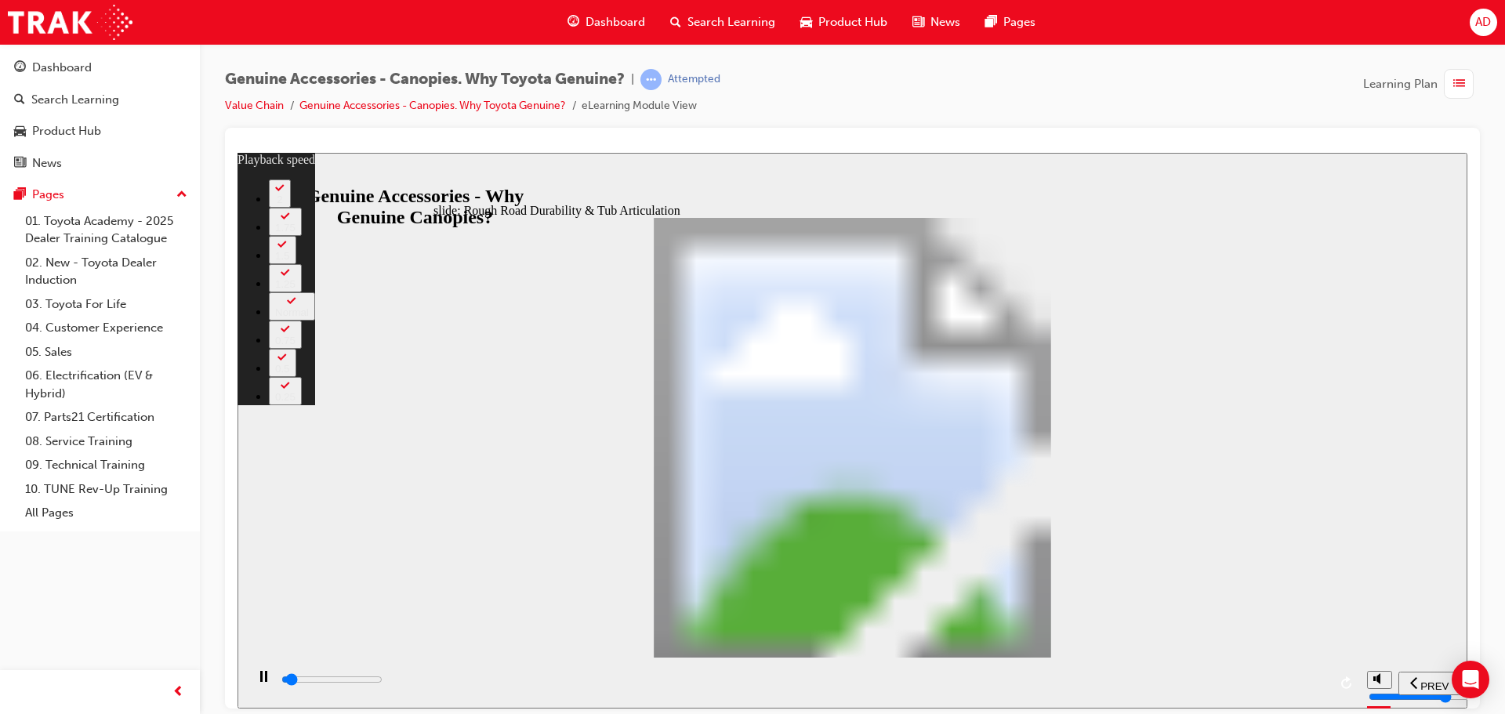
type input "1"
type input "1700"
type input "1"
type input "1700"
type input "1"
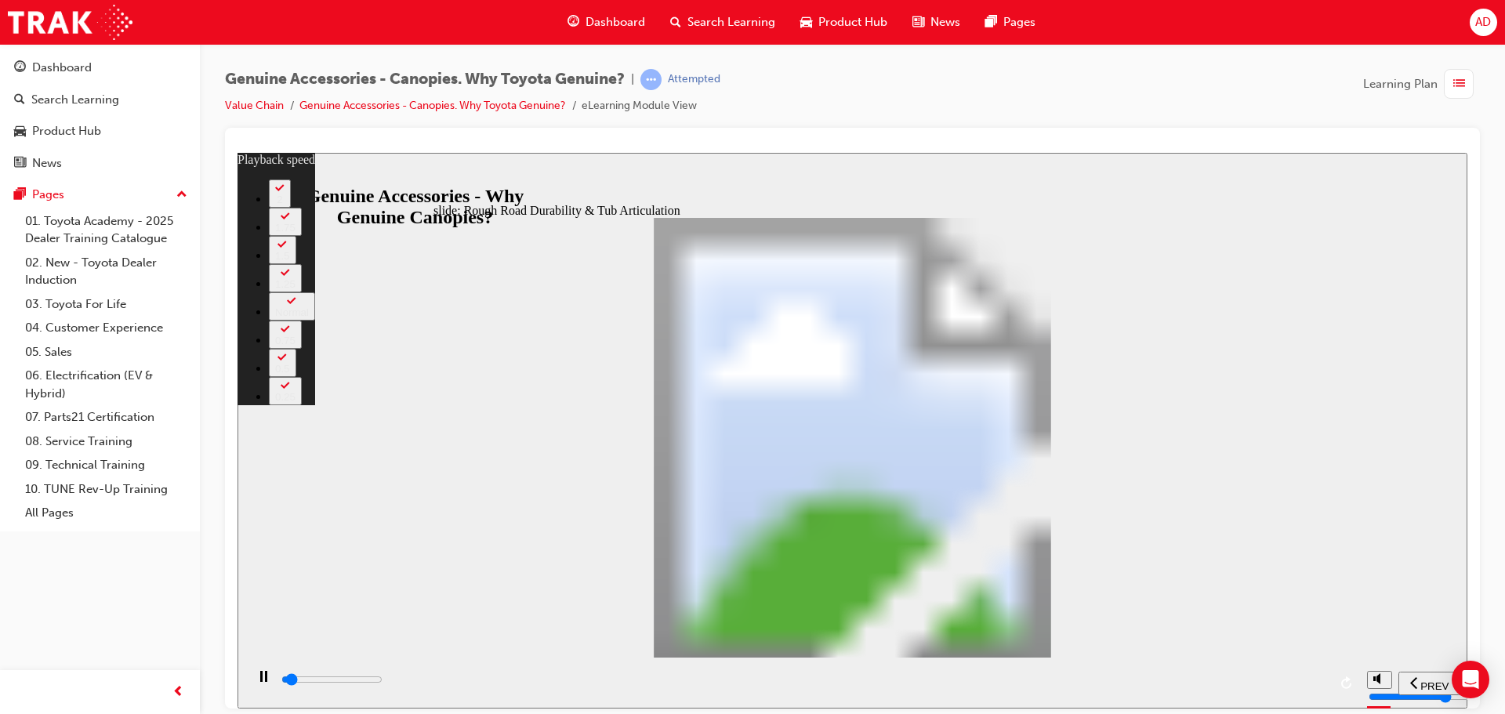
type input "1700"
type input "1"
type input "1700"
type input "1"
type input "1700"
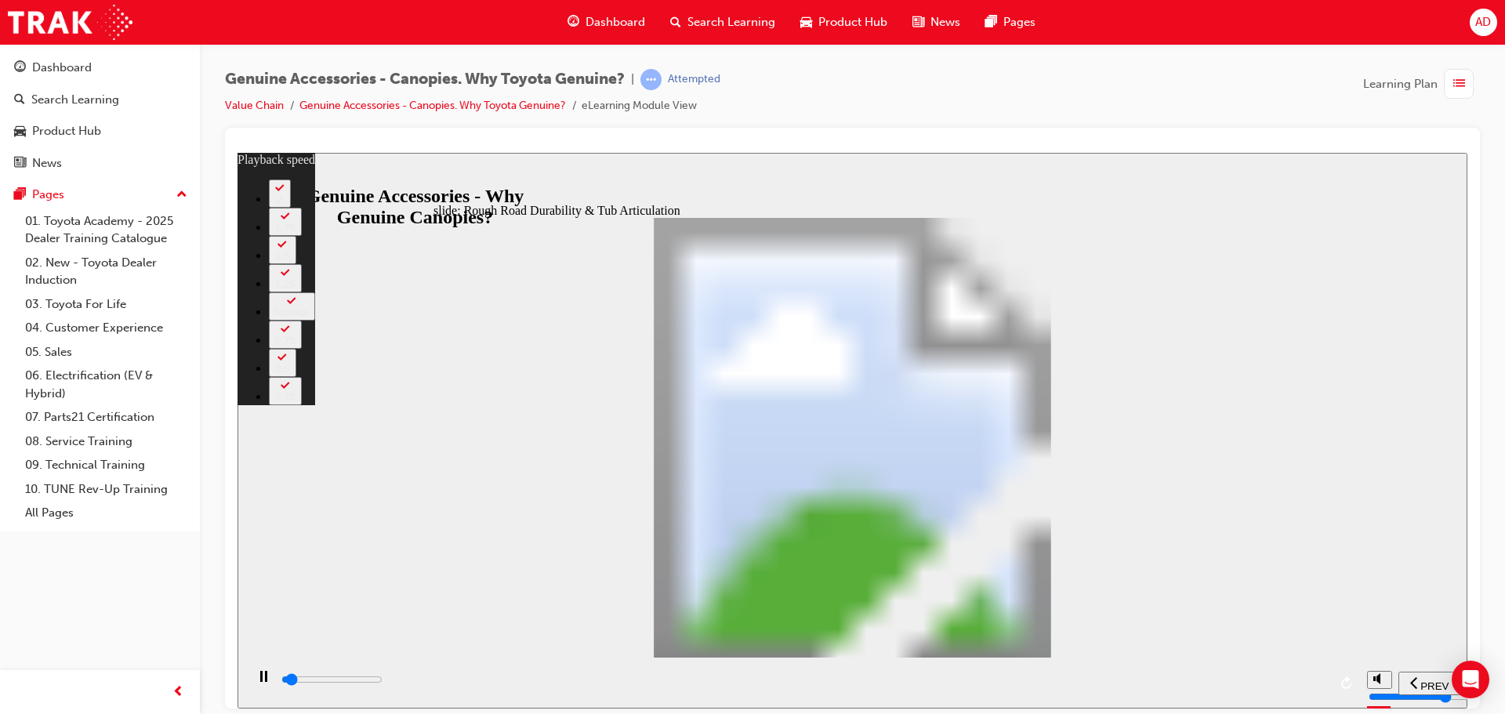
type input "1"
type input "1700"
type input "1"
type input "1800"
type input "1"
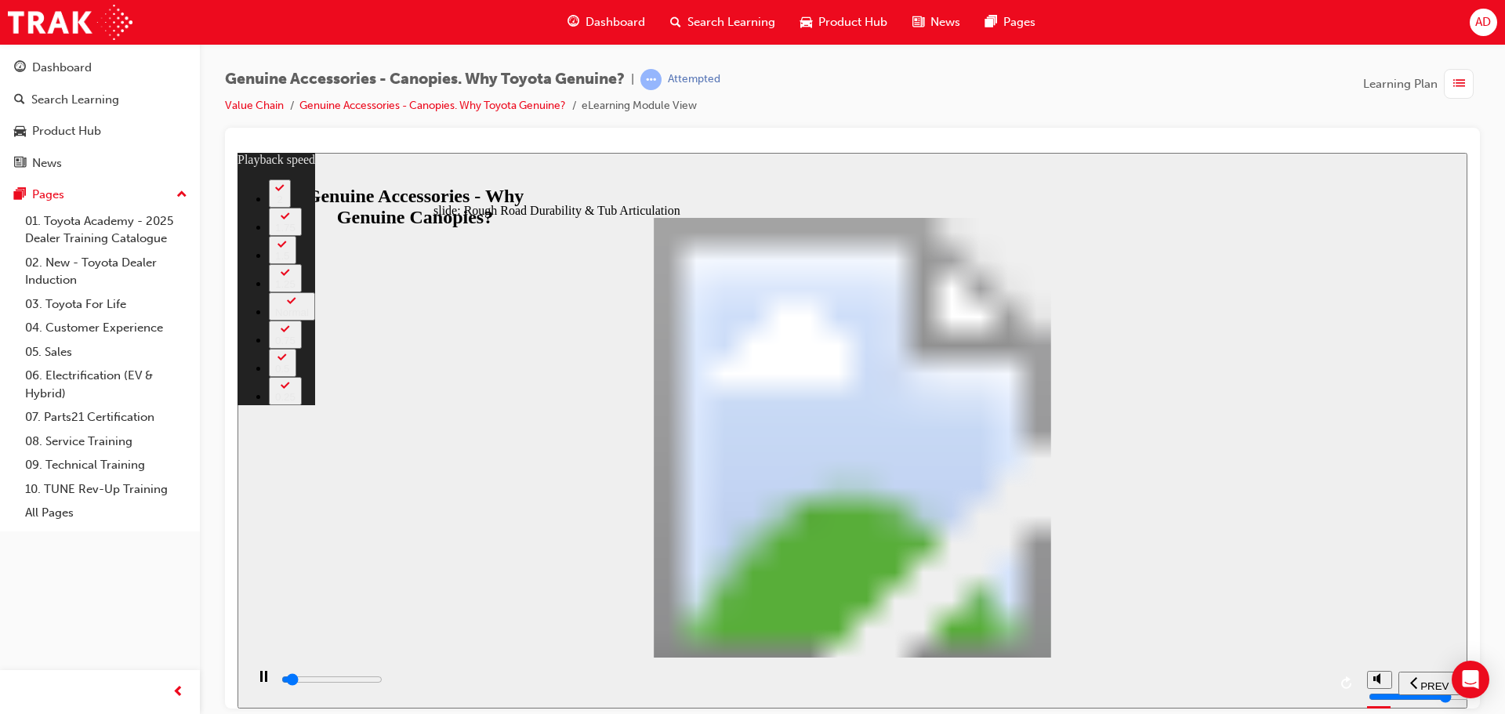
type input "1800"
type input "1"
type input "1800"
type input "1"
type input "1800"
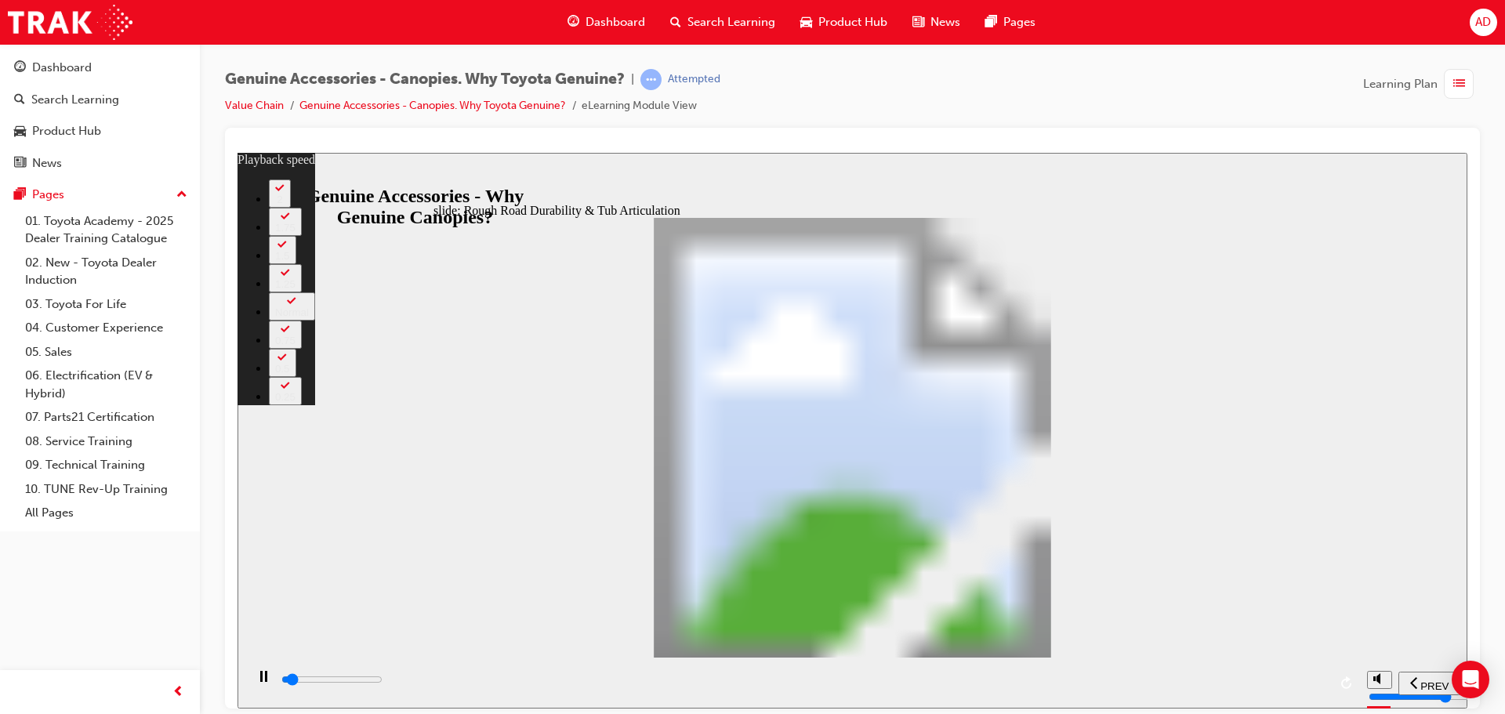
type input "1"
type input "1800"
type input "1"
type input "1800"
type input "1"
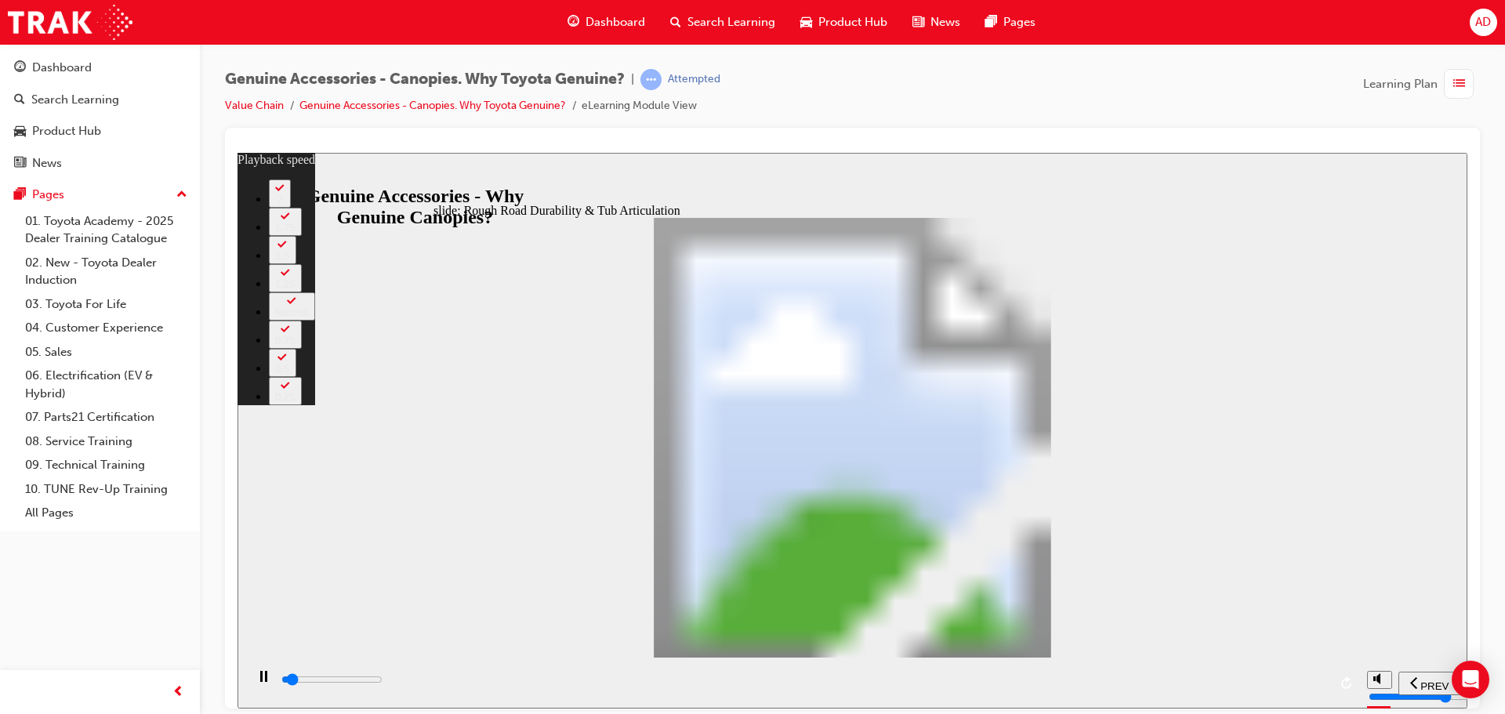
type input "1900"
type input "1"
type input "1900"
type input "1"
type input "1900"
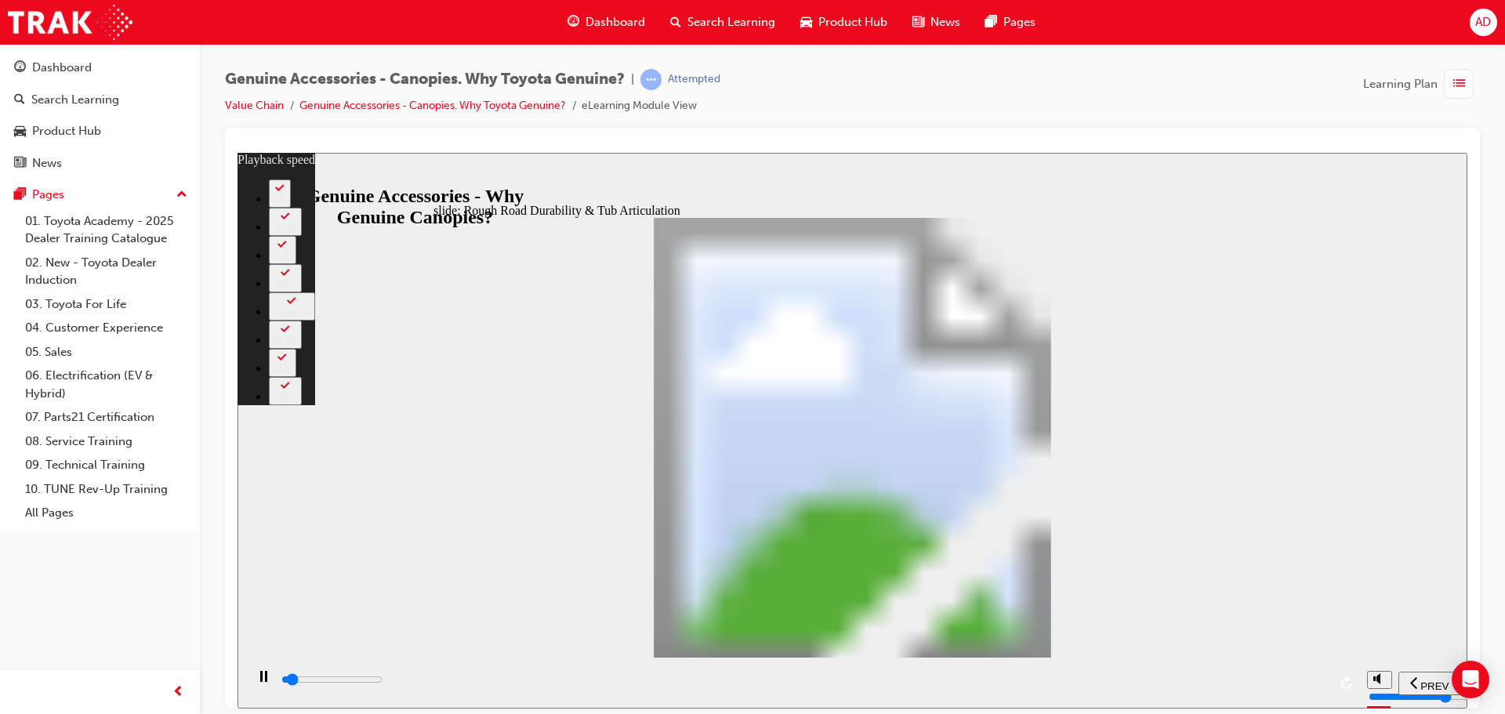
type input "1"
type input "1900"
type input "1"
type input "1900"
type input "1"
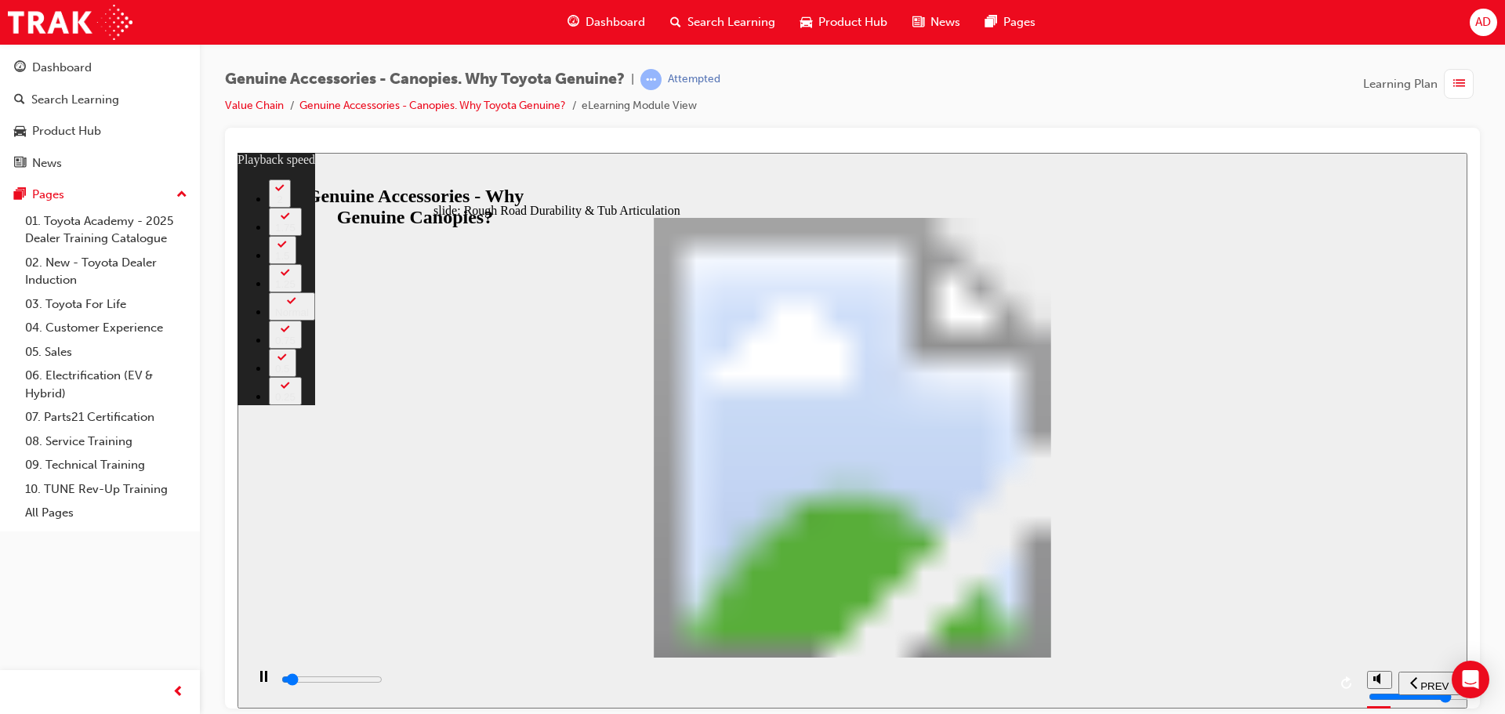
type input "1900"
type input "1"
type input "2000"
type input "1"
type input "2000"
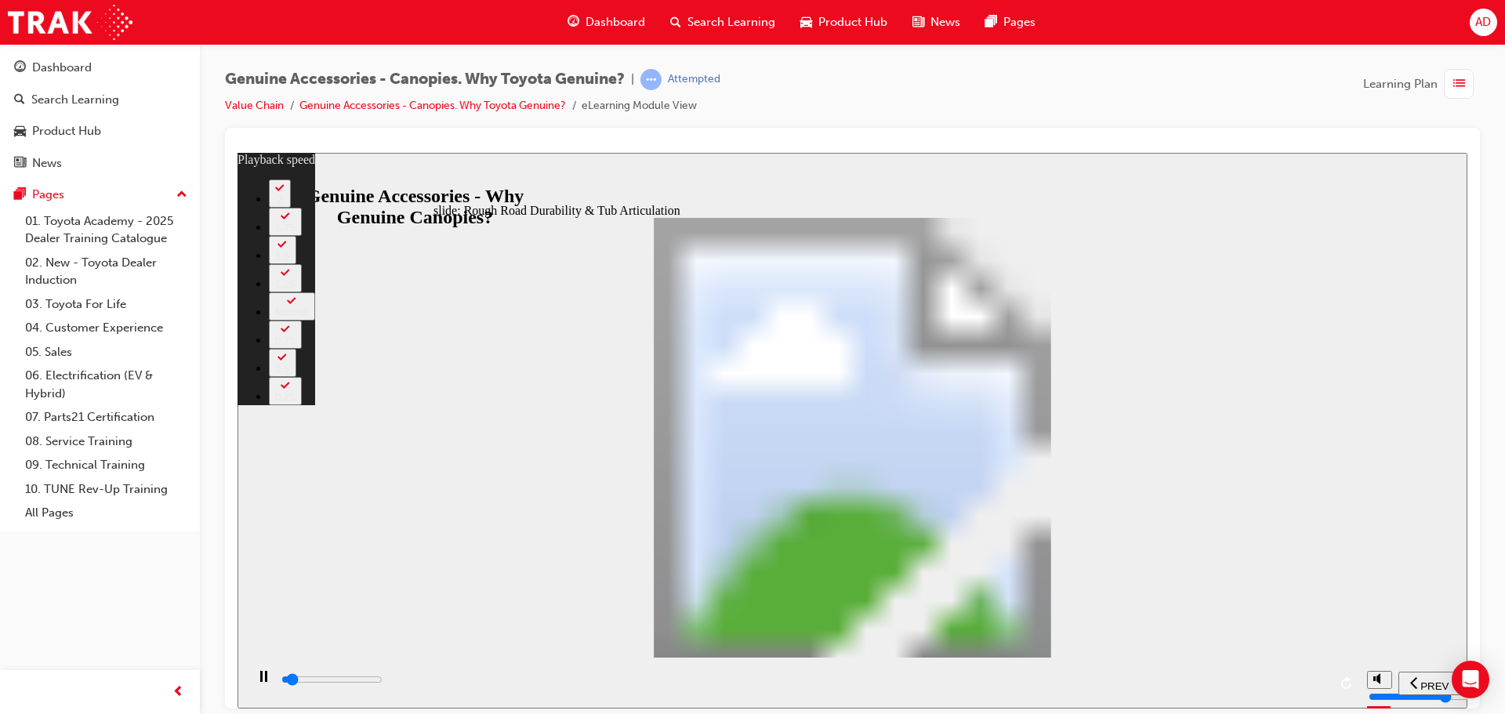
type input "1"
type input "2000"
type input "1"
type input "2000"
type input "1"
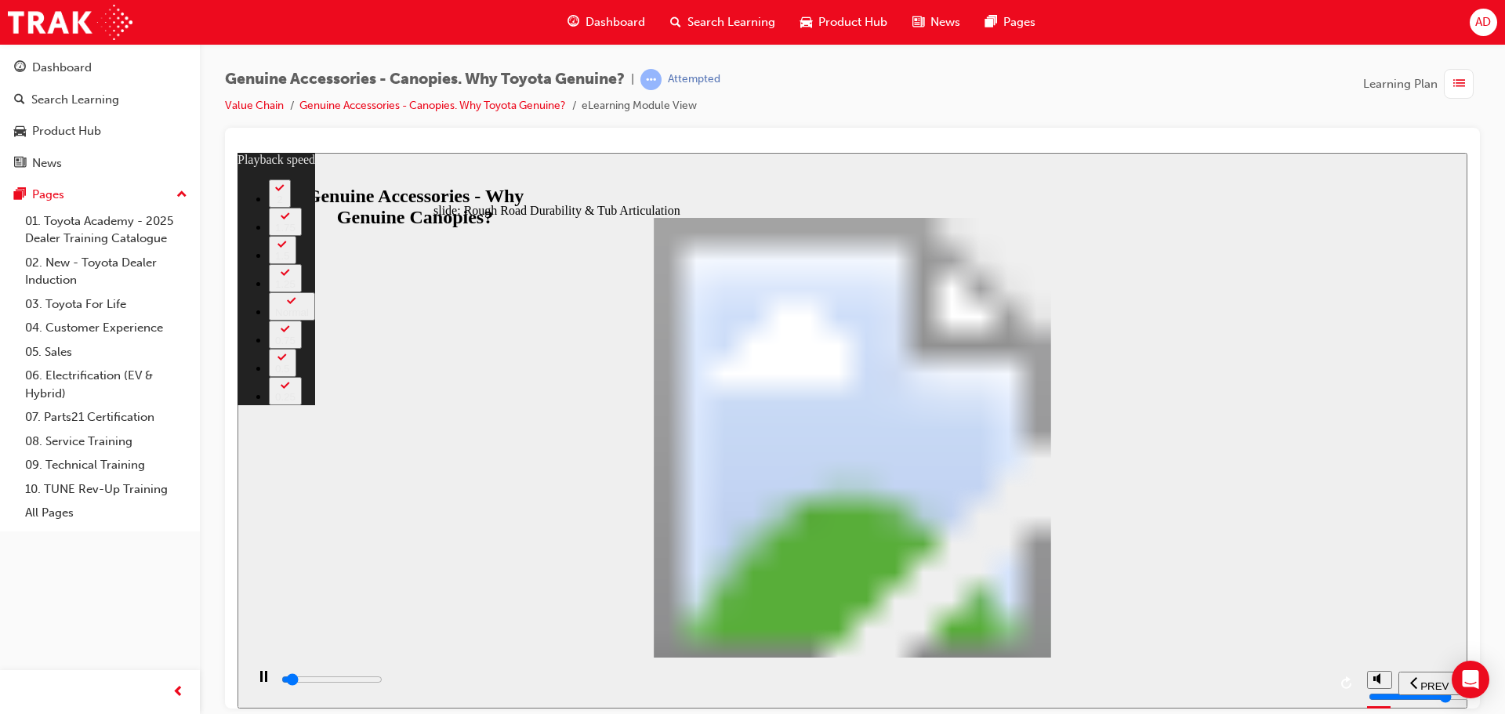
type input "2000"
type input "1"
type input "2000"
type input "1"
type input "2100"
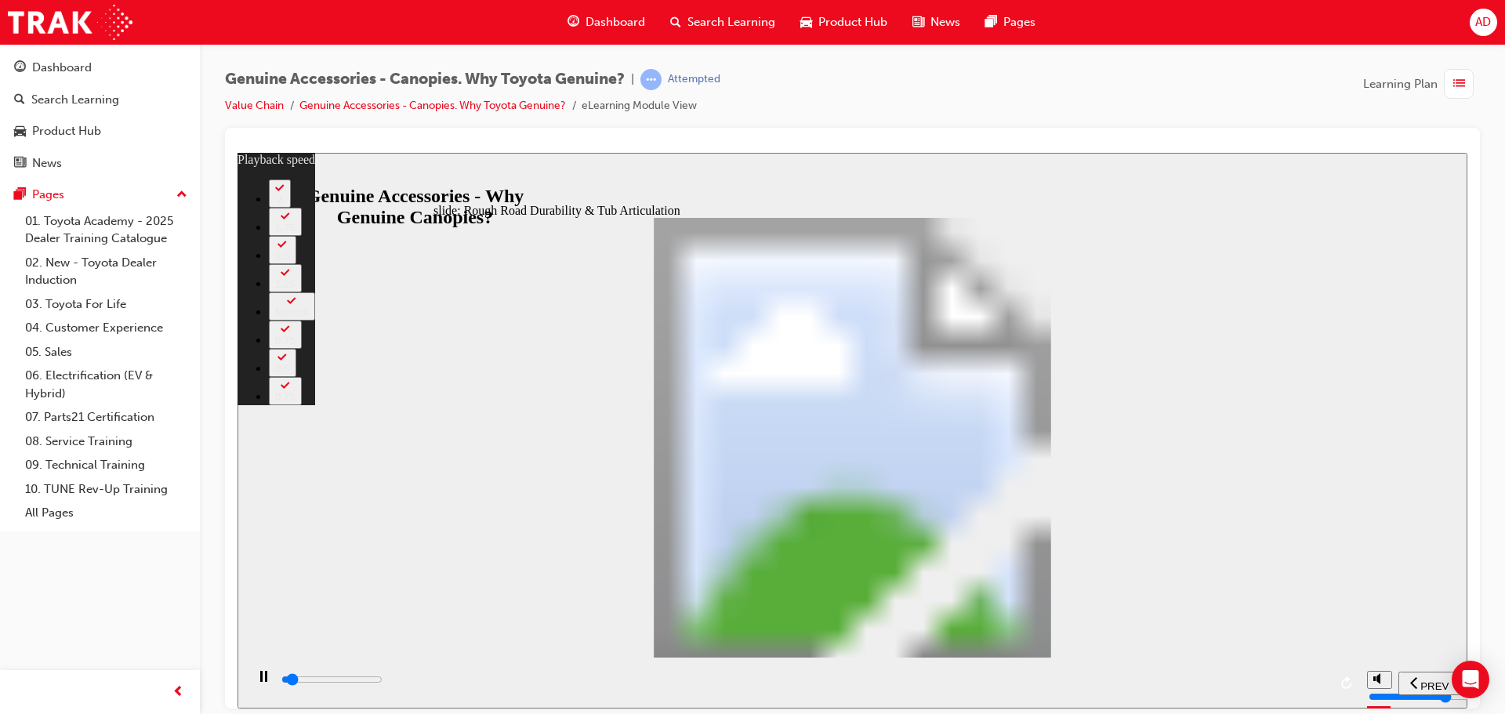
type input "1"
type input "2100"
type input "1"
type input "2100"
type input "1"
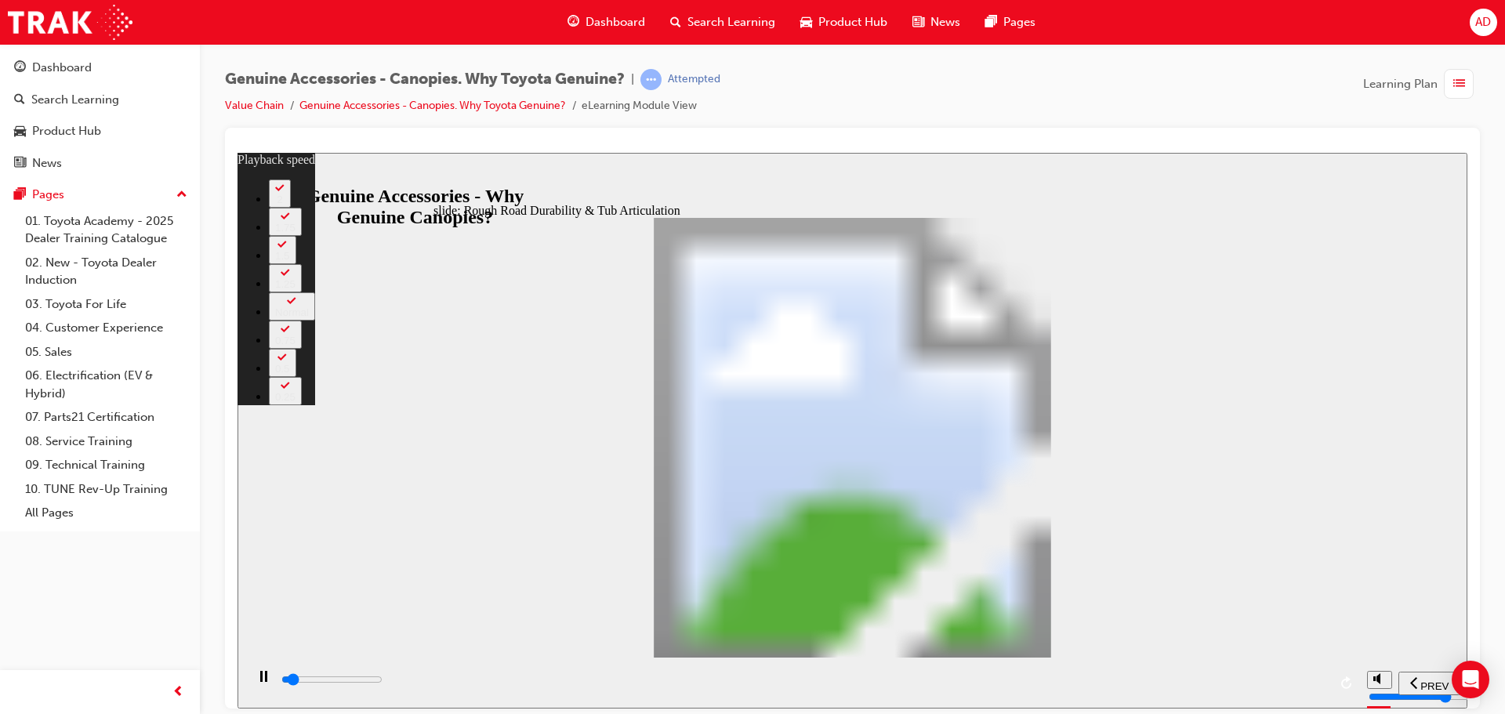
type input "2100"
type input "1"
type input "2100"
type input "1"
type input "2100"
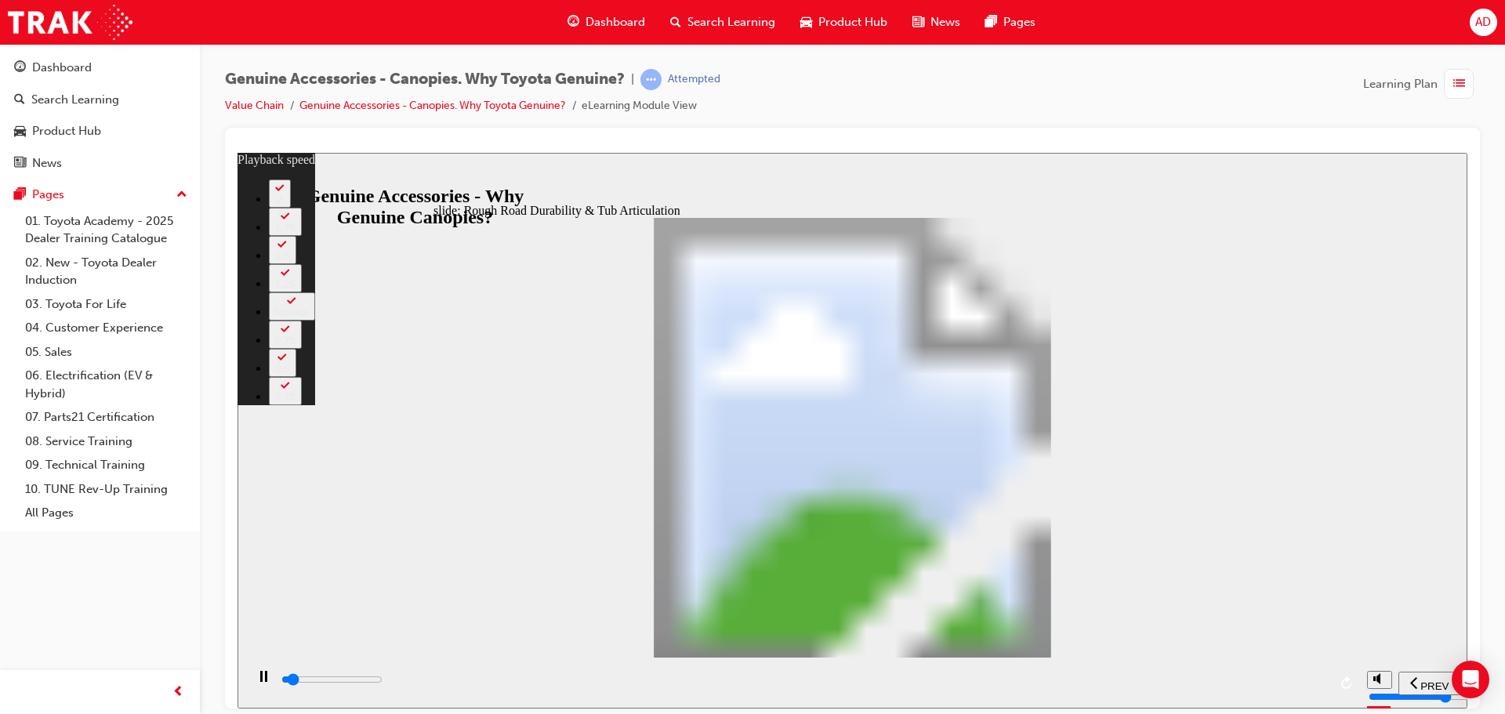
type input "1"
type input "2200"
type input "1"
type input "2200"
type input "1"
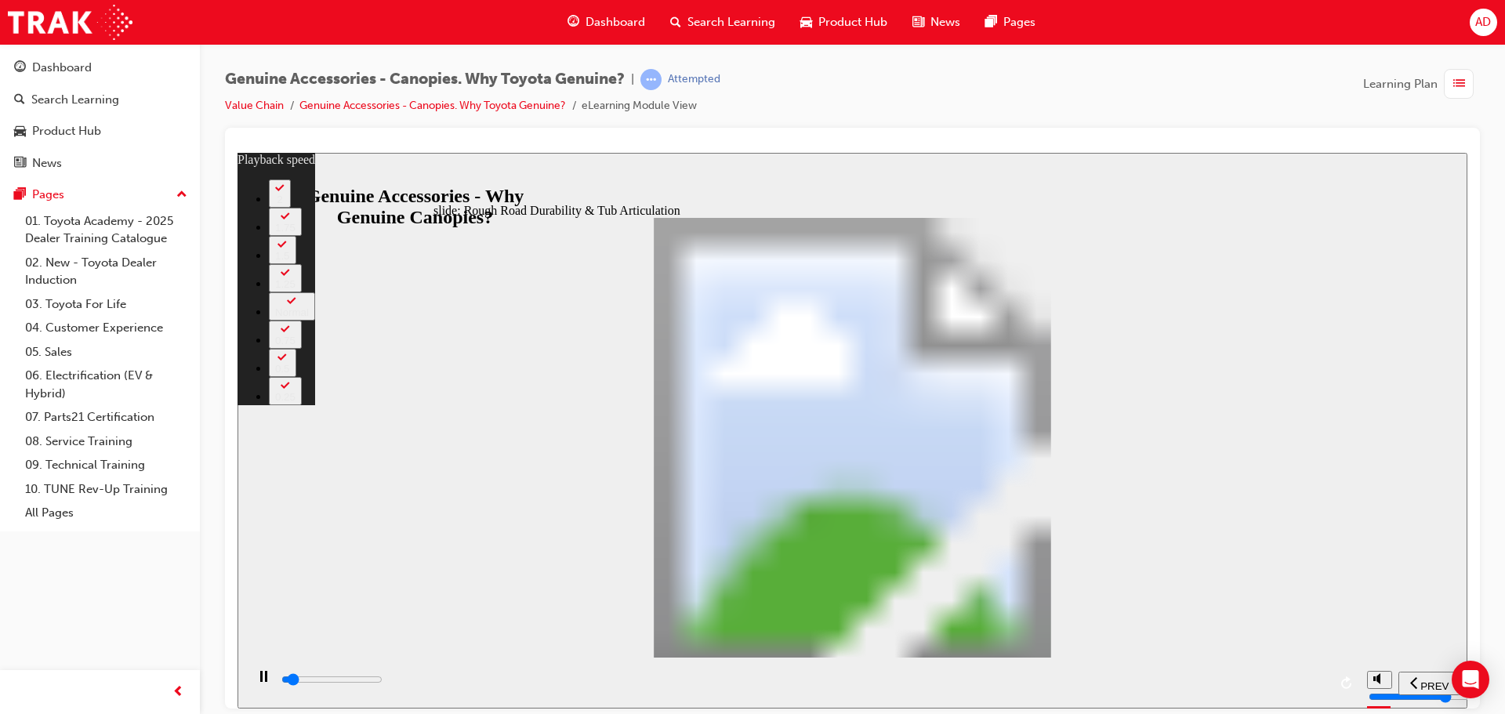
type input "2200"
type input "1"
type input "2200"
type input "1"
type input "2200"
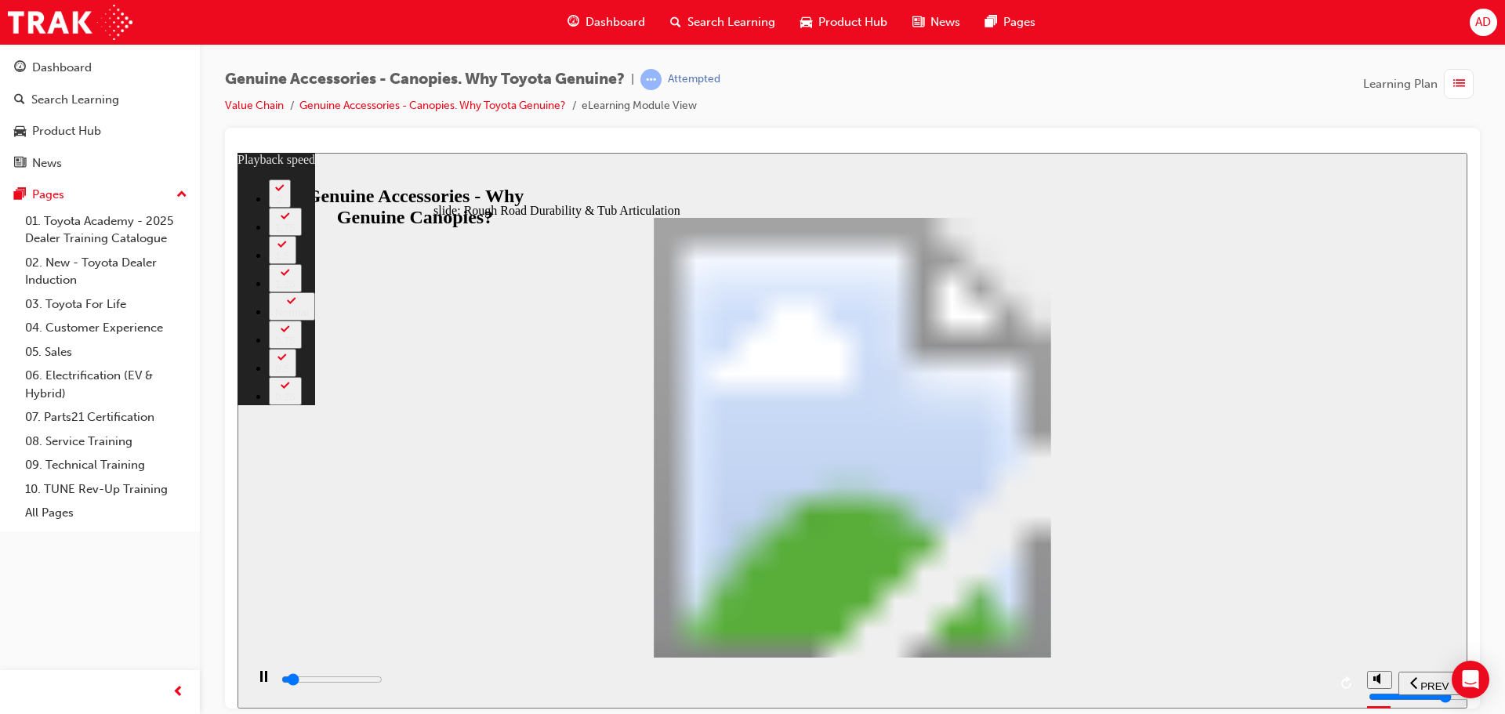
type input "1"
type input "2200"
type input "1"
type input "2300"
type input "1"
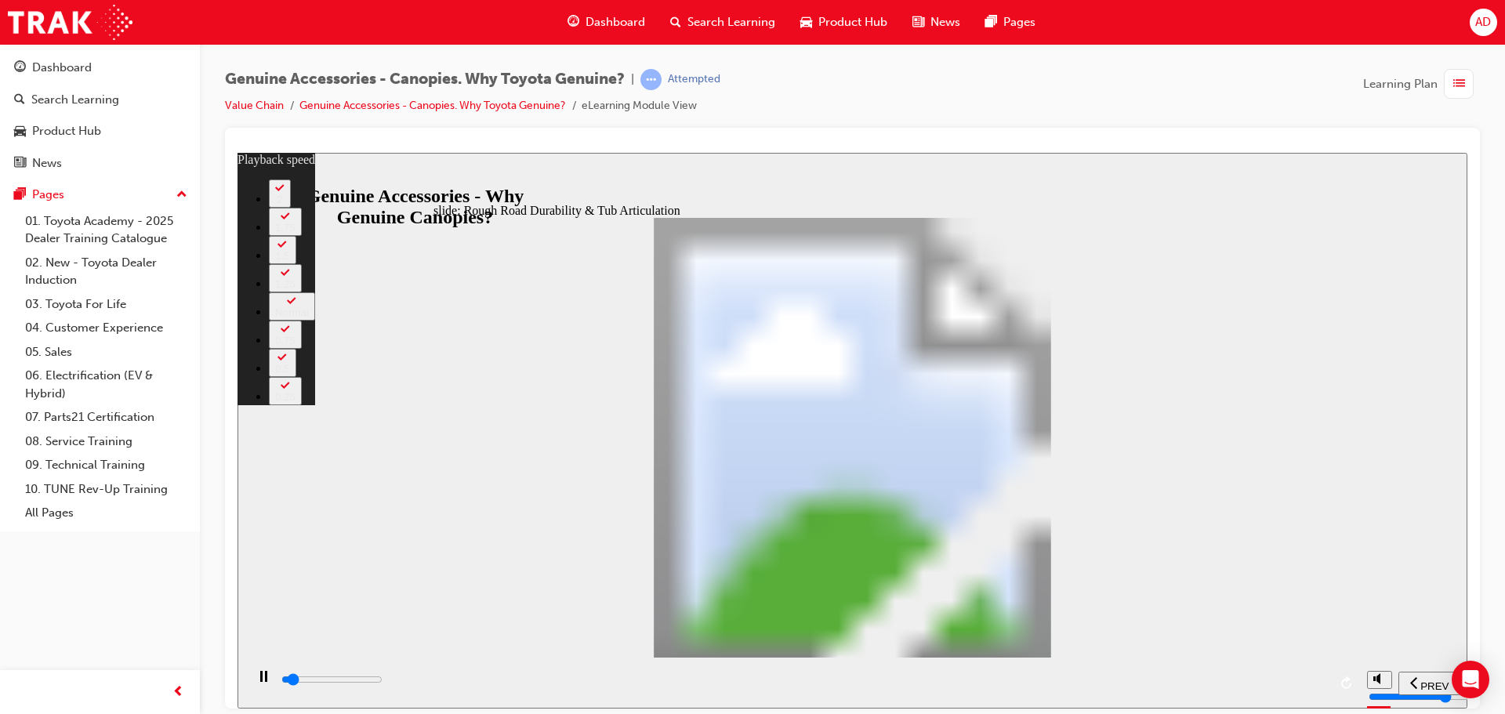
type input "2300"
type input "1"
type input "2600"
type input "2"
type input "2900"
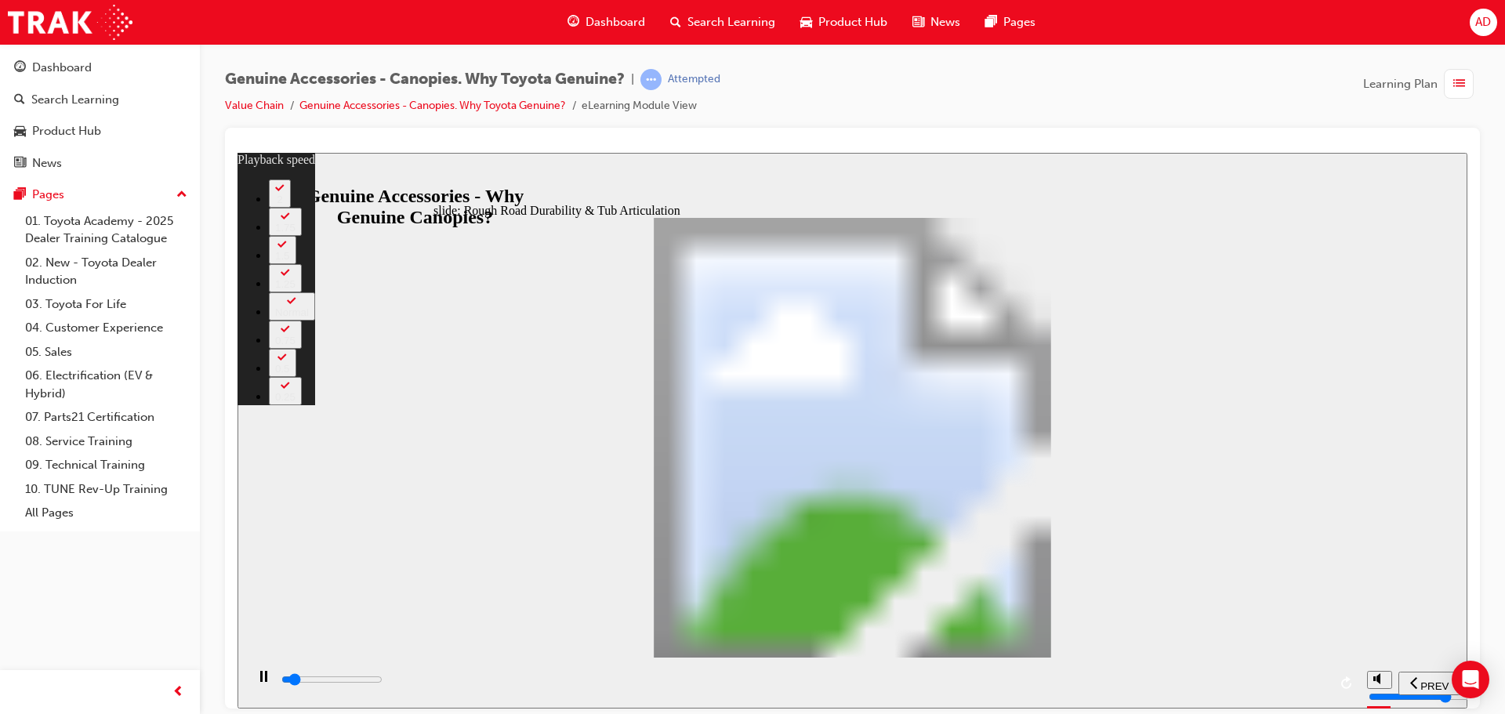
type input "2"
type input "3100"
type input "2"
type input "3400"
type input "2"
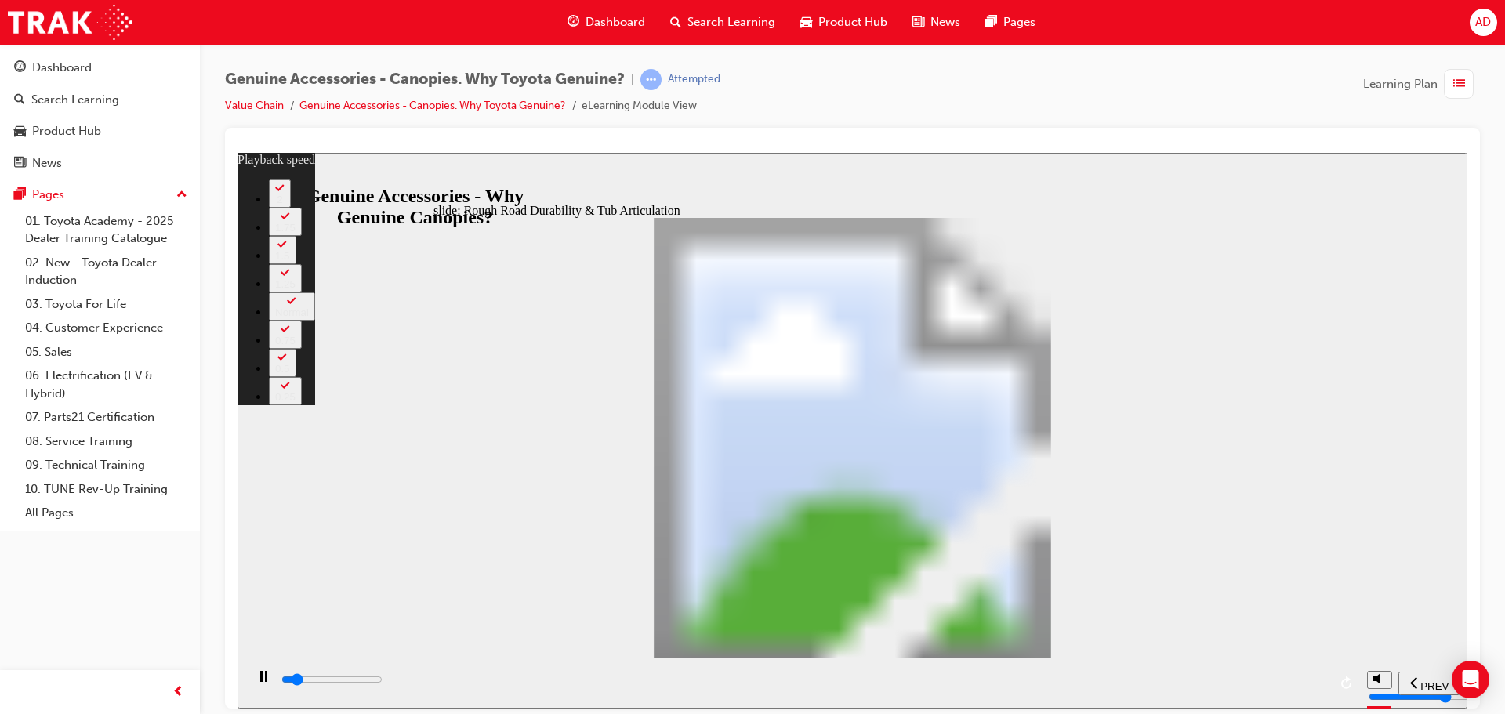
type input "3700"
type input "3"
type input "3900"
type input "3"
type input "4200"
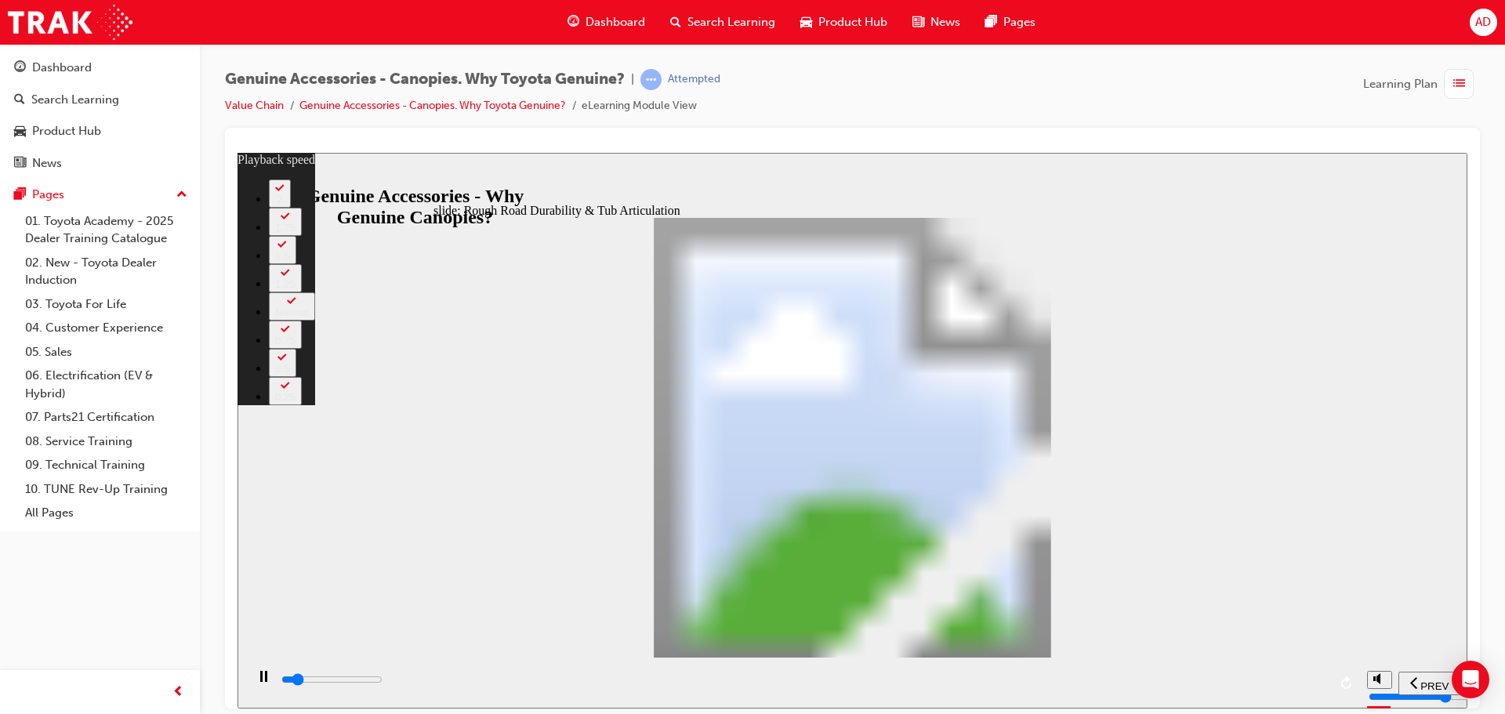
type input "3"
type input "4500"
type input "3"
type input "4700"
type input "4"
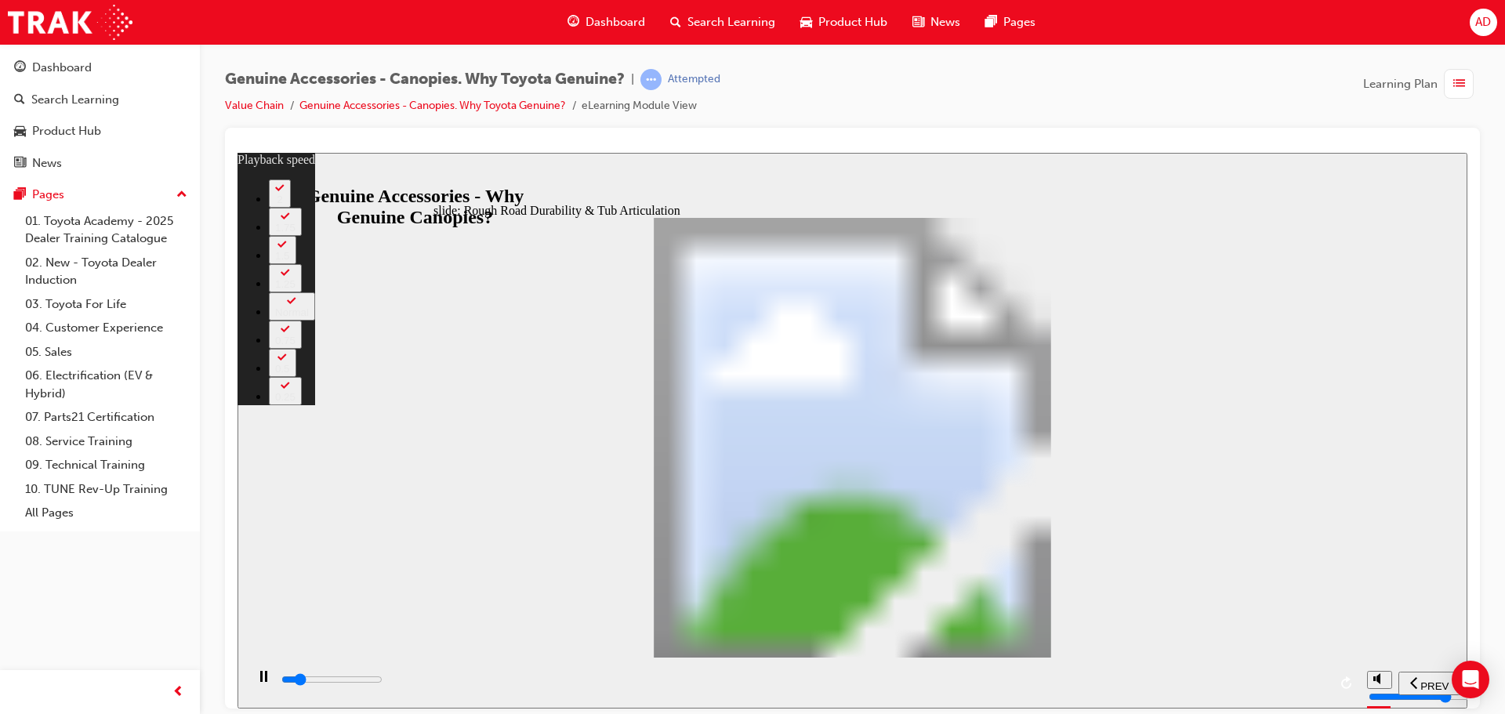
type input "5000"
type input "4"
type input "5300"
type input "4"
type input "5500"
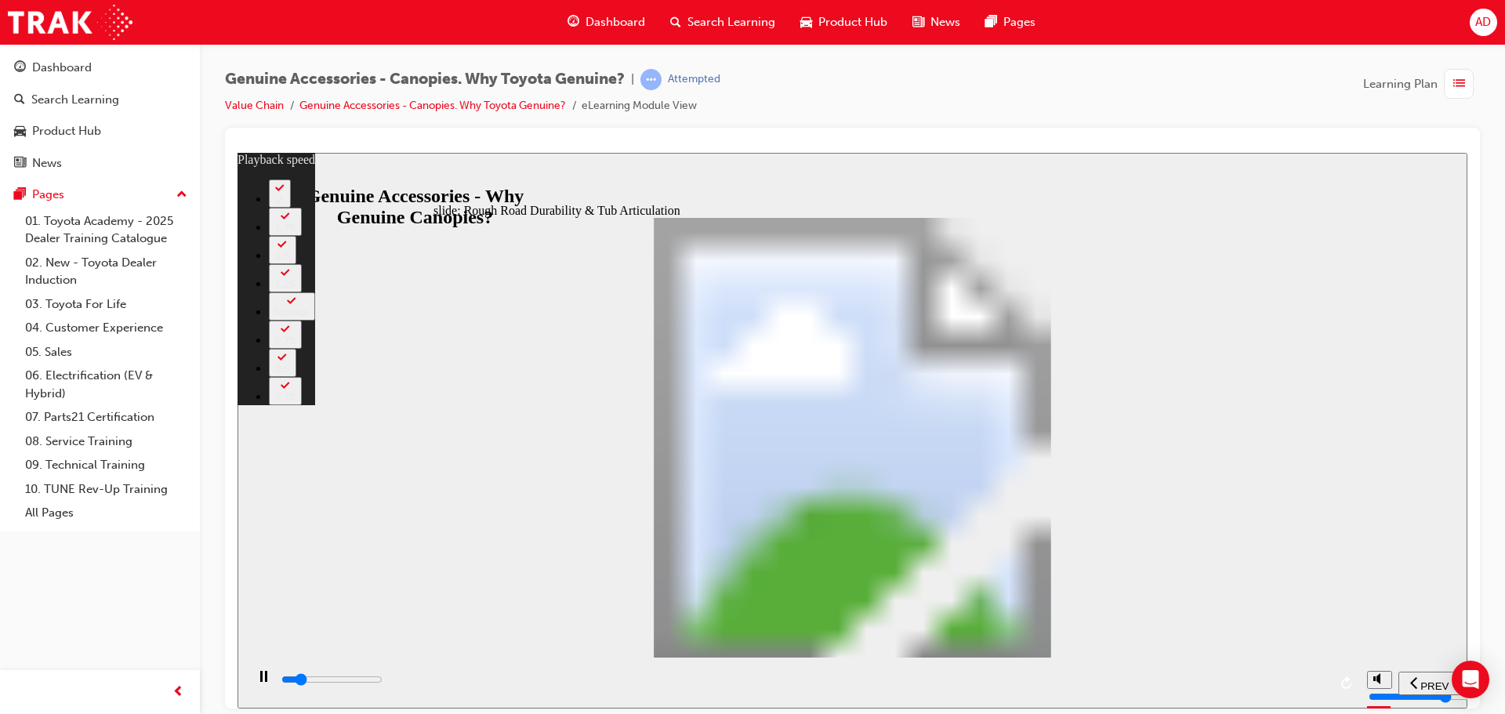
type input "4"
type input "5800"
type input "5"
type input "6100"
type input "5"
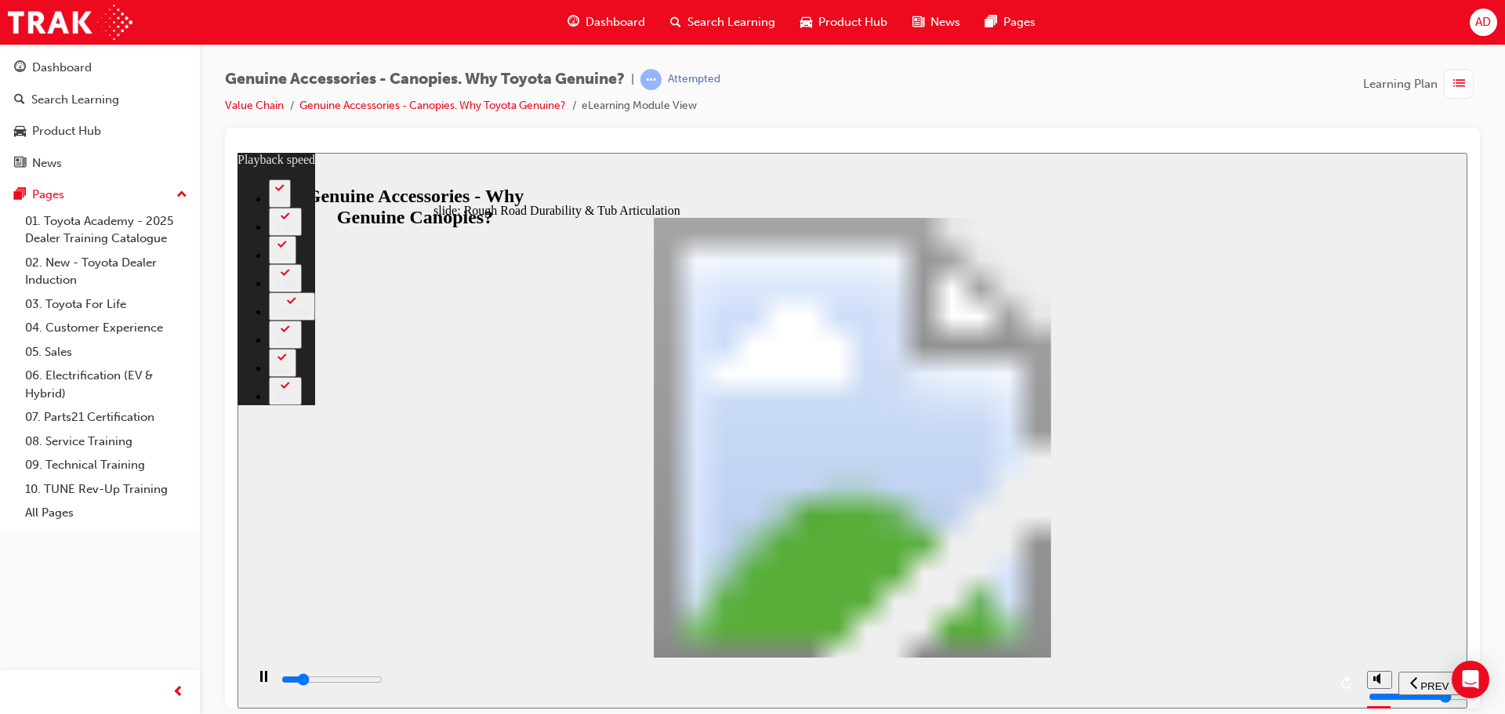
type input "6300"
type input "5"
type input "6600"
type input "6"
type input "6900"
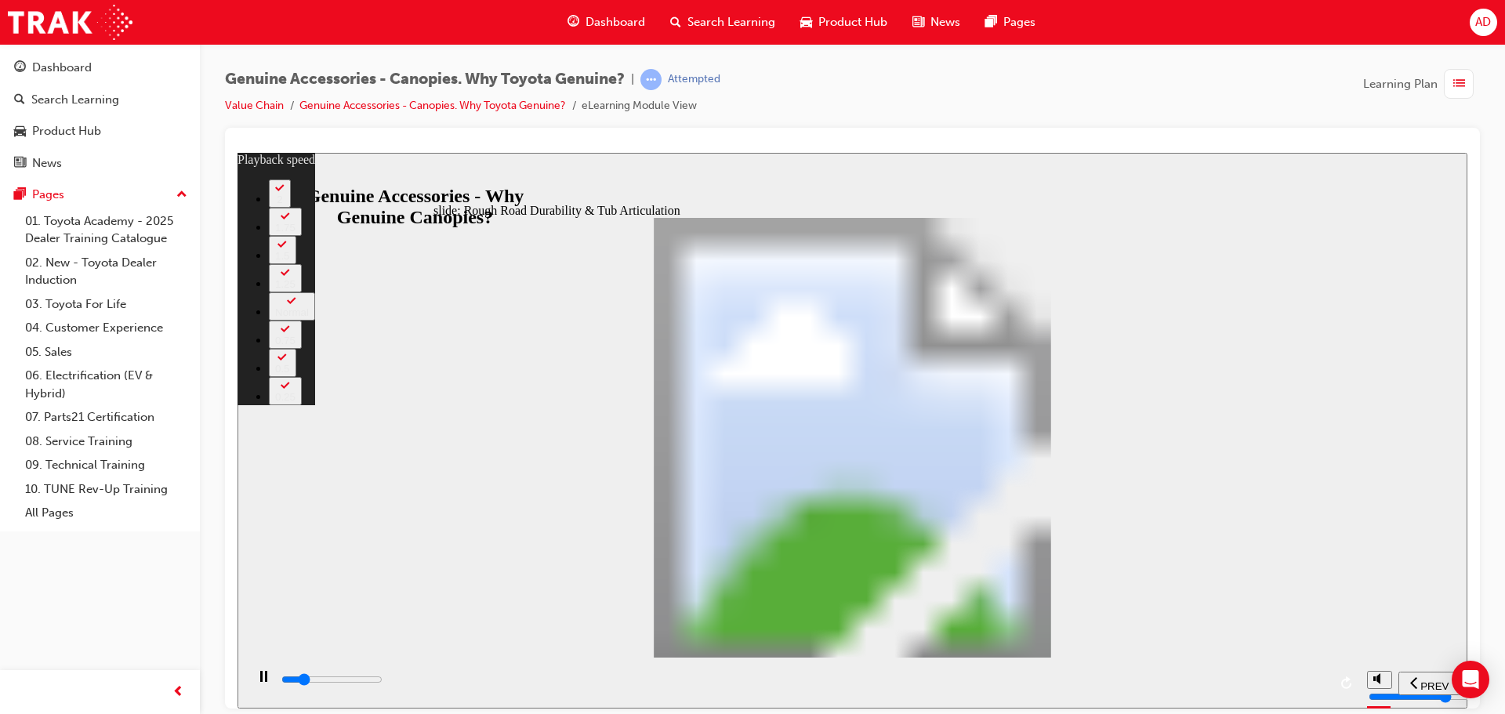
type input "6"
type input "7100"
type input "6"
type input "7400"
type input "6"
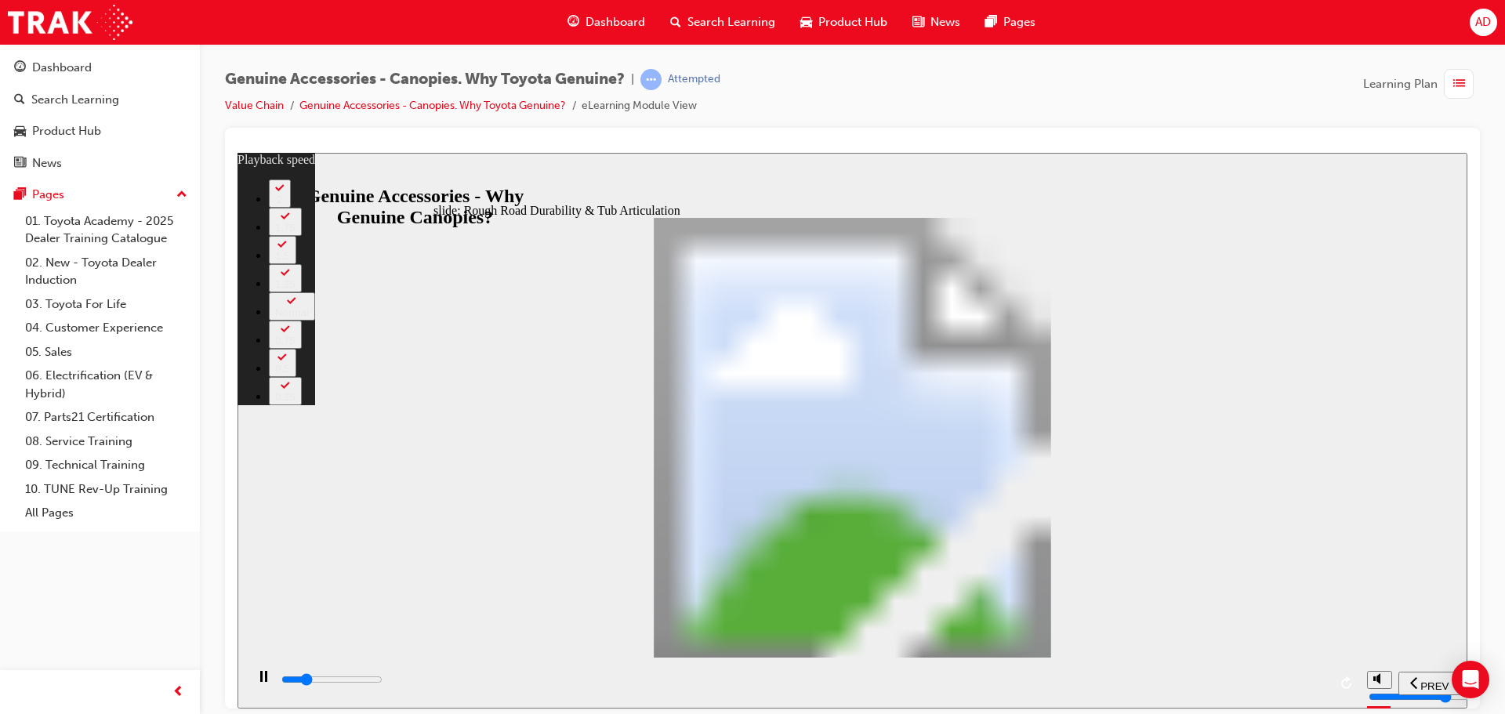
type input "7700"
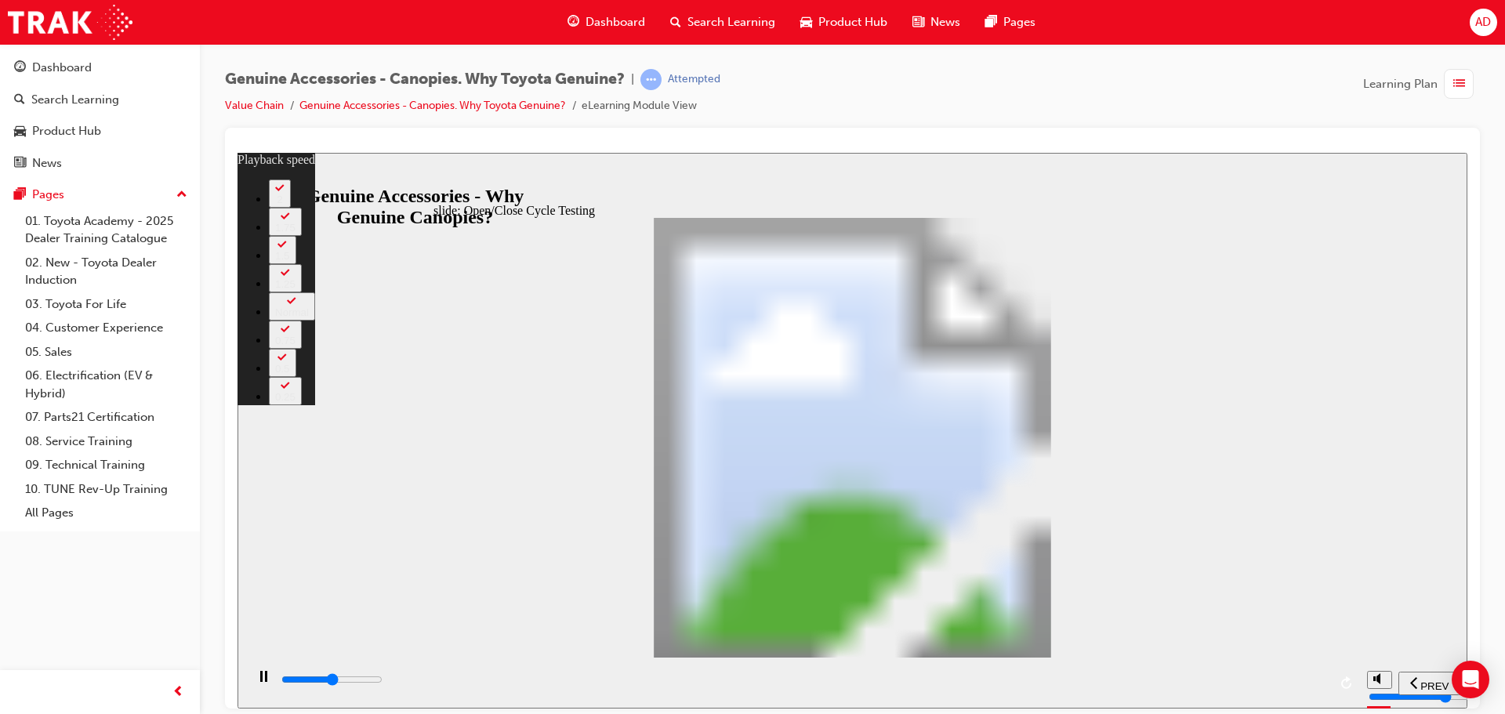
click at [1341, 445] on div "slide: Open/Close Cycle Testing Multiply Group 1 Inside view Rectangle 1 Tested…" at bounding box center [853, 430] width 1230 height 556
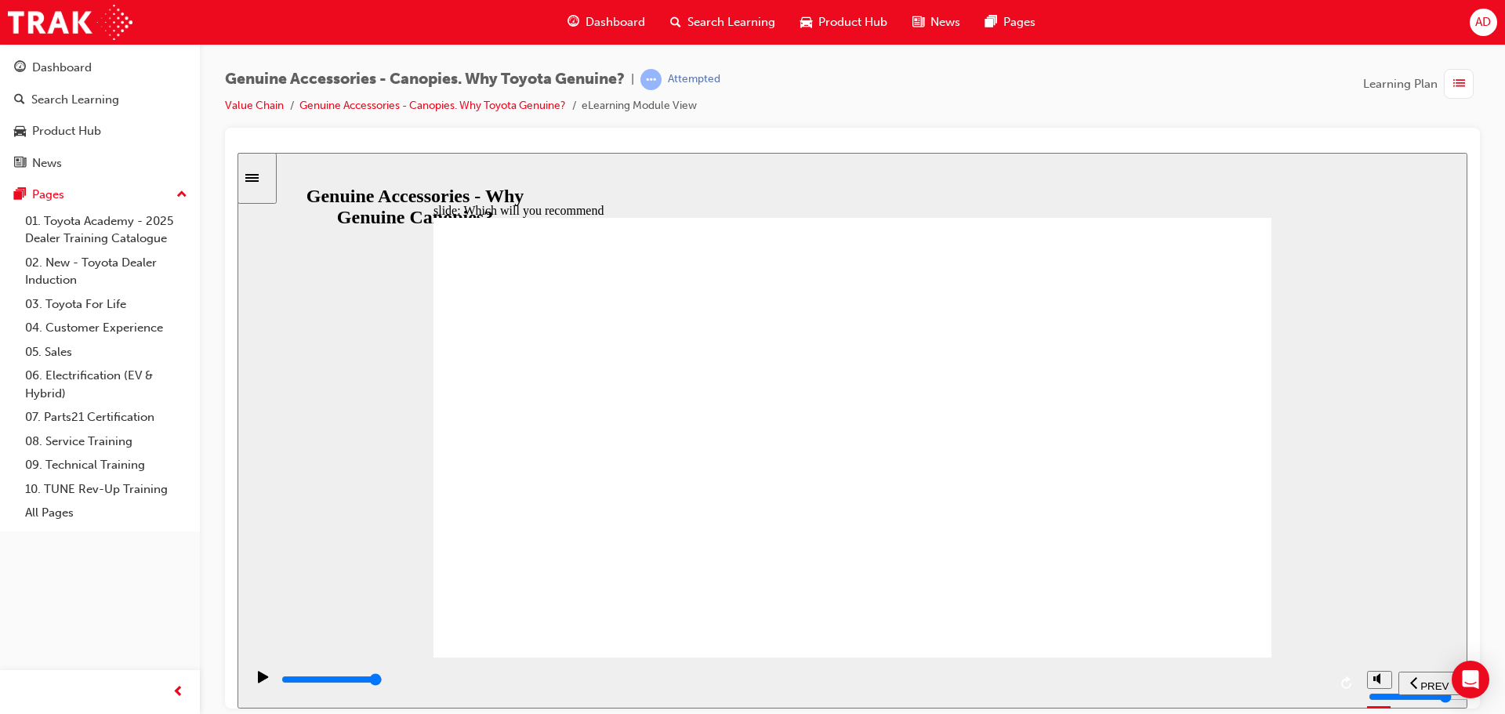
type input "9500"
radio input "true"
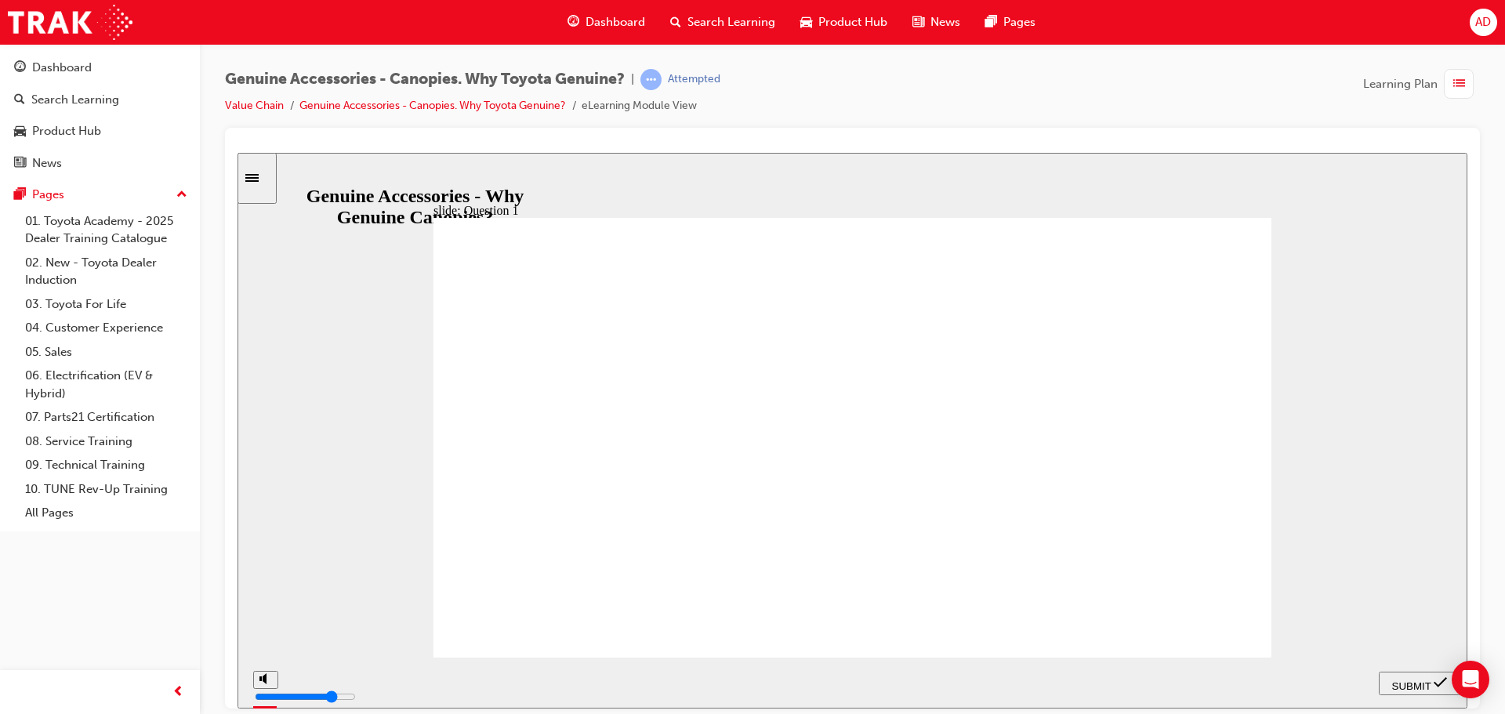
click at [1419, 680] on span "SUBMIT" at bounding box center [1411, 686] width 39 height 12
radio input "true"
click at [1411, 682] on span "SUBMIT" at bounding box center [1411, 686] width 39 height 12
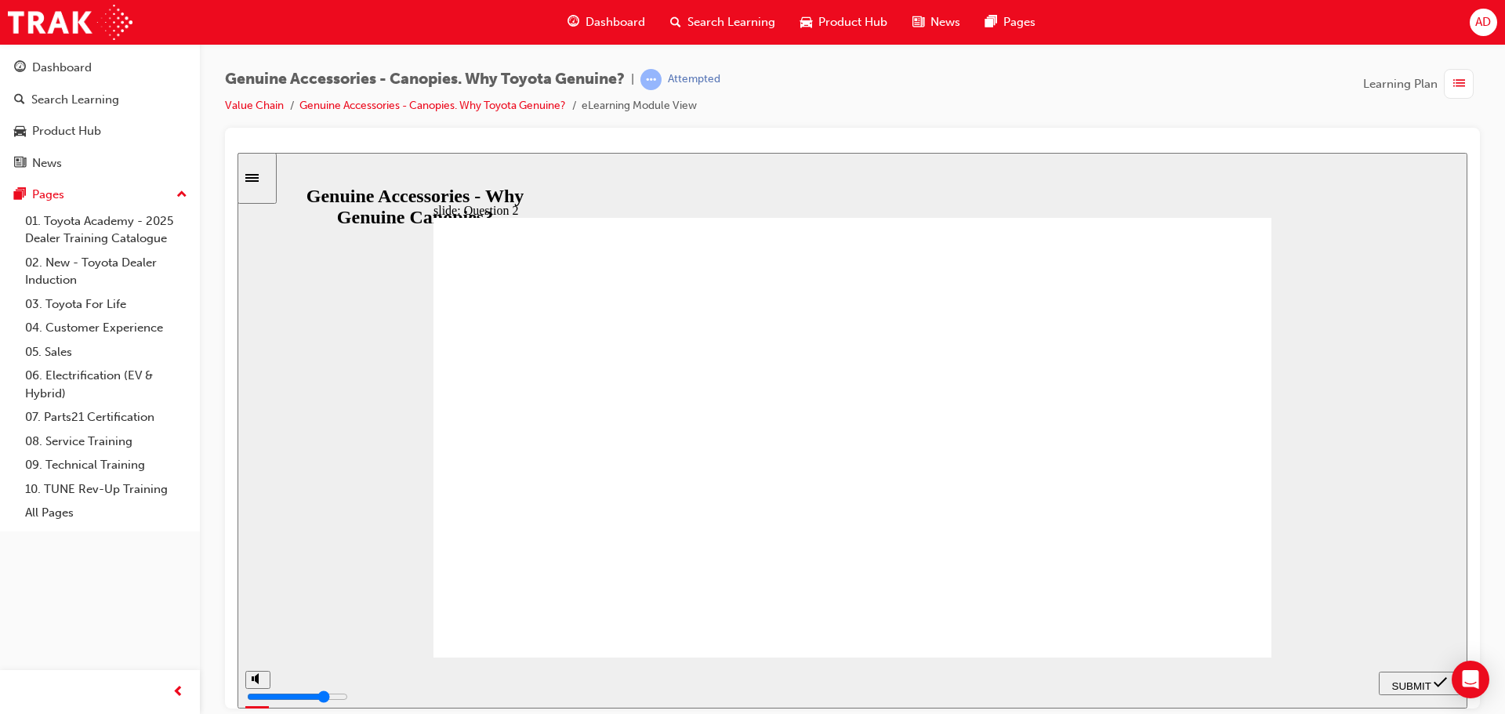
radio input "true"
click at [1402, 675] on div "SUBMIT" at bounding box center [1419, 683] width 69 height 16
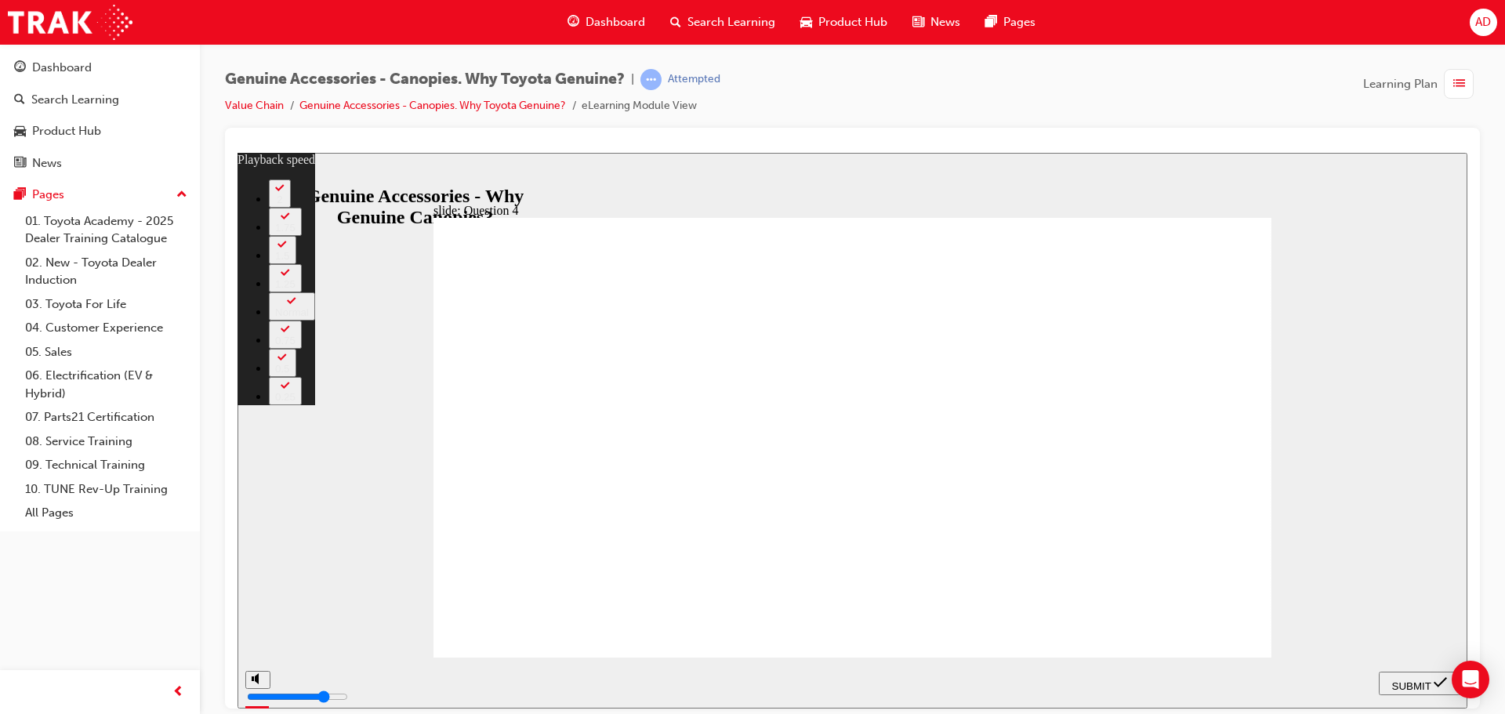
type input "2"
radio input "true"
click at [1424, 686] on span "SUBMIT" at bounding box center [1411, 686] width 39 height 12
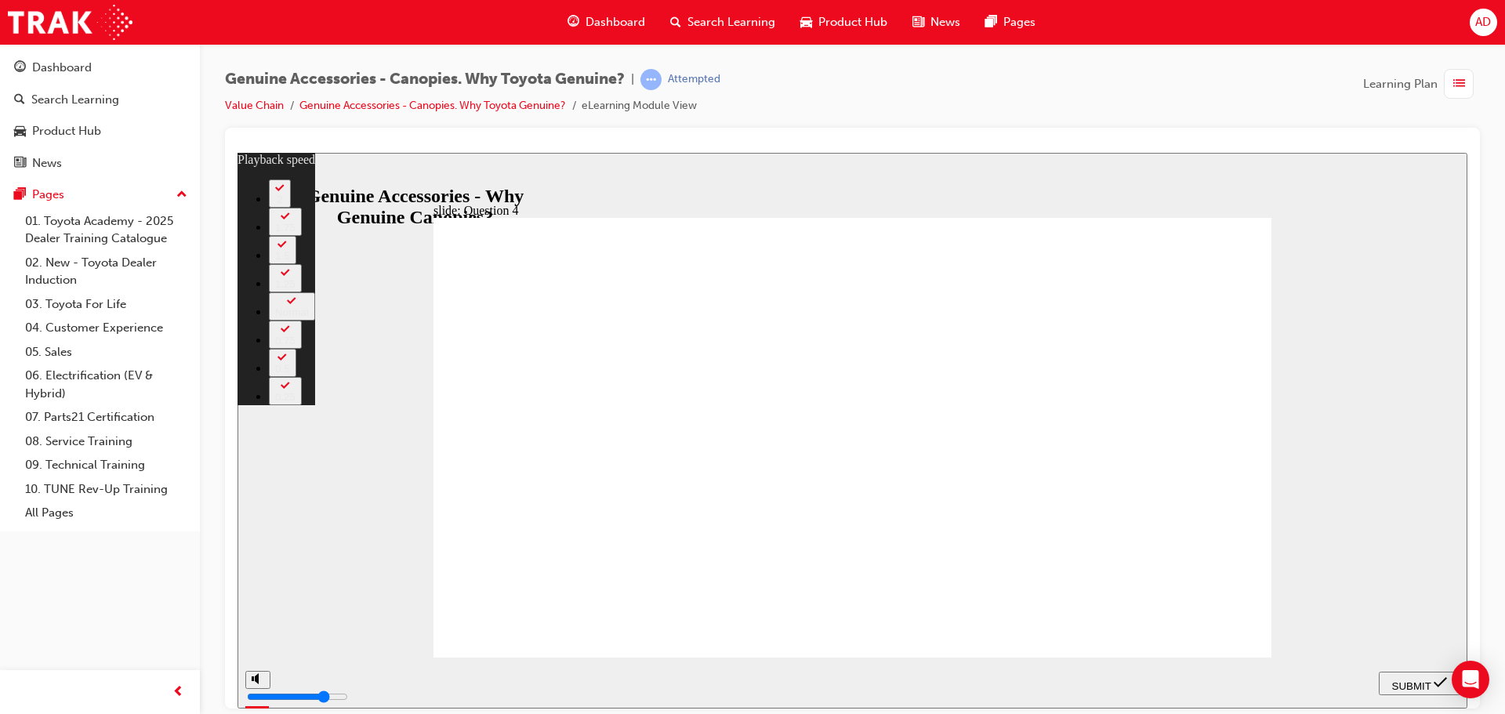
type input "4"
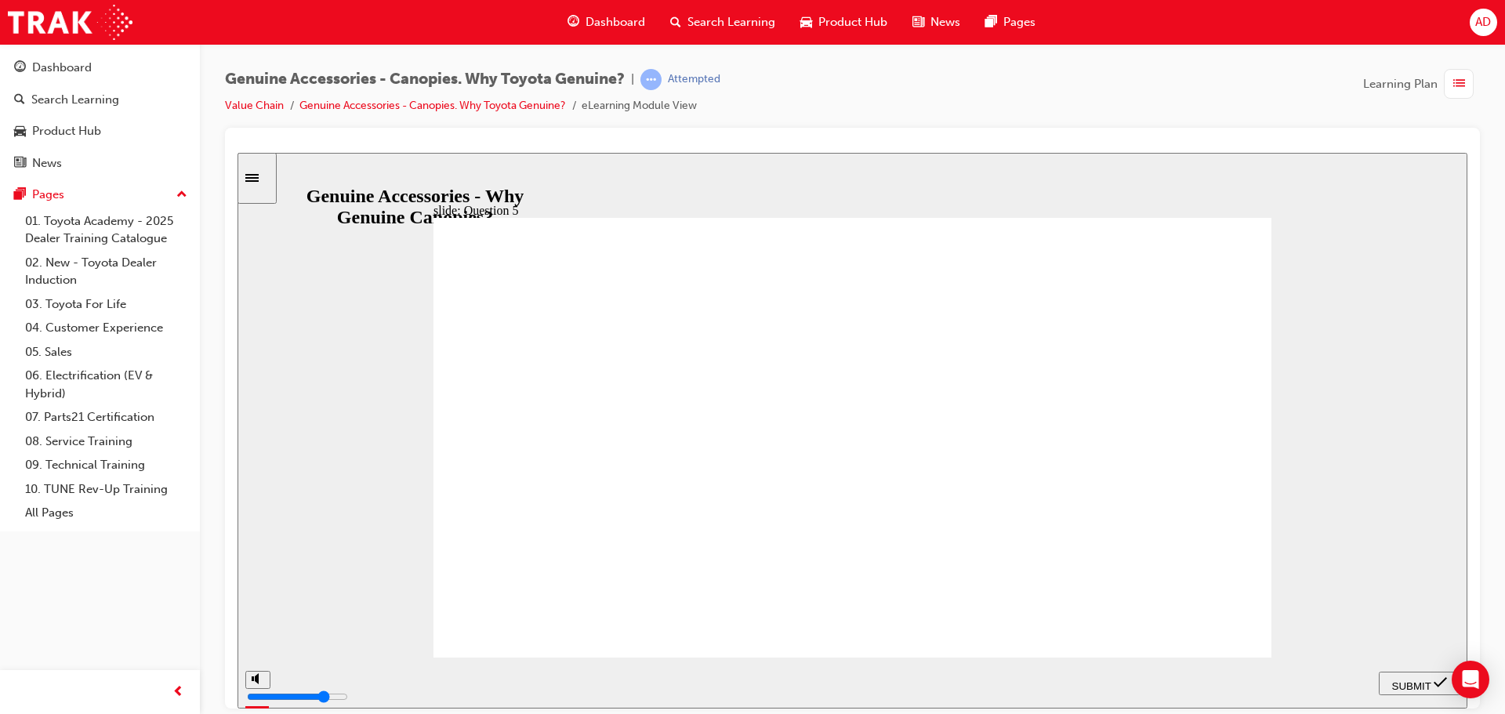
radio input "true"
click at [1413, 687] on span "SUBMIT" at bounding box center [1411, 686] width 39 height 12
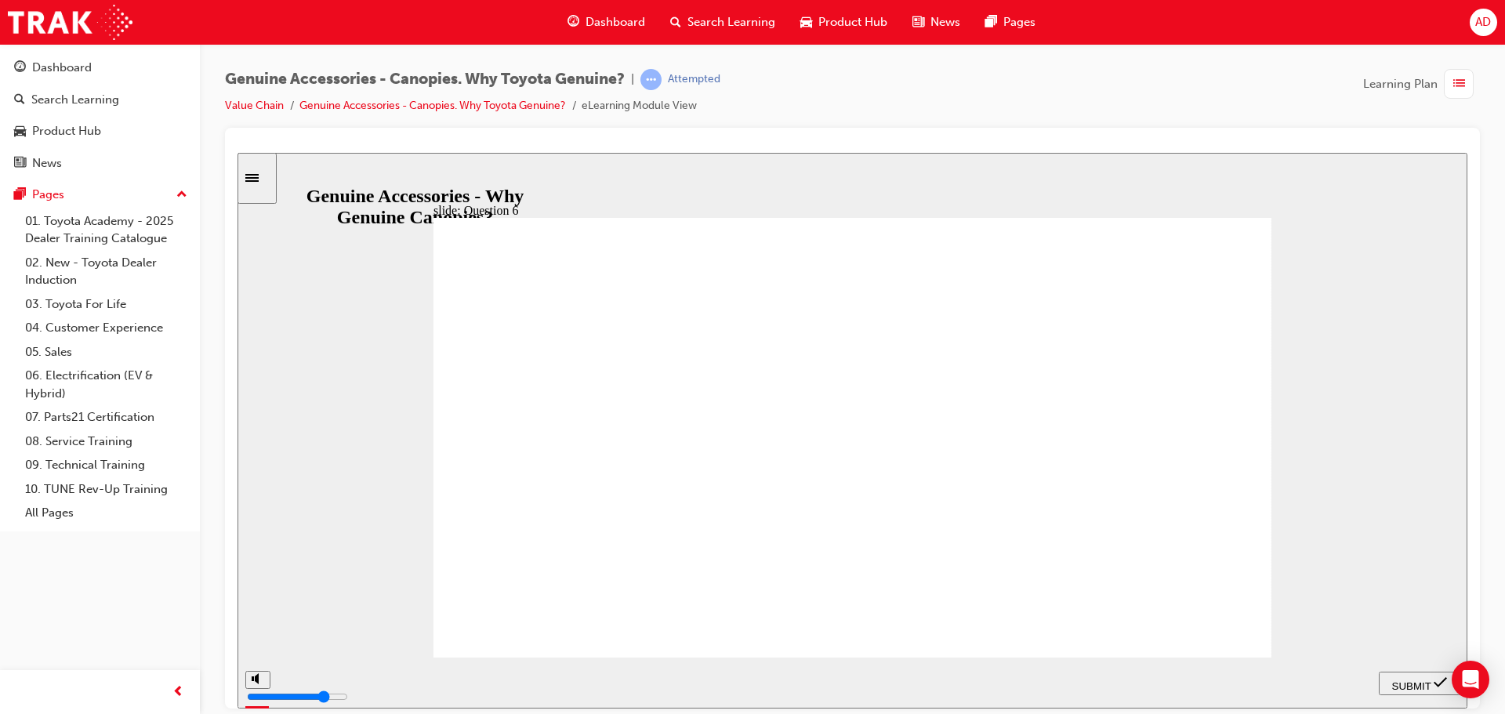
radio input "true"
click at [1413, 680] on span "SUBMIT" at bounding box center [1411, 686] width 39 height 12
radio input "true"
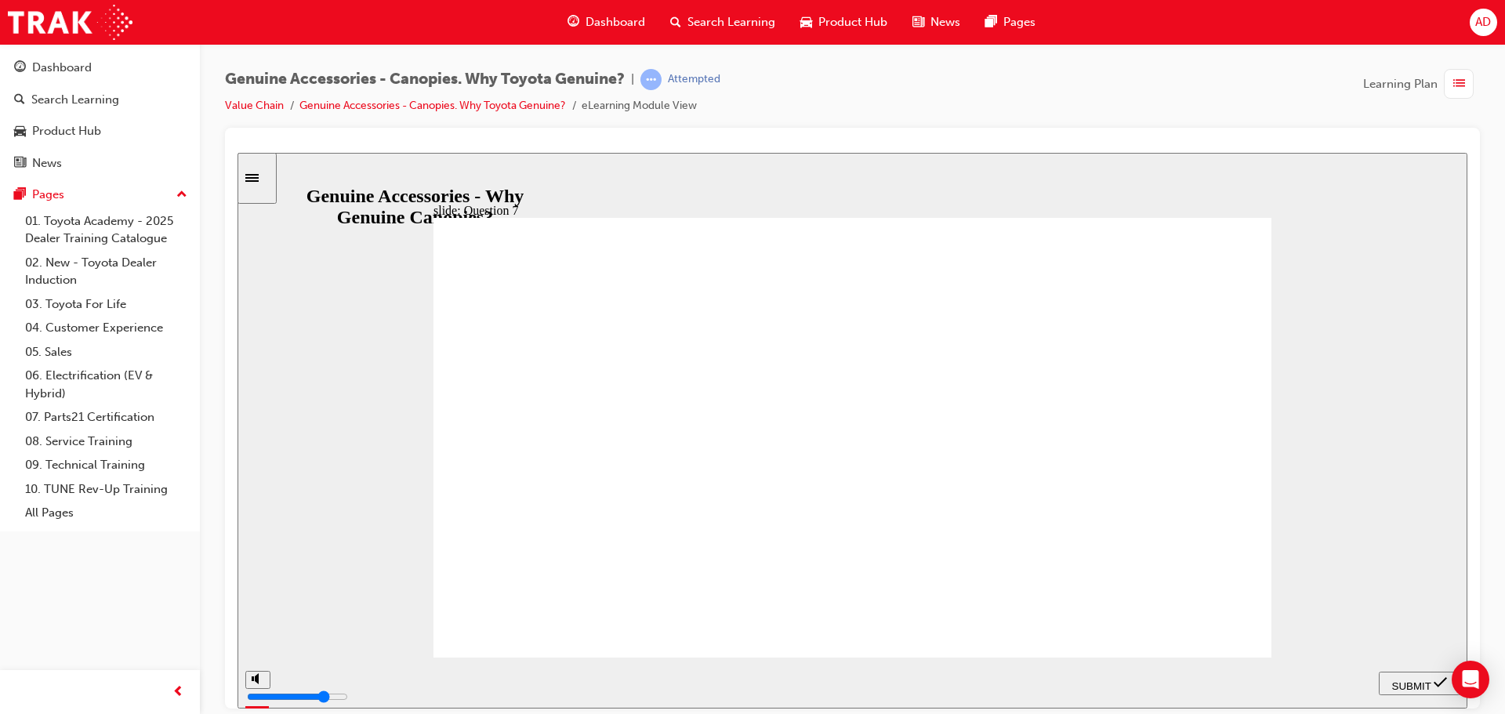
click at [1413, 680] on span "SUBMIT" at bounding box center [1411, 686] width 39 height 12
radio input "true"
click at [1415, 684] on span "SUBMIT" at bounding box center [1411, 686] width 39 height 12
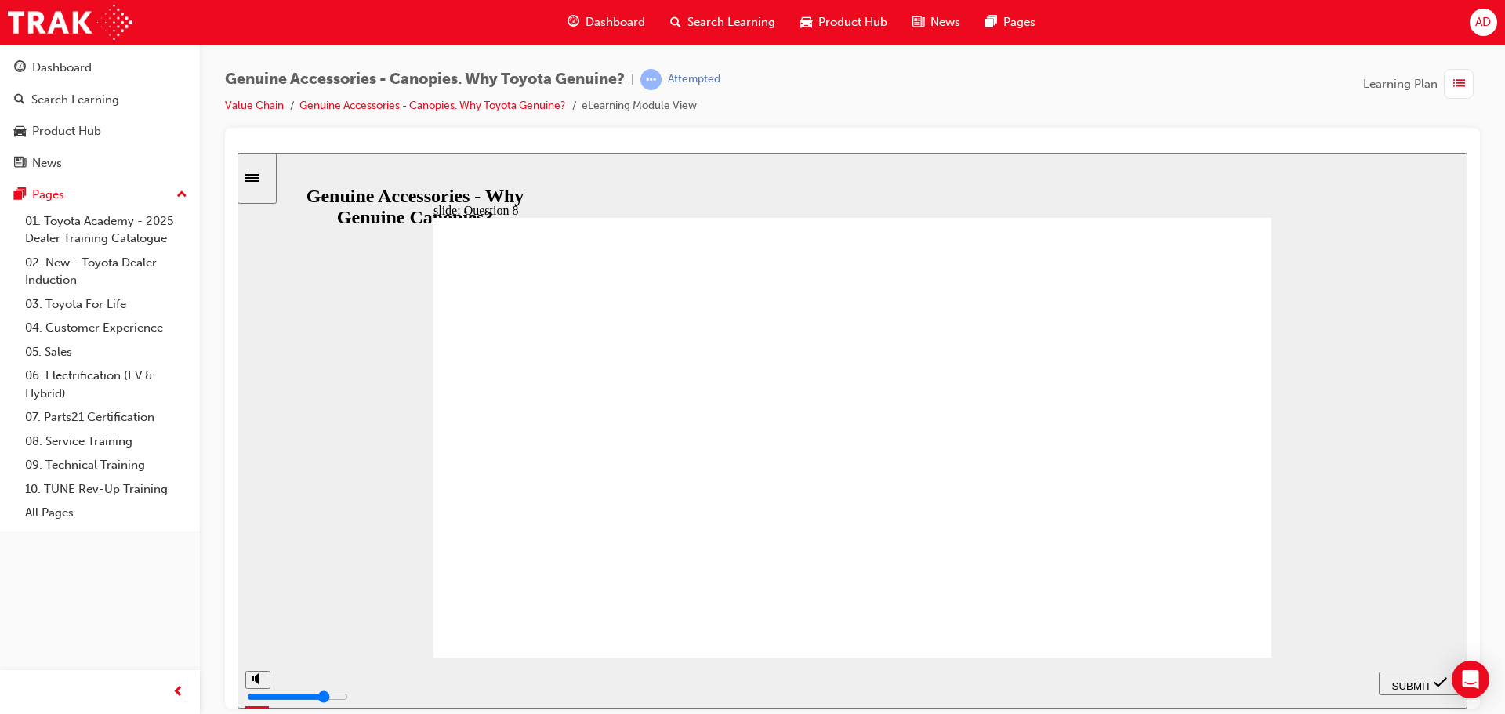
radio input "true"
click at [1419, 684] on span "SUBMIT" at bounding box center [1411, 686] width 39 height 12
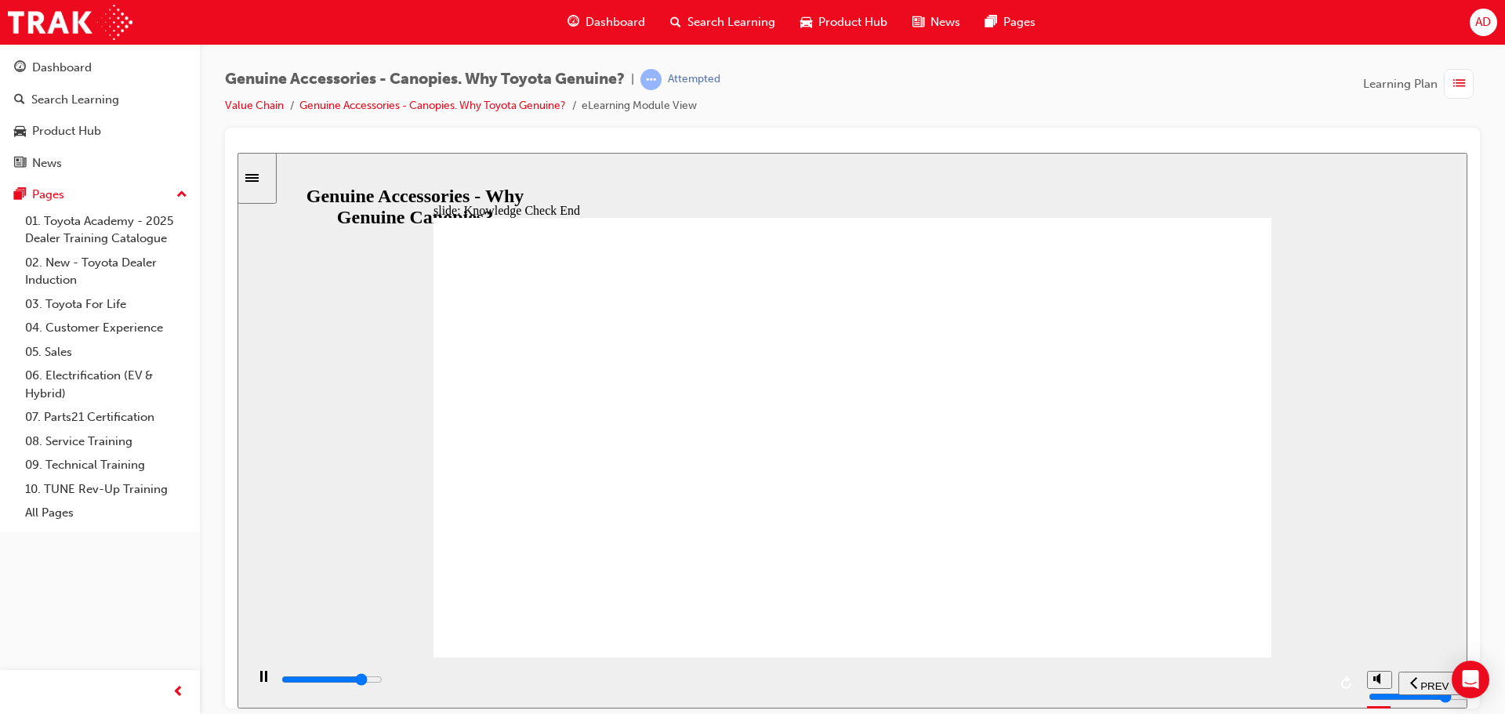
type input "11500"
click at [1308, 394] on div "slide: End of module Toyota Genuine Accessories Why Genuine Canopies? Congratul…" at bounding box center [853, 430] width 1230 height 556
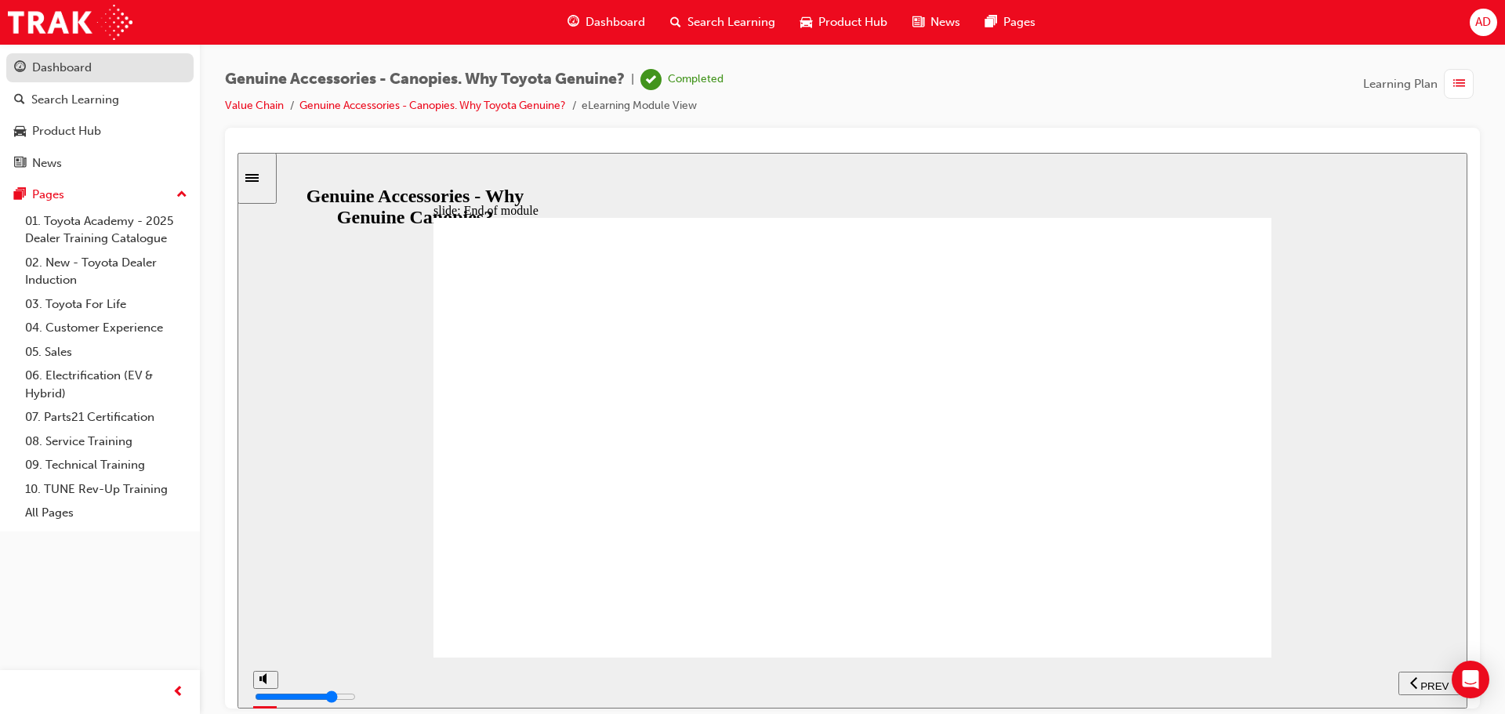
click at [42, 60] on div "Dashboard" at bounding box center [62, 68] width 60 height 18
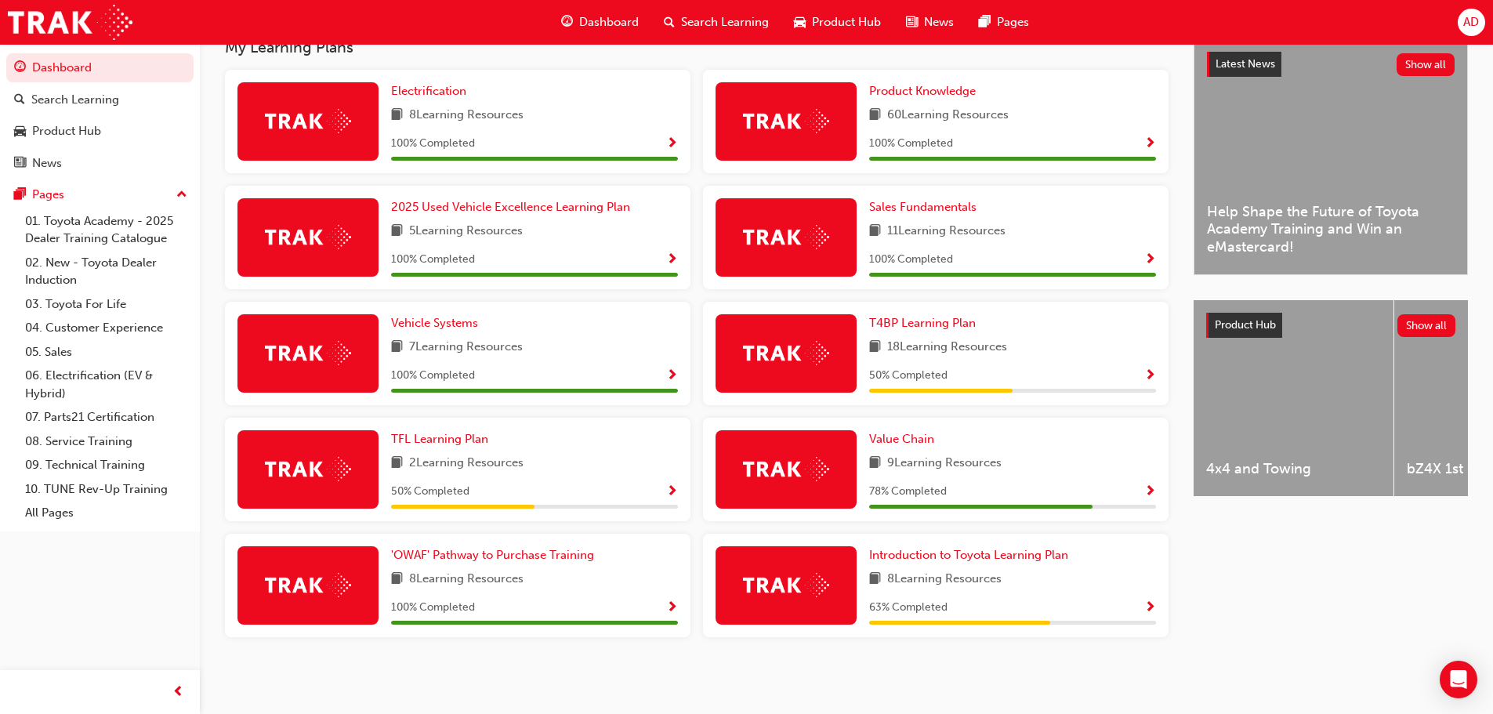
scroll to position [367, 0]
